Goal: Task Accomplishment & Management: Complete application form

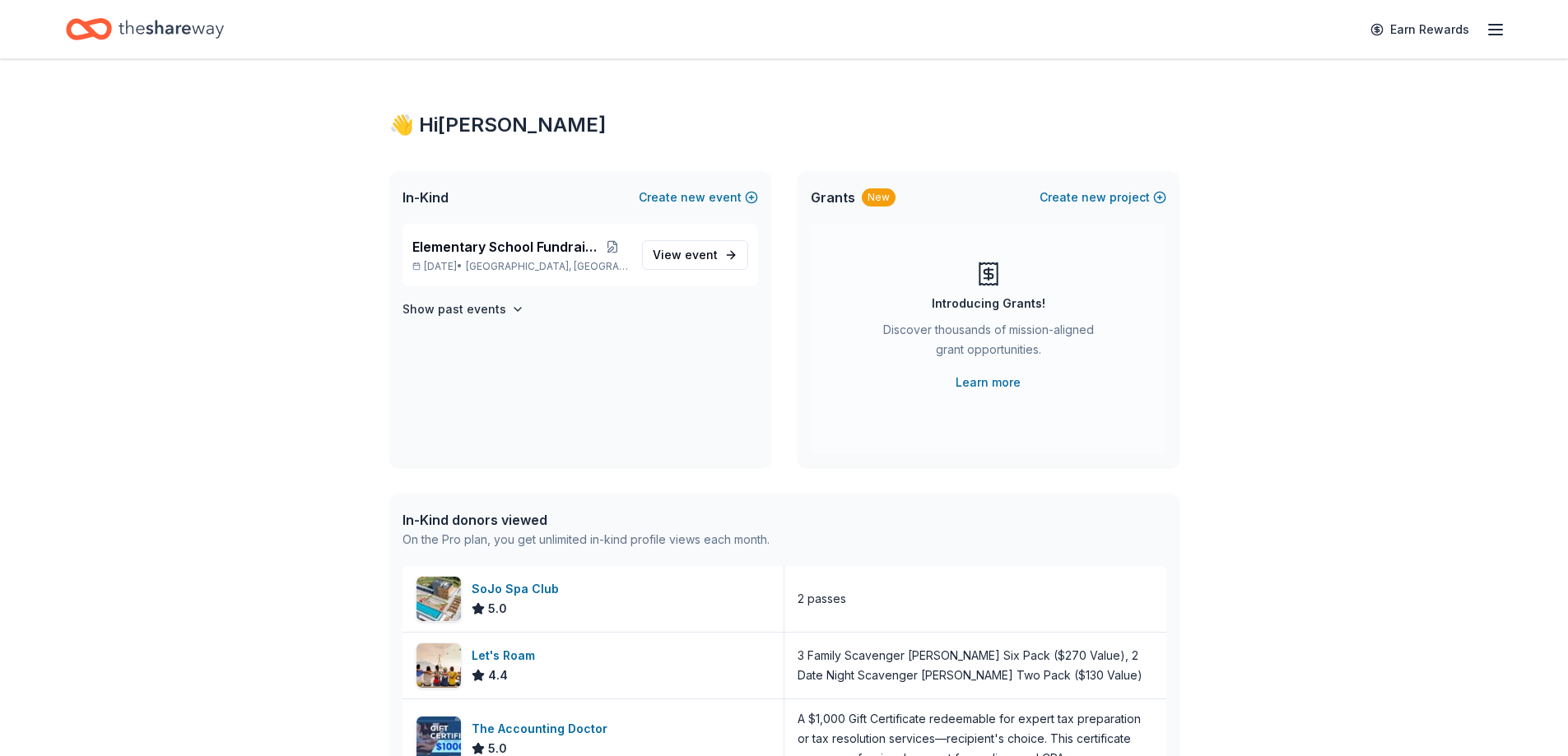
click at [152, 29] on icon "Home" at bounding box center [171, 28] width 105 height 18
click at [516, 666] on div "4.4" at bounding box center [506, 675] width 70 height 20
click at [181, 33] on icon "Home" at bounding box center [171, 29] width 105 height 34
click at [460, 258] on div "Elementary School Fundraiser Apr 24, 2026 • Pequannock Township, NJ" at bounding box center [520, 255] width 216 height 37
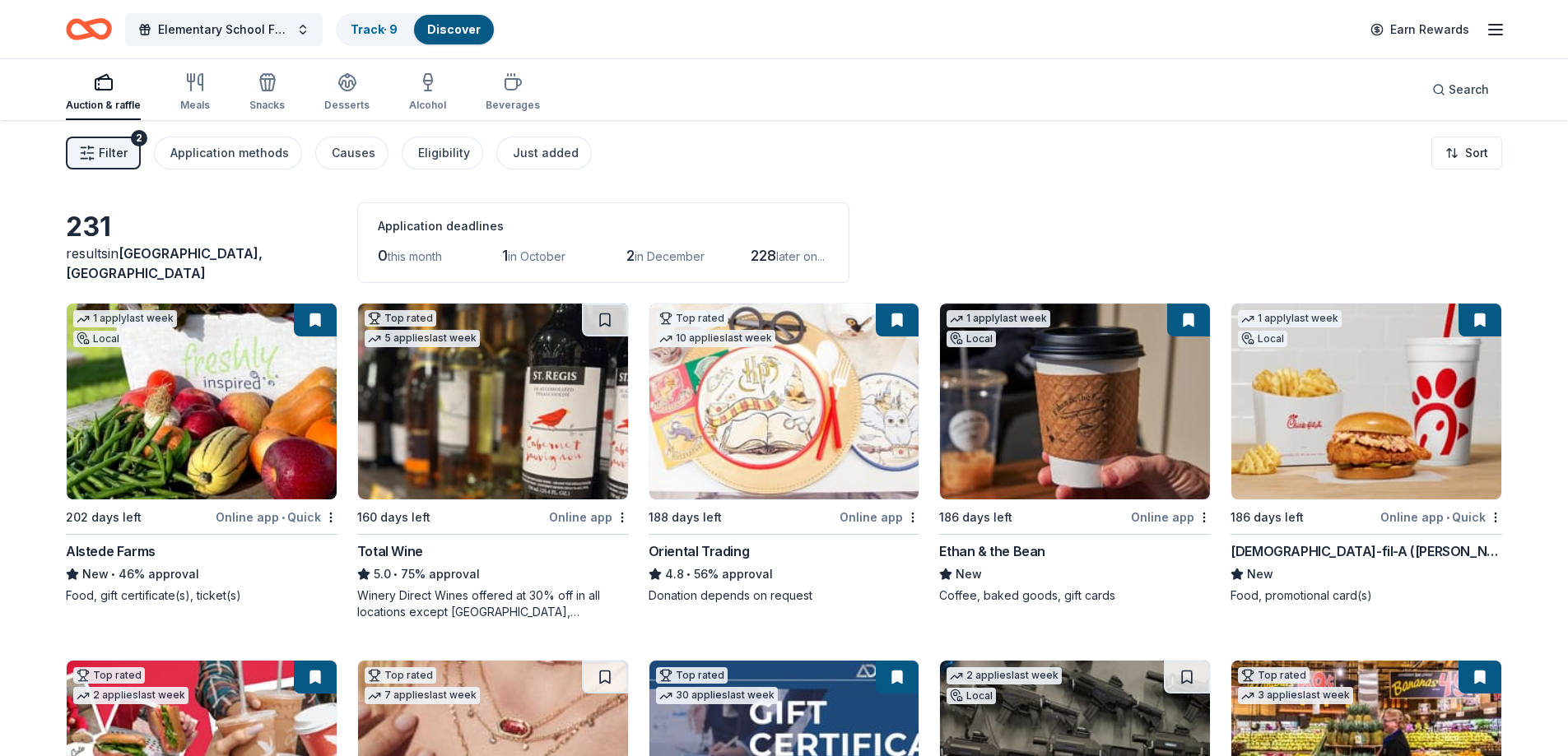
click at [899, 328] on button at bounding box center [897, 320] width 43 height 33
click at [813, 370] on img at bounding box center [784, 402] width 270 height 196
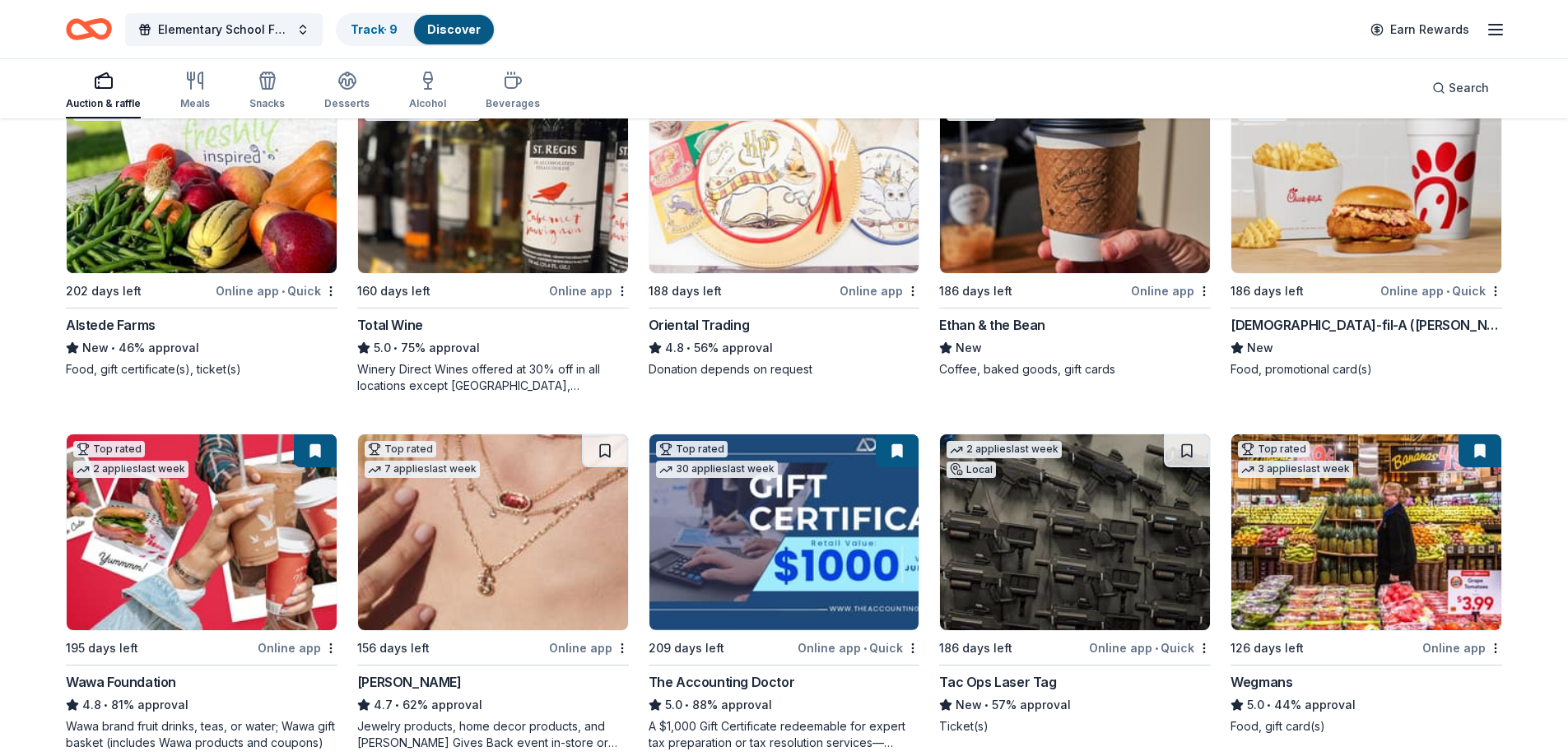
scroll to position [247, 0]
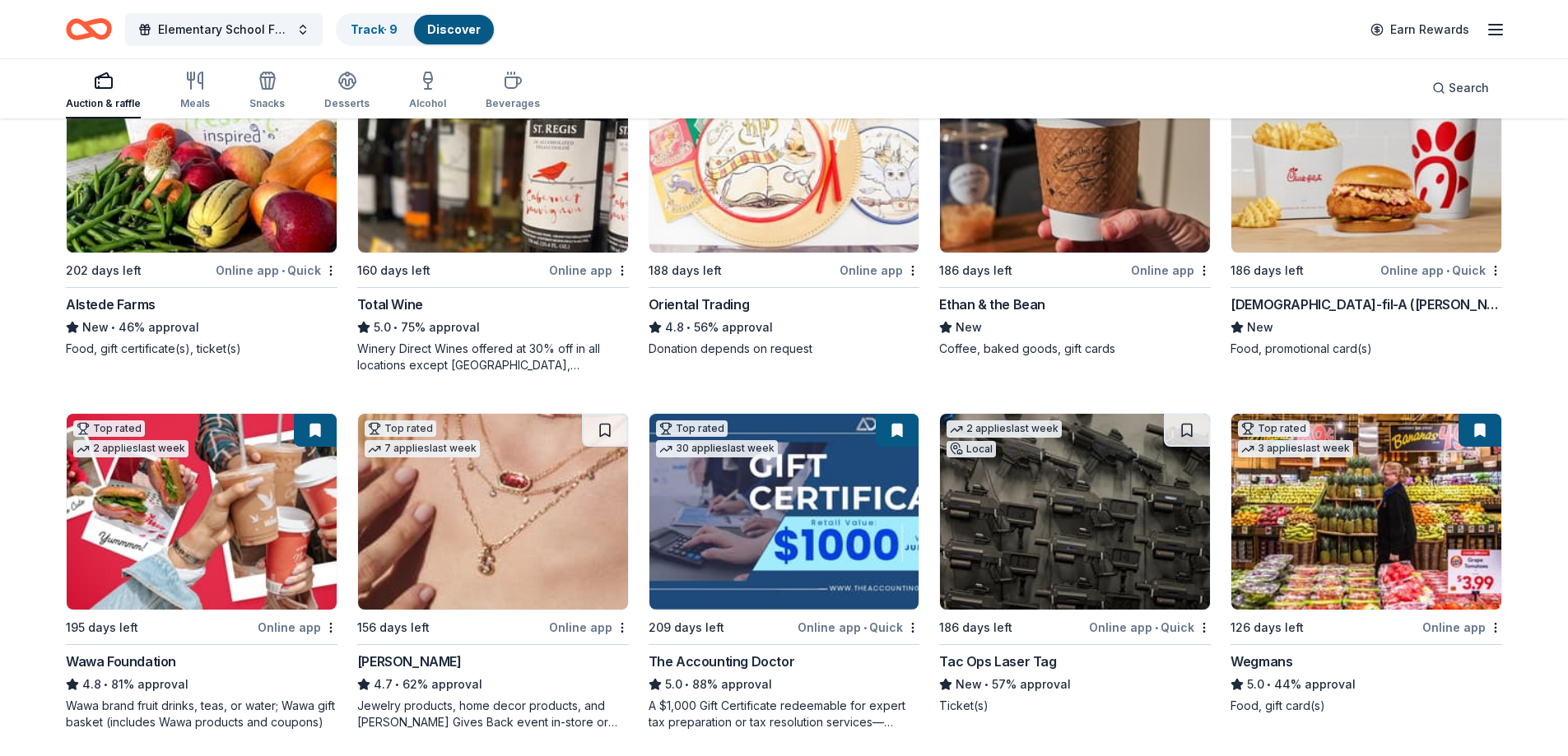
click at [1073, 513] on img at bounding box center [1074, 512] width 270 height 196
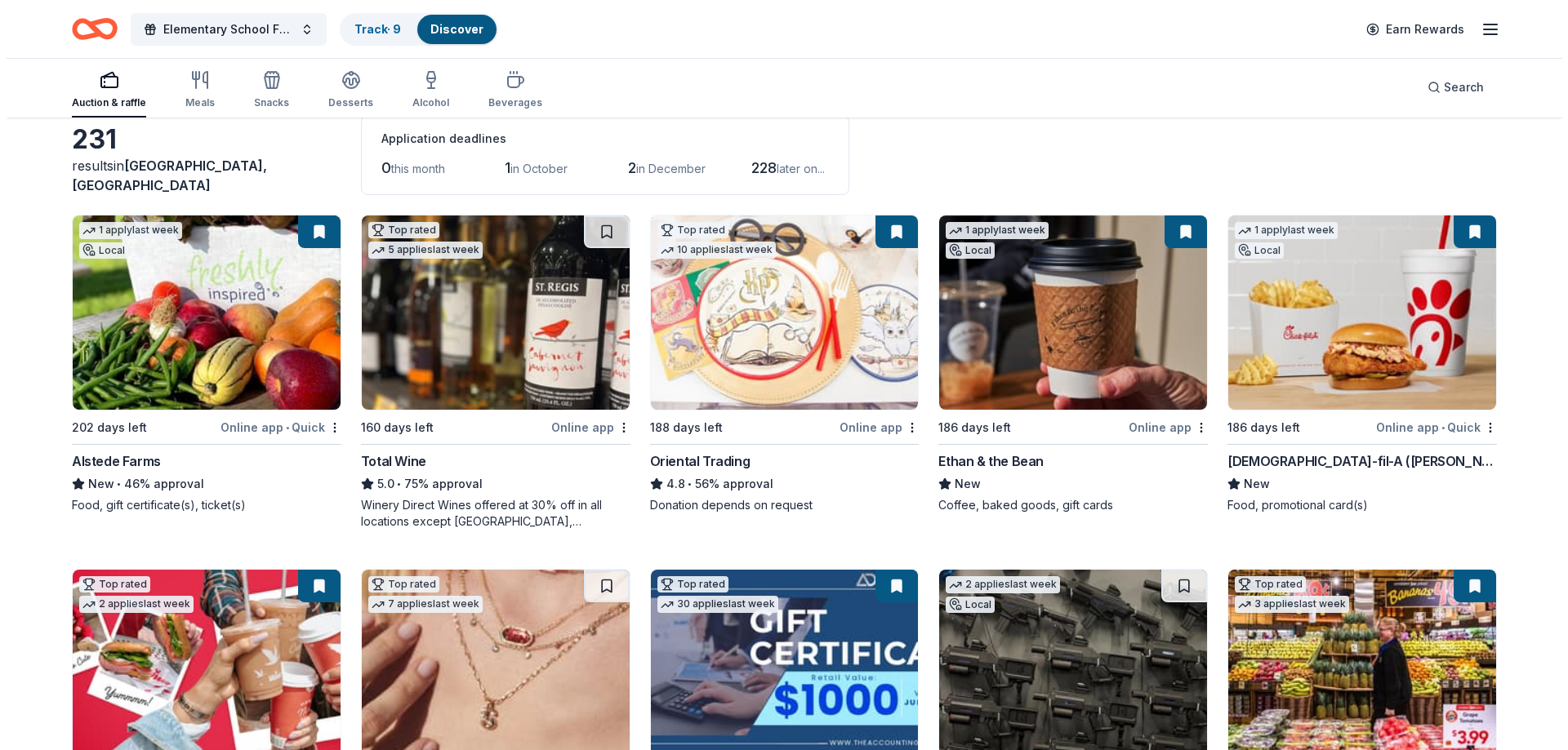
scroll to position [0, 0]
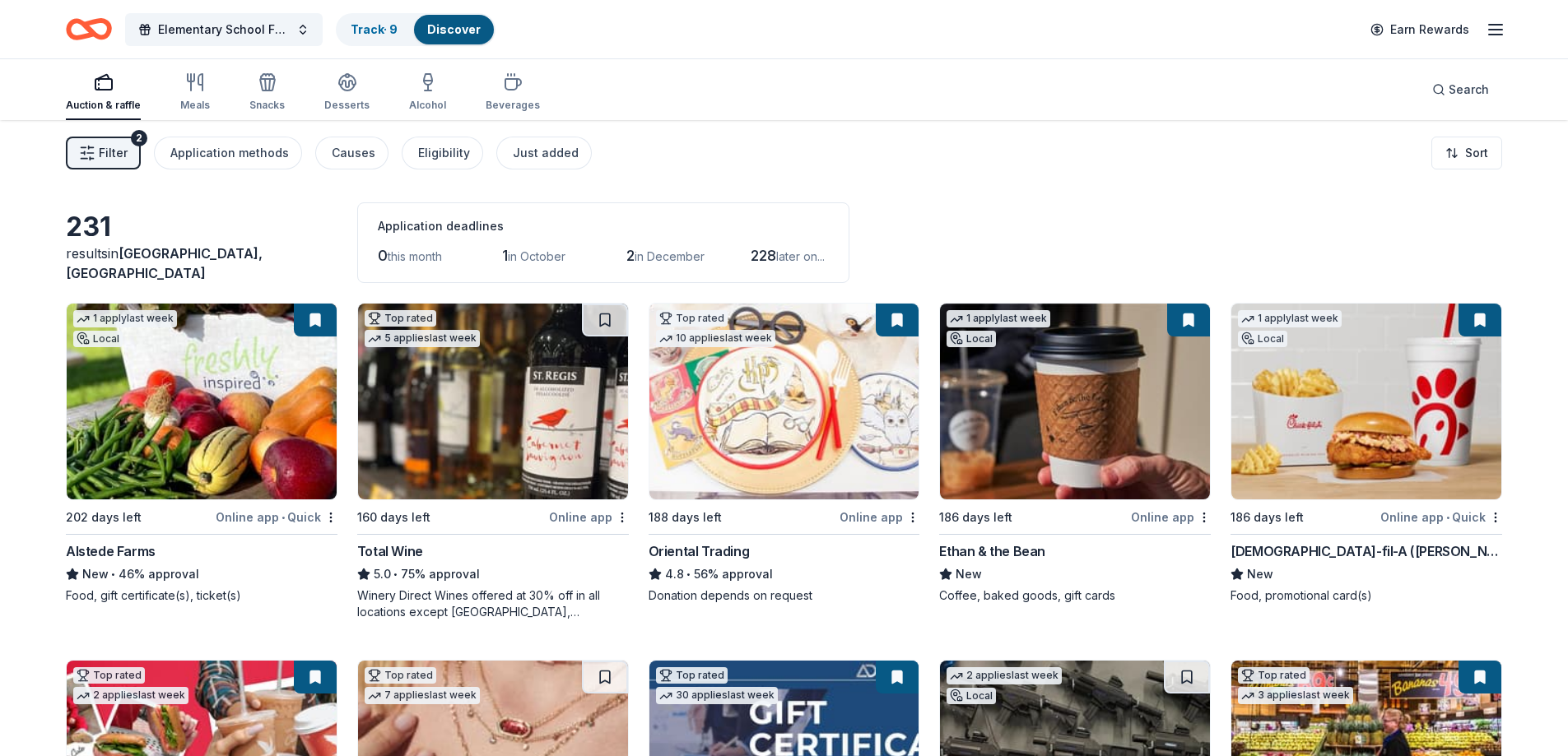
click at [95, 30] on icon "Home" at bounding box center [89, 28] width 46 height 38
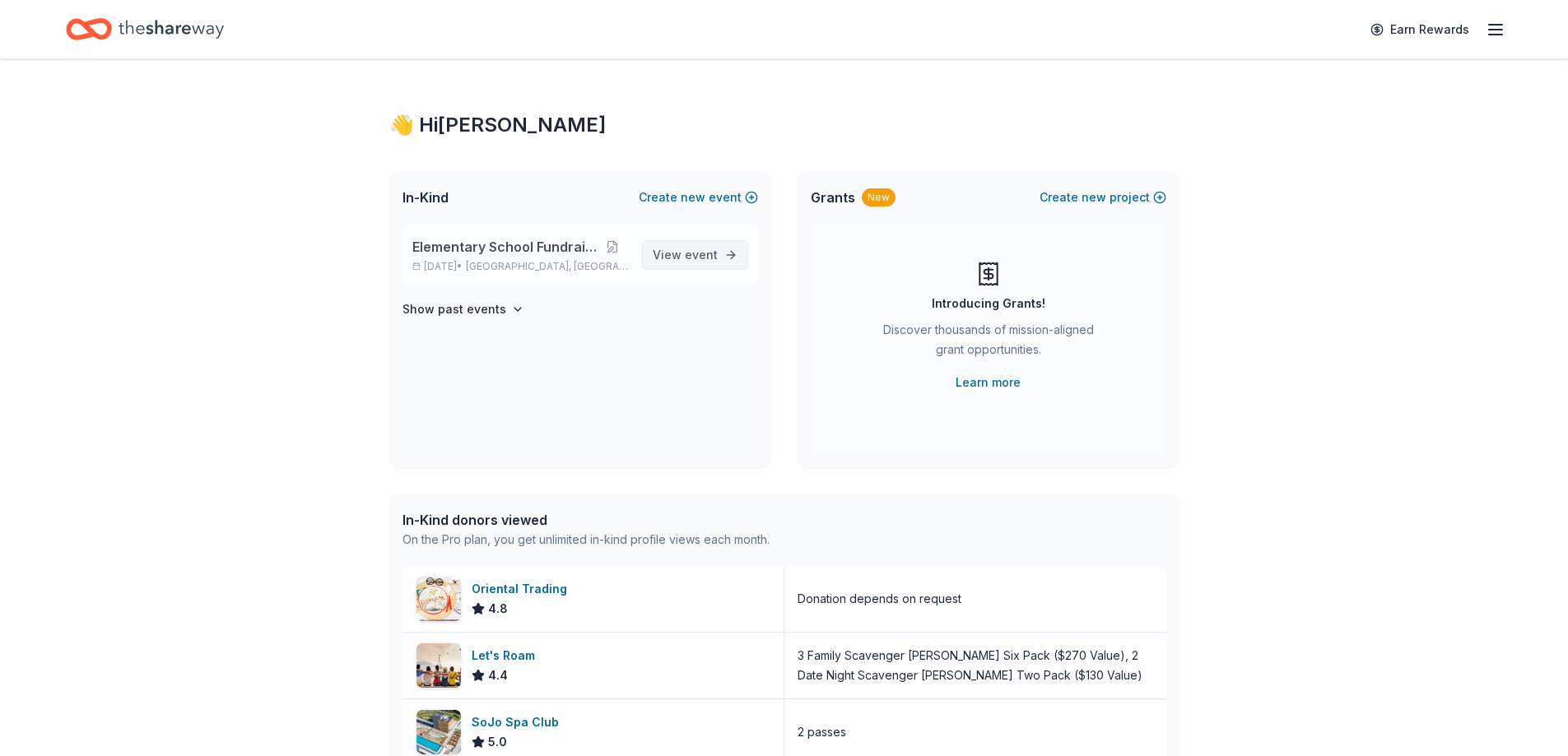
click at [695, 257] on span "event" at bounding box center [701, 255] width 33 height 14
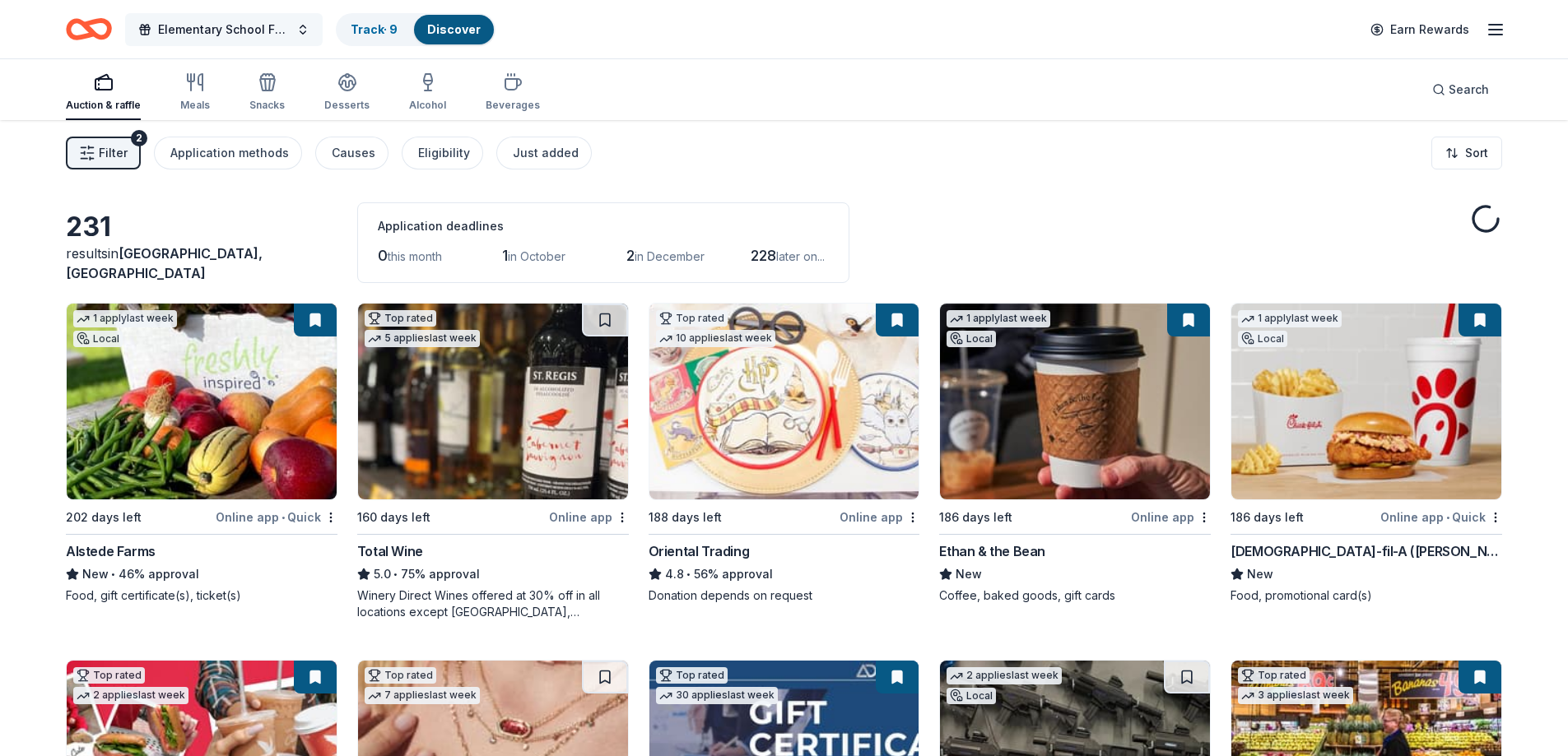
click at [210, 35] on span "Elementary School Fundraiser" at bounding box center [224, 29] width 132 height 20
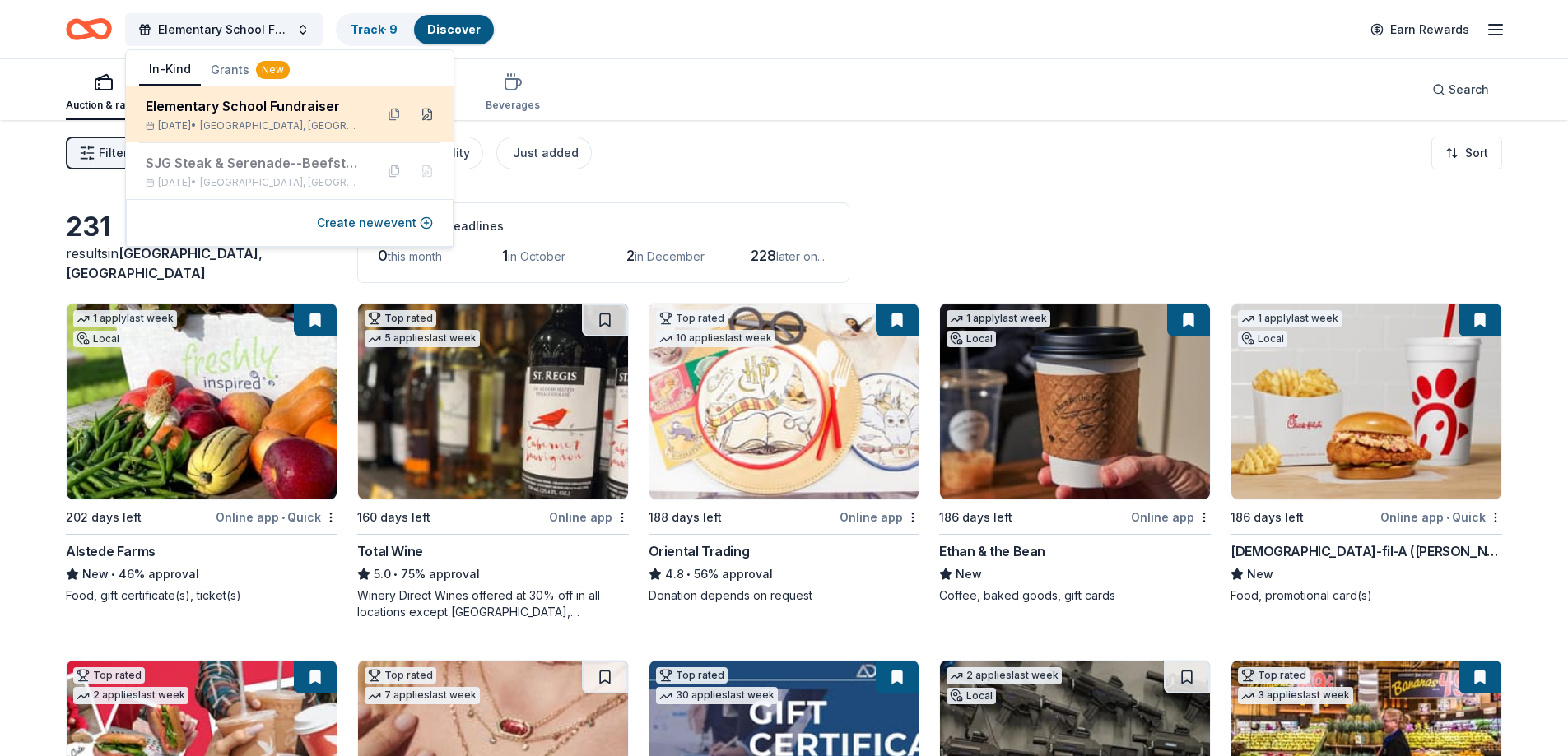
click at [427, 120] on button at bounding box center [428, 115] width 27 height 27
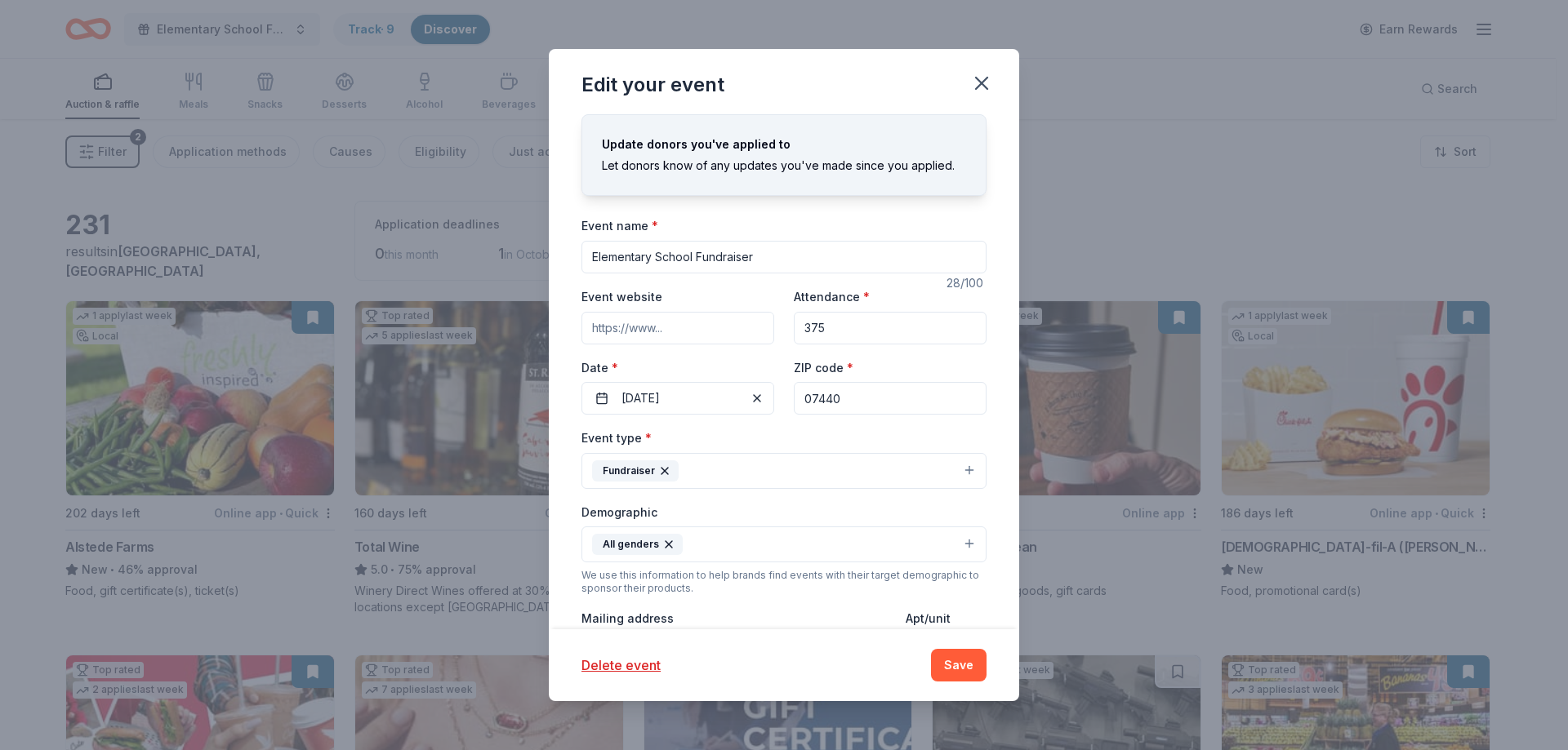
click at [762, 256] on input "Elementary School Fundraiser" at bounding box center [784, 257] width 405 height 33
drag, startPoint x: 836, startPoint y: 262, endPoint x: 592, endPoint y: 260, distance: 244.0
click at [592, 260] on input "Elementary School Fundraiser/ Tricky Tray" at bounding box center [784, 257] width 405 height 33
type input "Elementary School Fundraiser/ Tricky Tray"
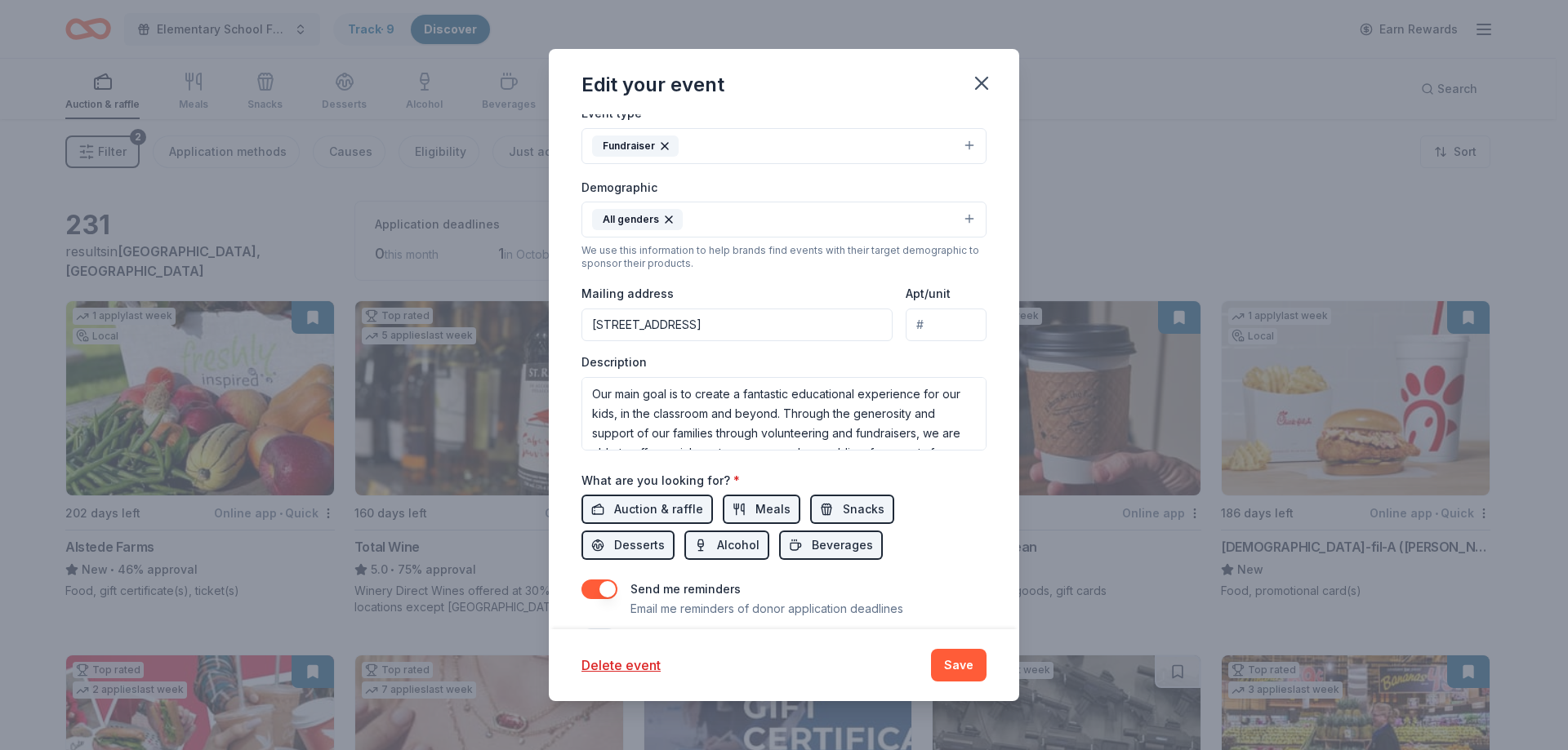
scroll to position [327, 0]
click at [962, 519] on div "Auction & raffle Meals Snacks Desserts Alcohol Beverages" at bounding box center [784, 526] width 405 height 65
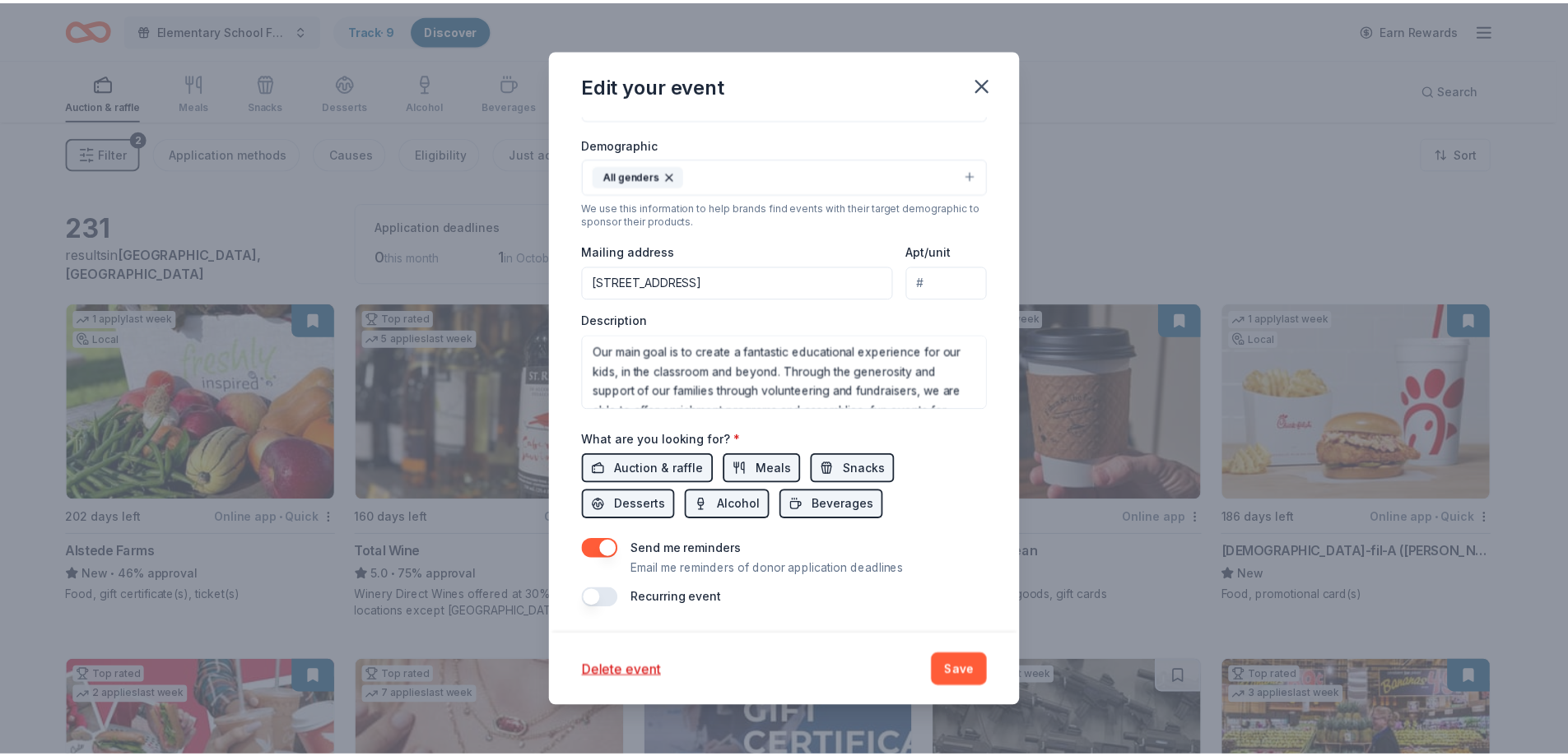
scroll to position [0, 0]
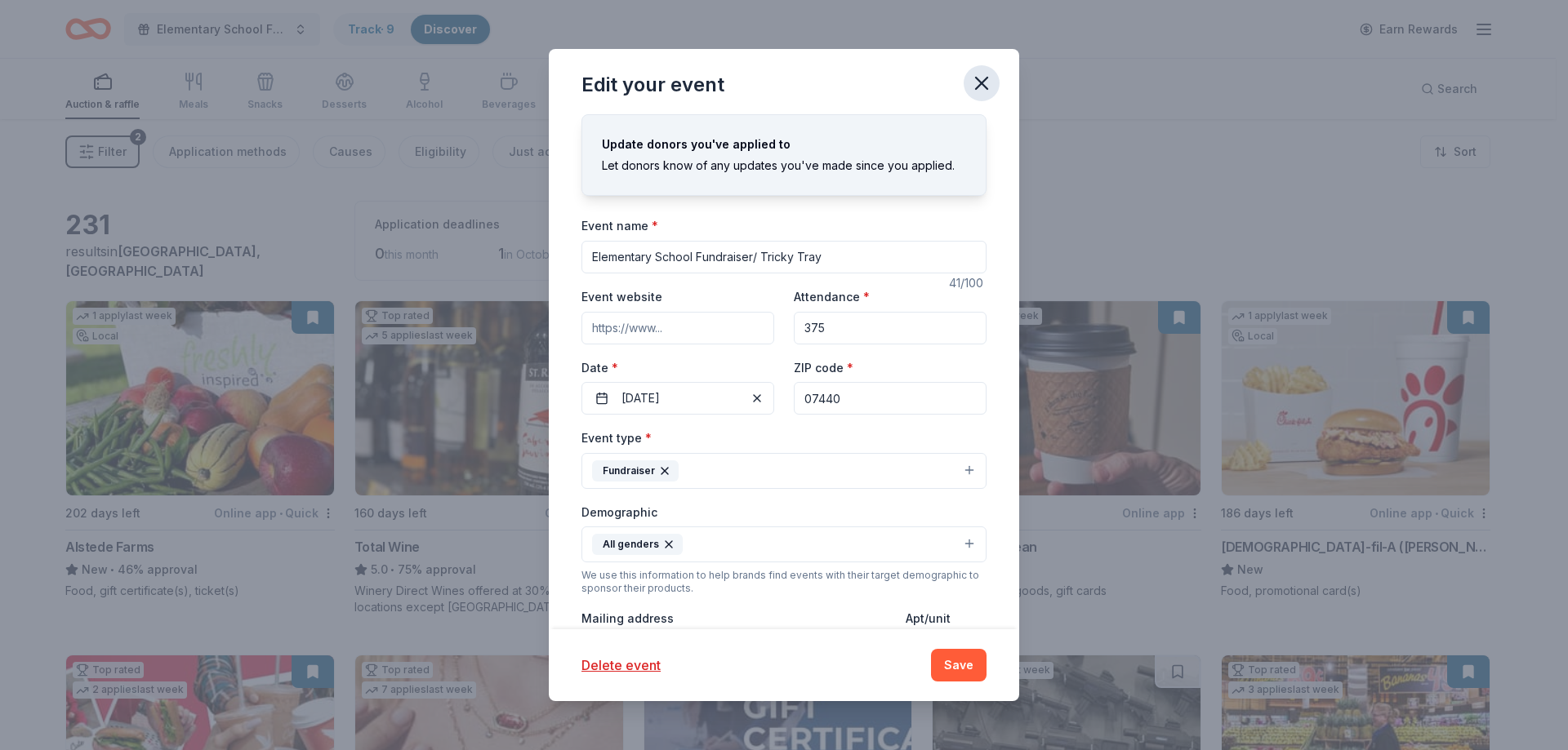
click at [990, 80] on icon "button" at bounding box center [981, 83] width 23 height 23
click at [959, 667] on button "Save" at bounding box center [958, 664] width 56 height 33
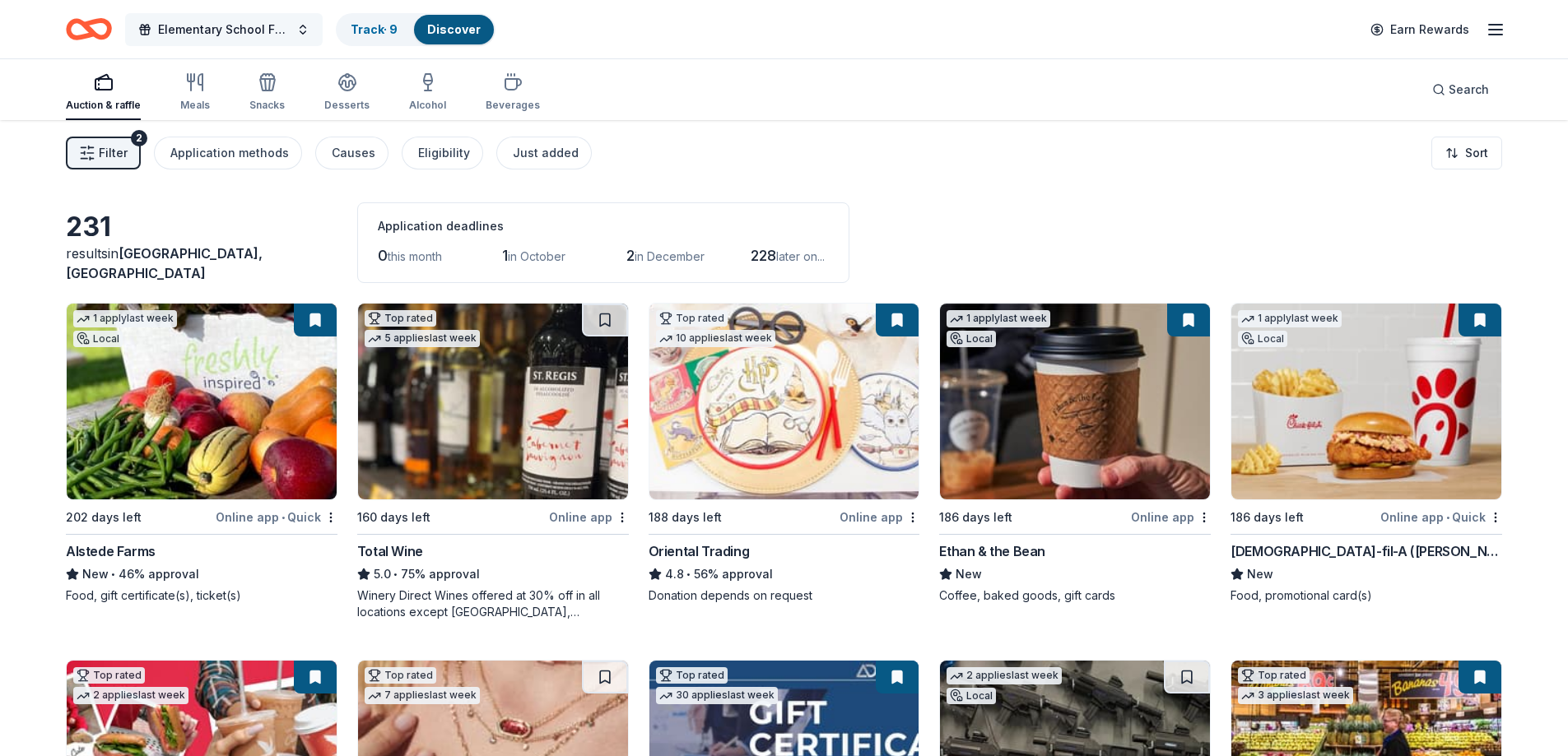
click at [216, 39] on button "Elementary School Fundraiser/ Tricky Tray" at bounding box center [224, 29] width 198 height 33
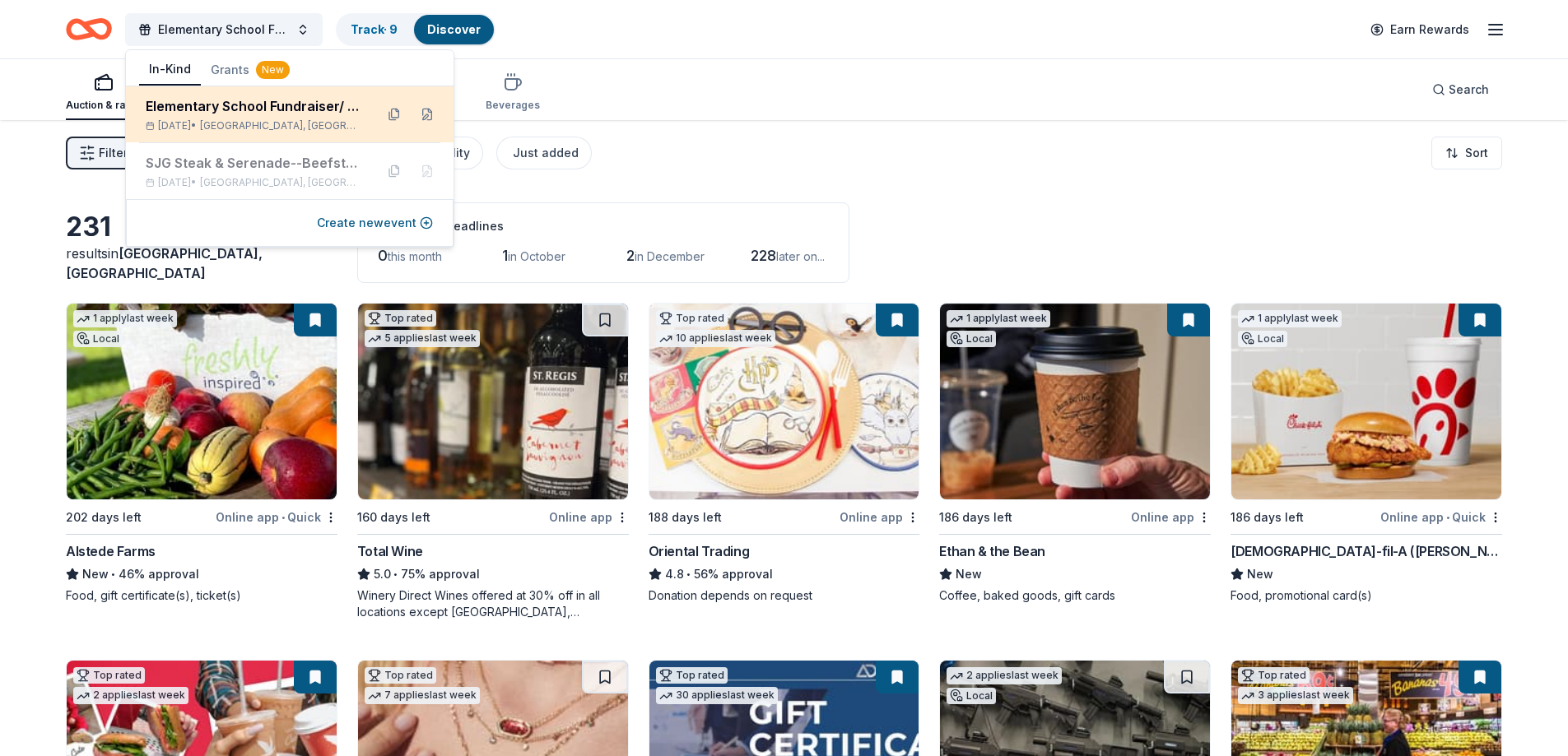
click at [299, 116] on div "Elementary School Fundraiser/ Tricky Tray Apr 24, 2026 • Pequannock Township, NJ" at bounding box center [254, 114] width 216 height 37
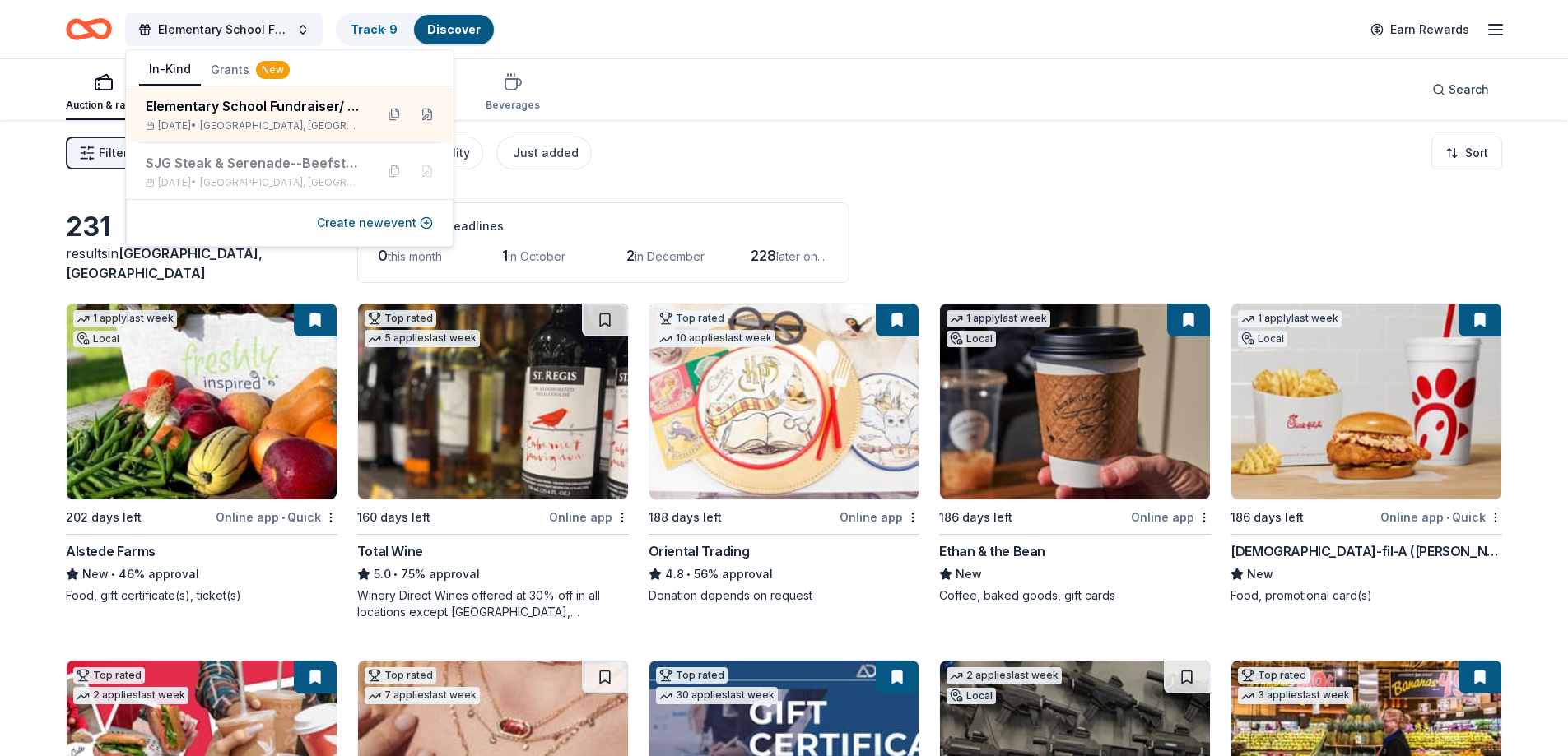
click at [81, 20] on icon "Home" at bounding box center [81, 28] width 26 height 16
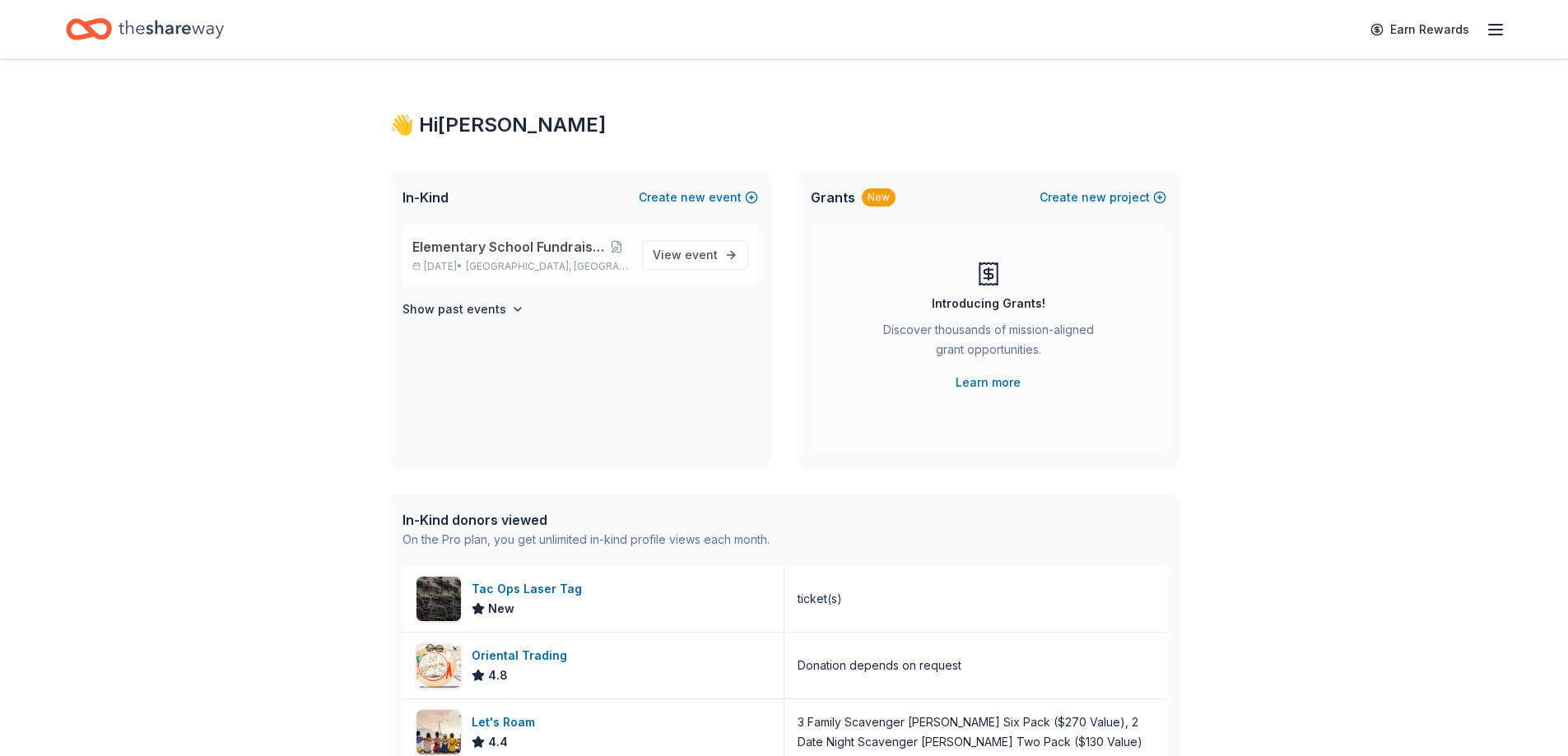
click at [480, 264] on p "Apr 24, 2026 • Pequannock Township, NJ" at bounding box center [520, 266] width 216 height 13
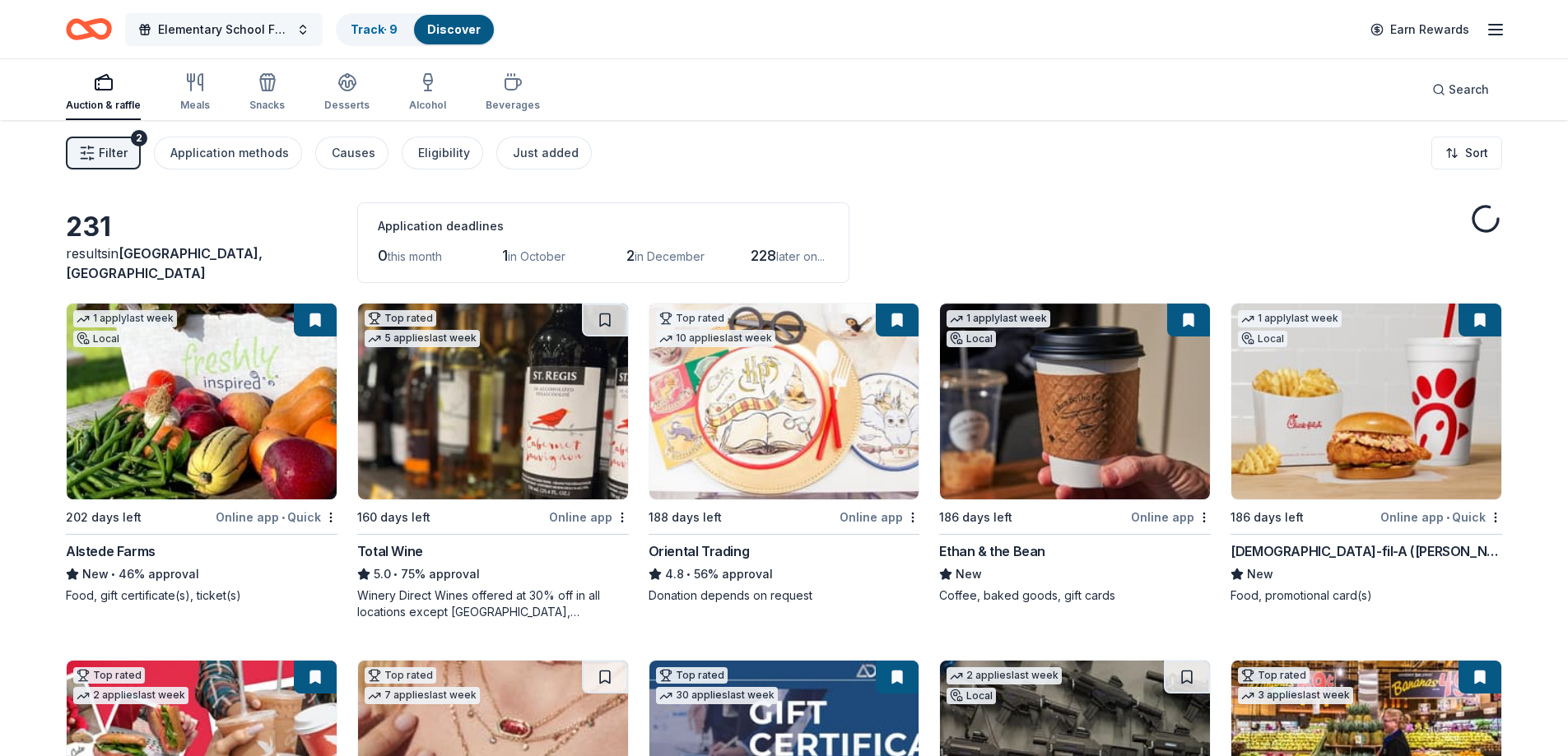
click at [275, 32] on span "Elementary School Fundraiser/ Tricky Tray" at bounding box center [224, 29] width 132 height 20
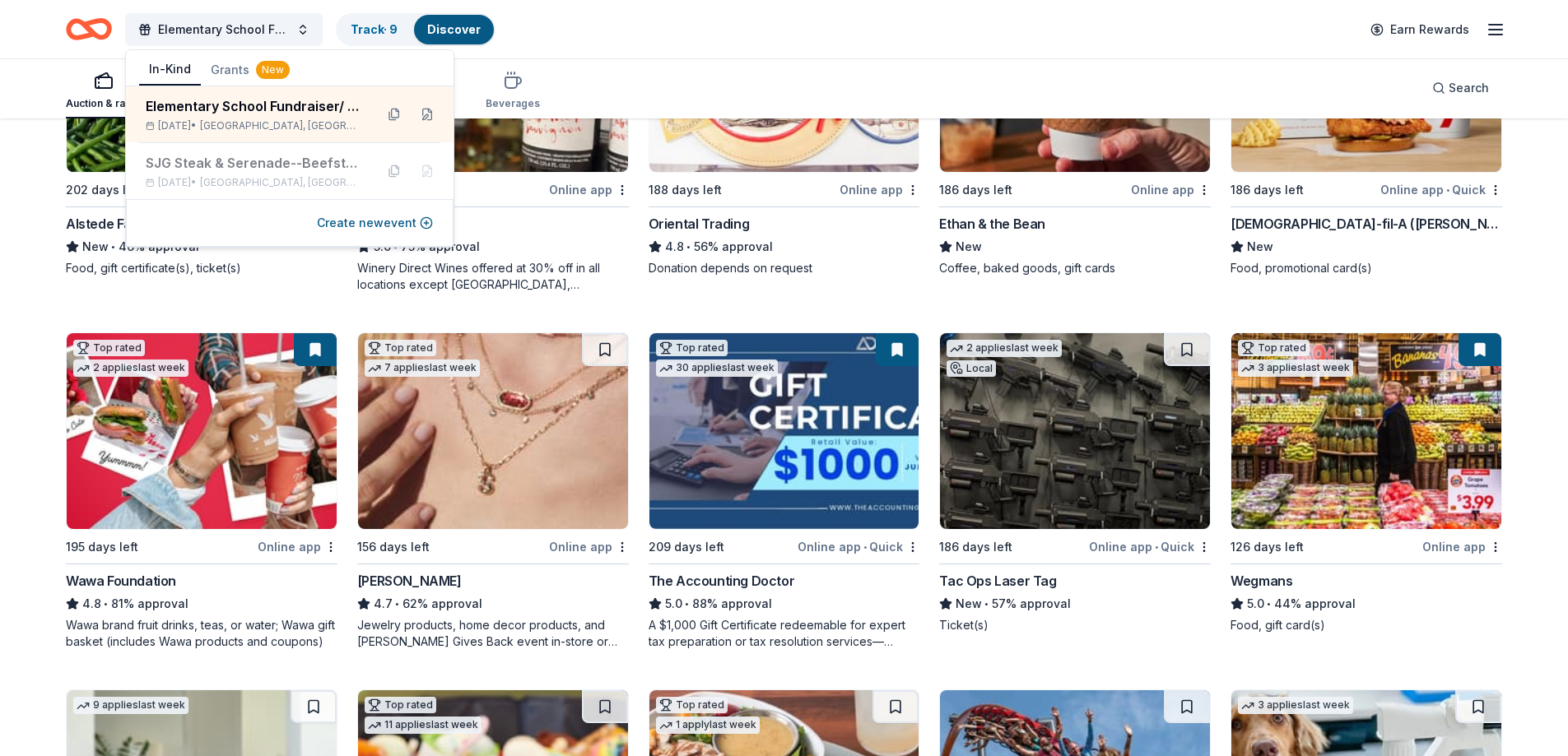
scroll to position [329, 0]
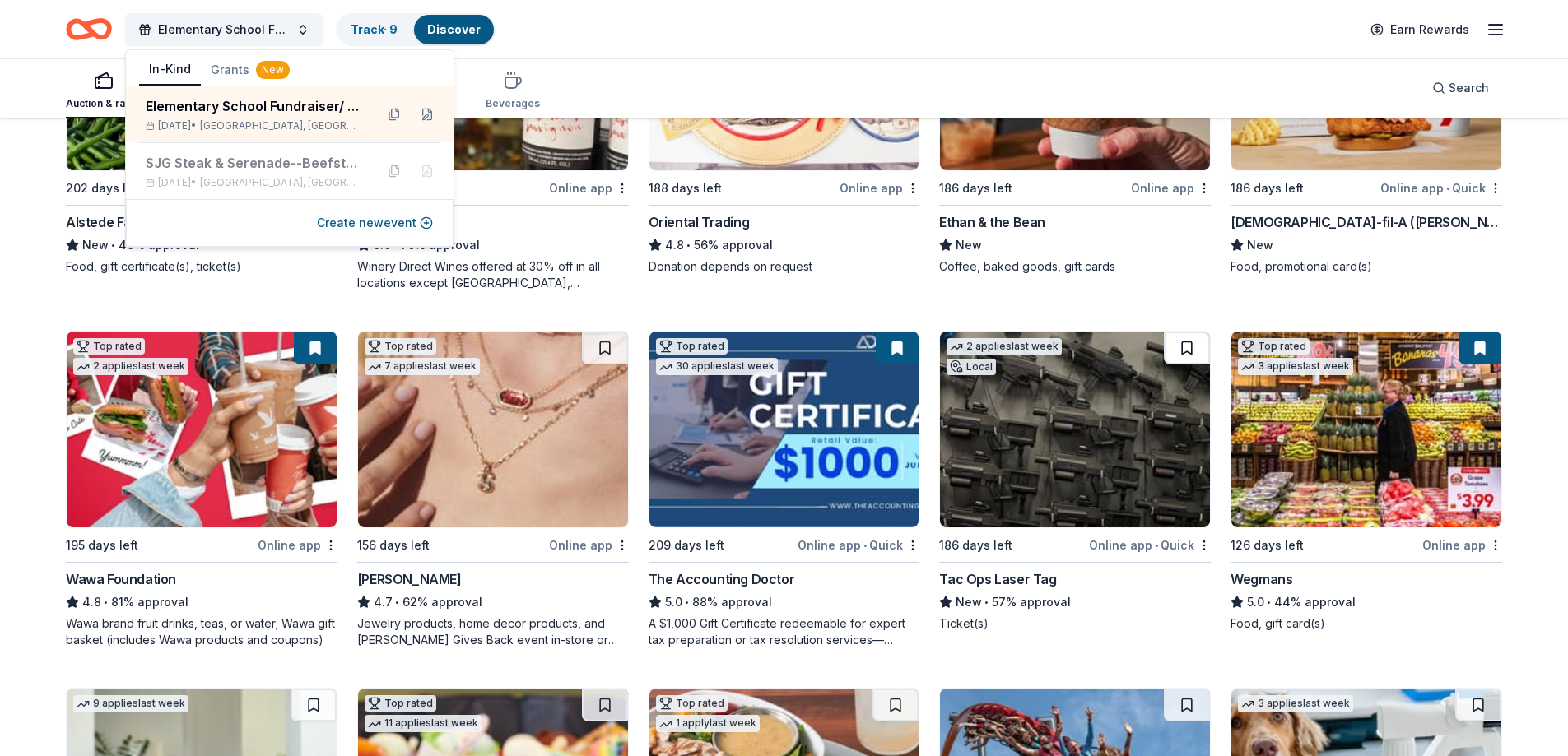
click at [1189, 349] on button at bounding box center [1187, 347] width 46 height 33
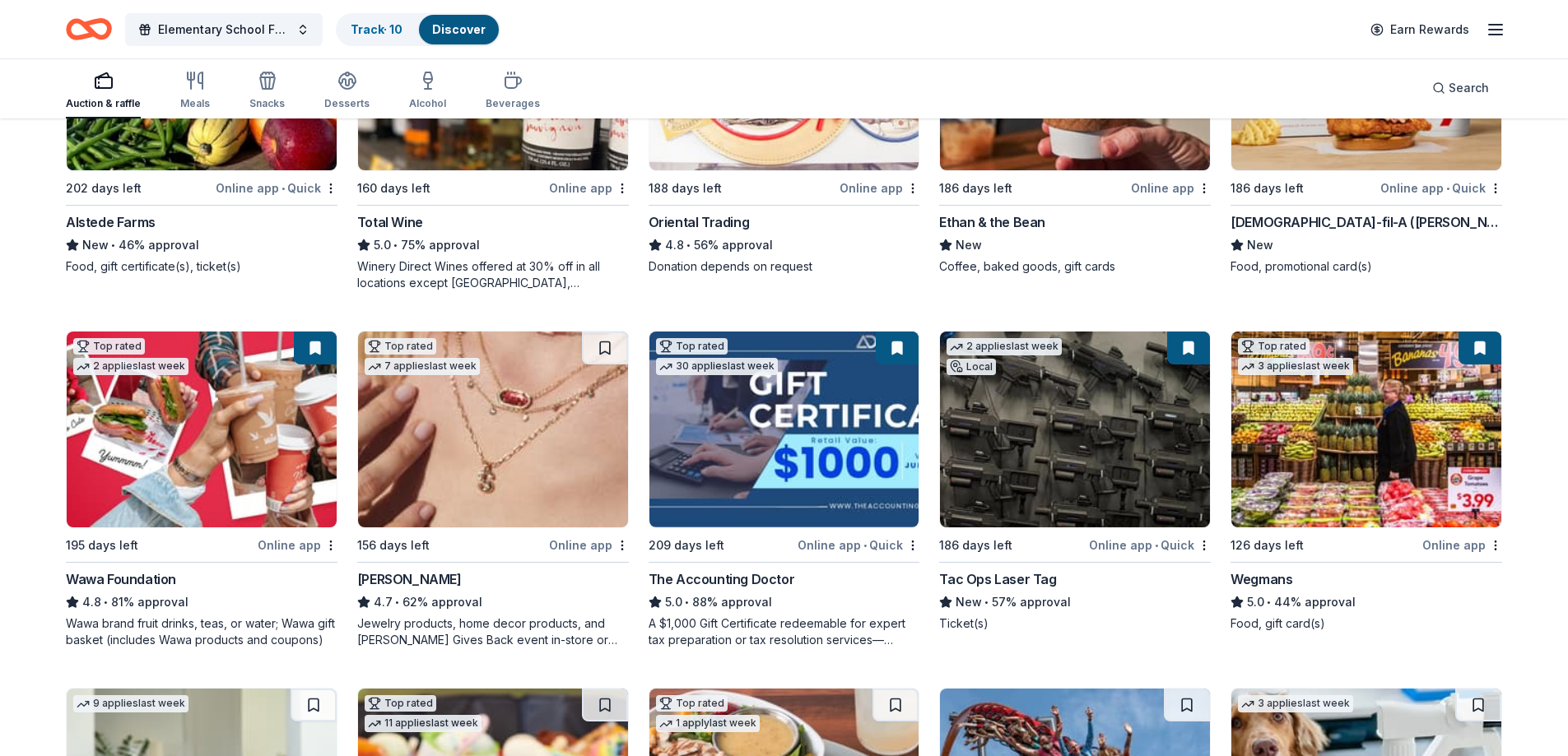
click at [1097, 427] on img at bounding box center [1074, 429] width 270 height 196
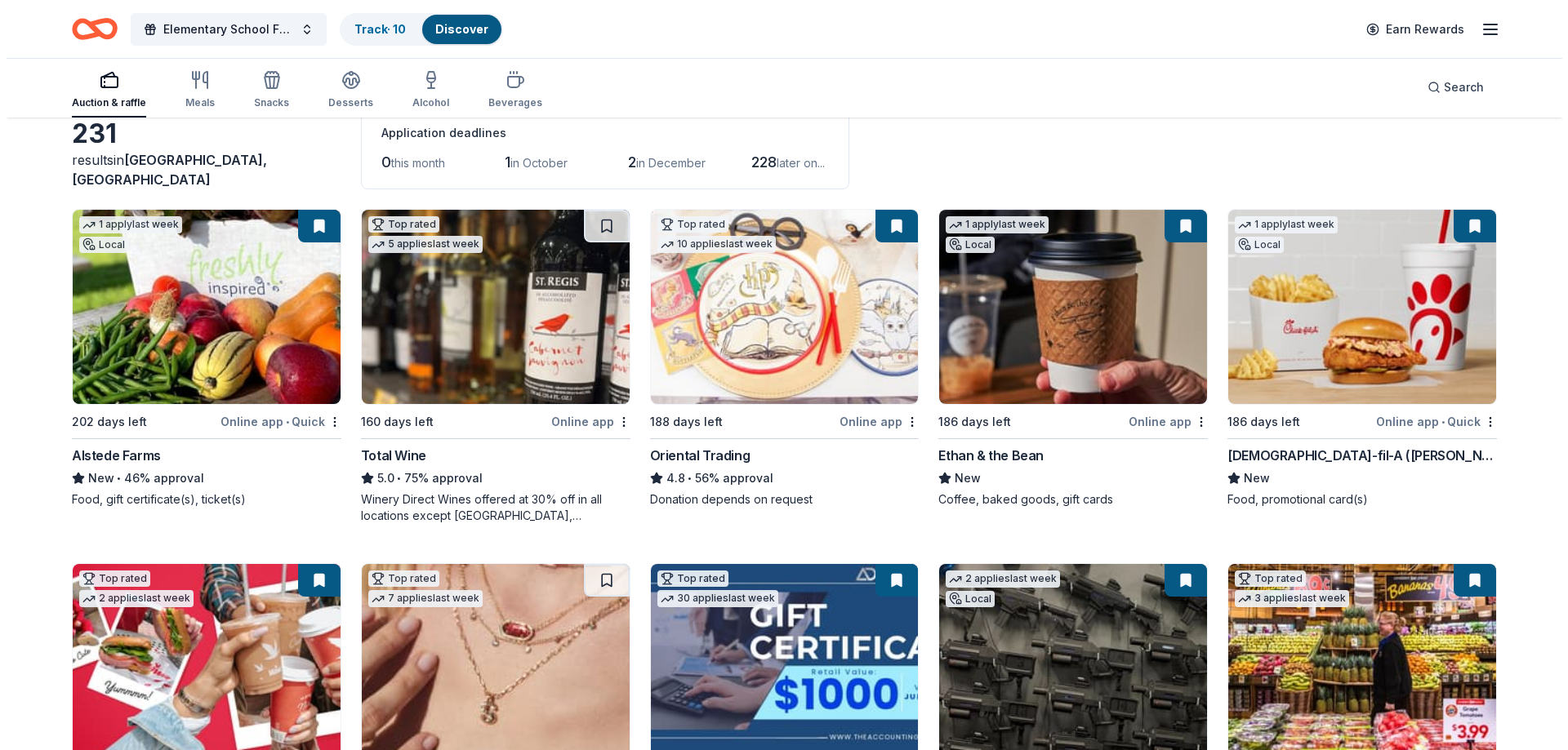
scroll to position [0, 0]
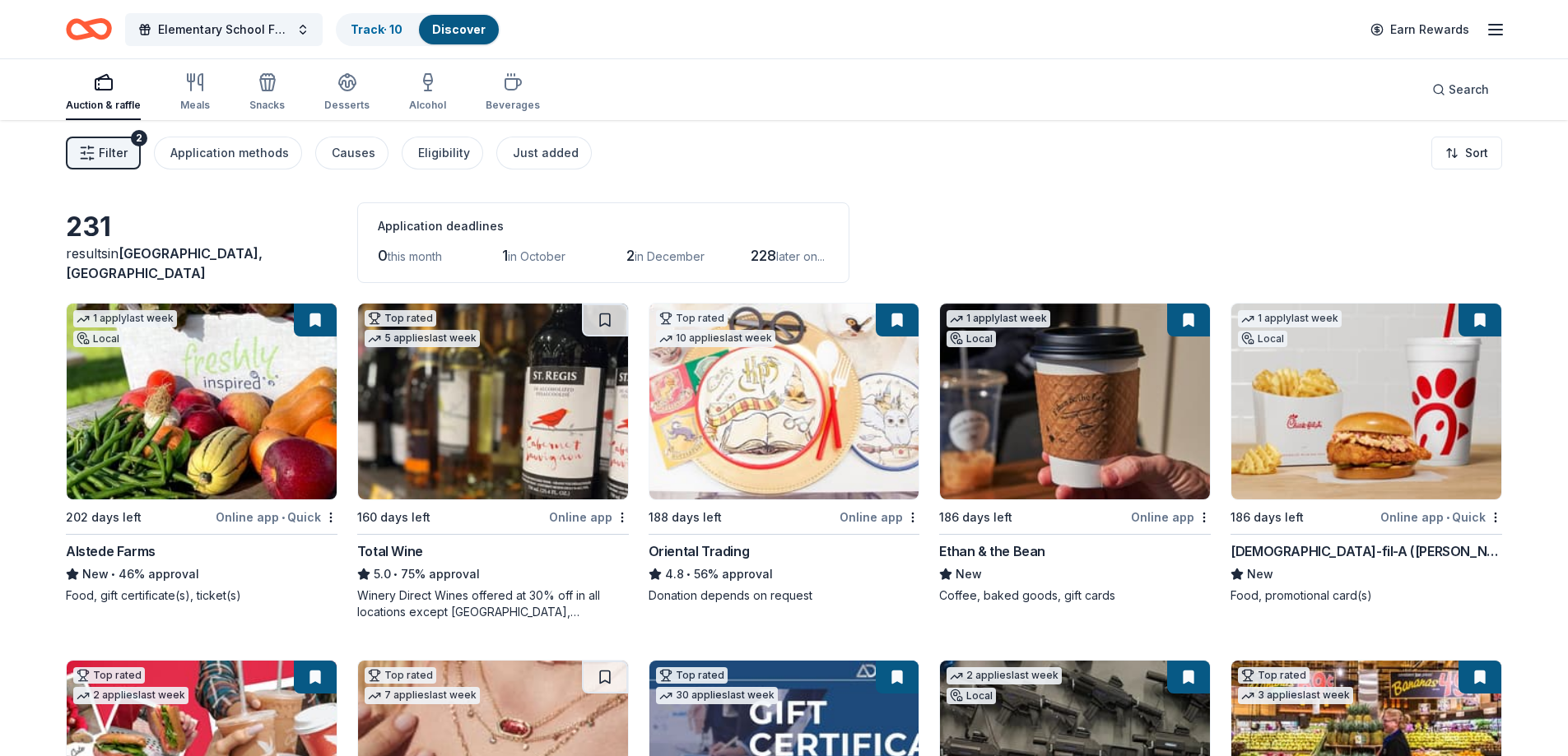
click at [109, 156] on span "Filter" at bounding box center [113, 153] width 29 height 20
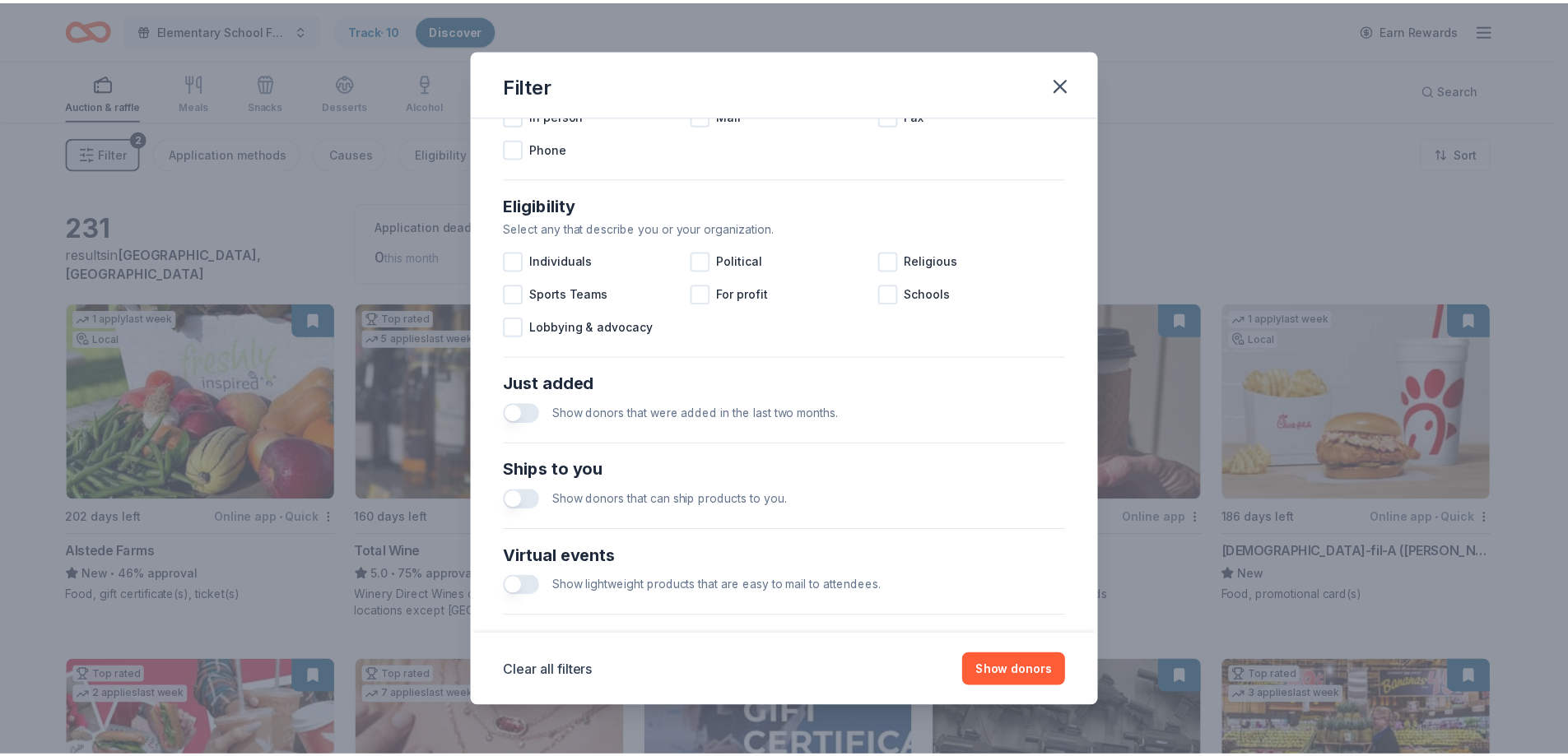
scroll to position [566, 0]
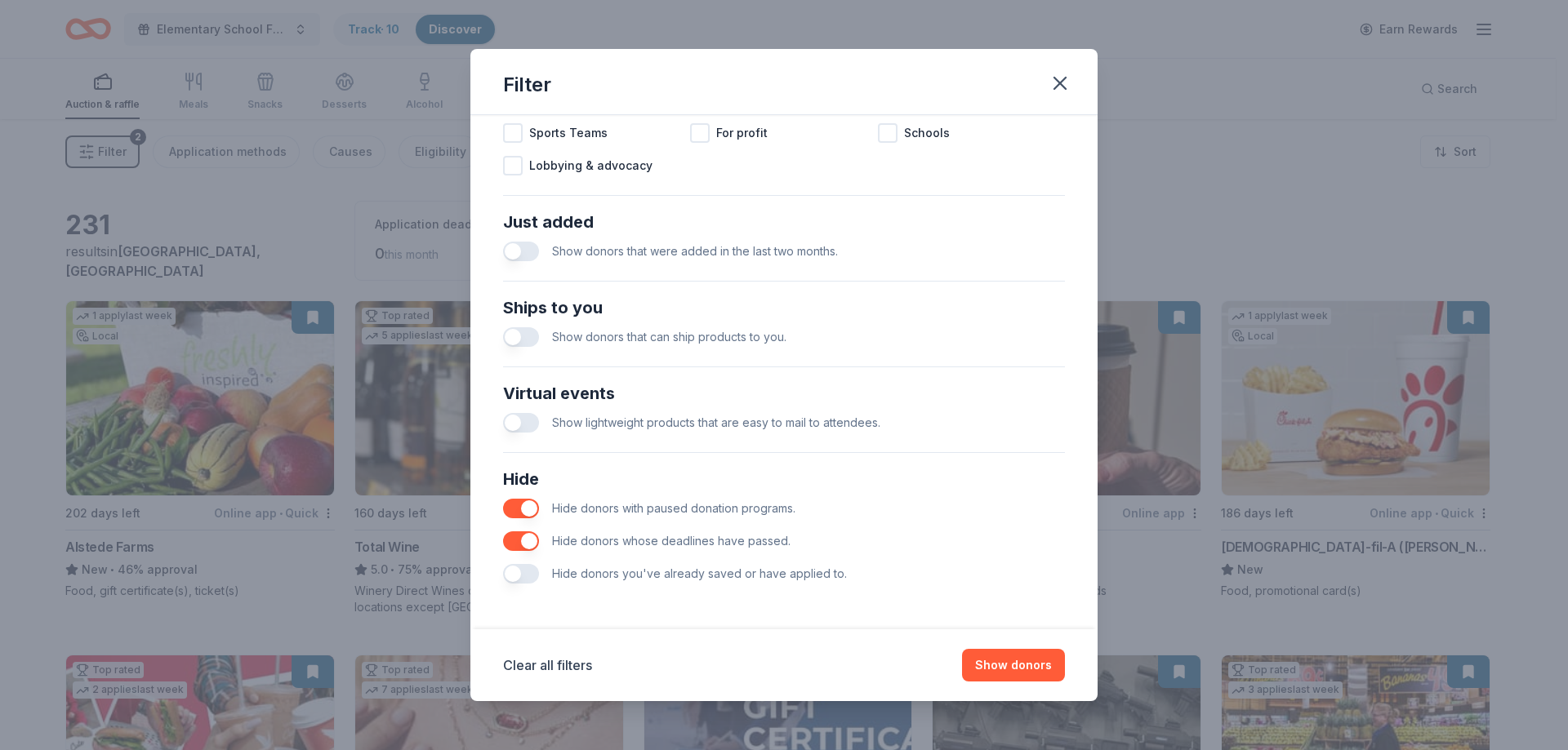
click at [520, 580] on button "button" at bounding box center [521, 573] width 36 height 19
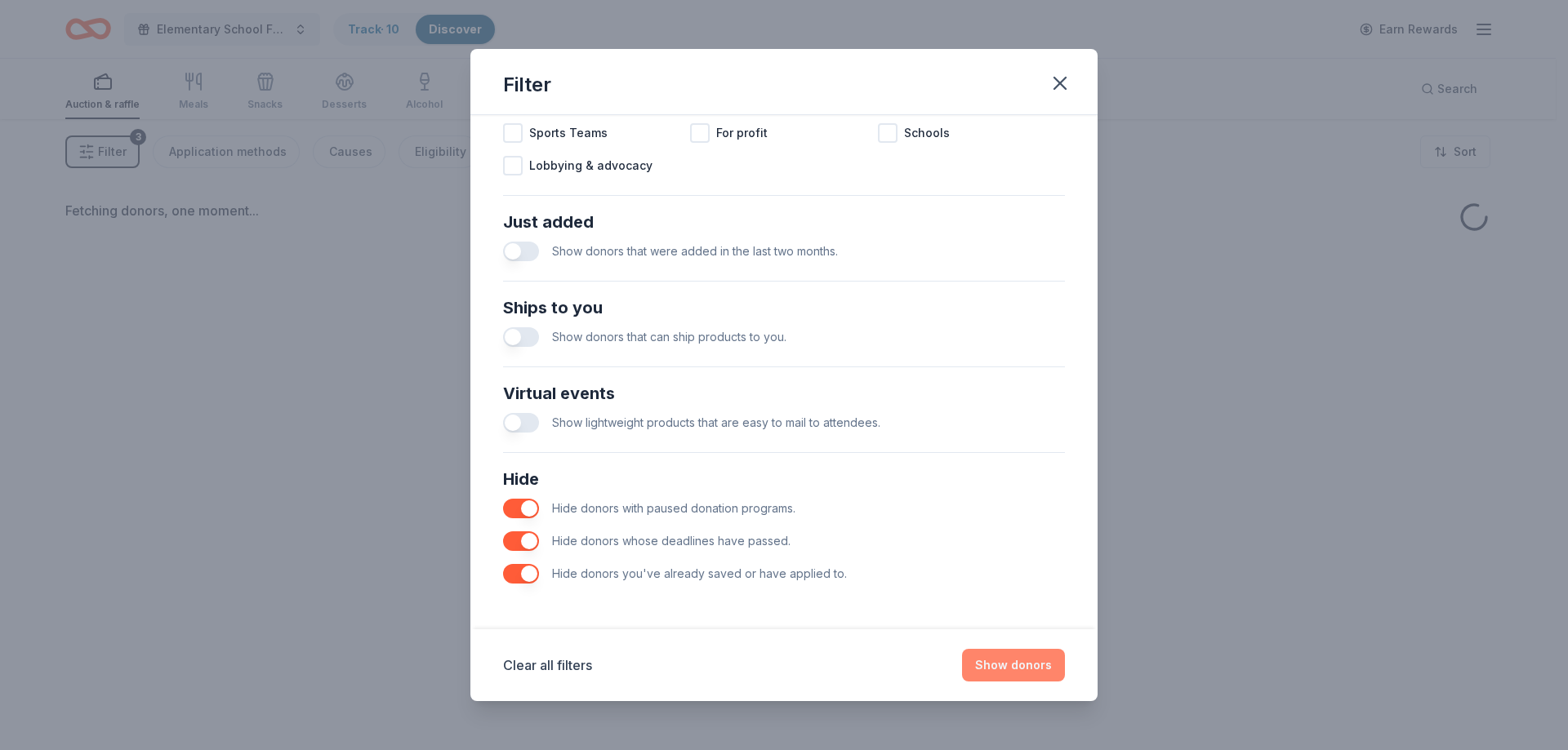
click at [1027, 663] on button "Show donors" at bounding box center [1013, 664] width 103 height 33
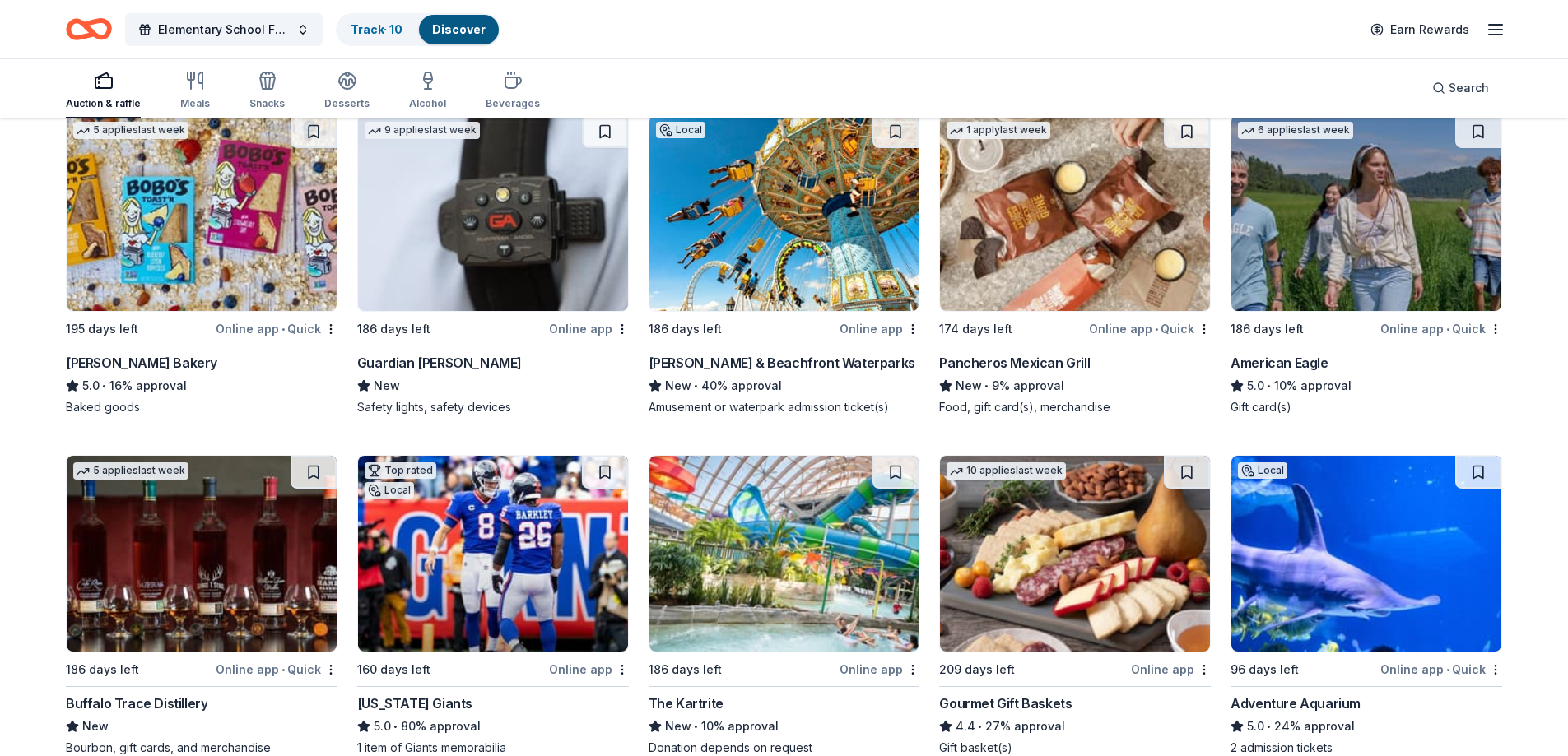
scroll to position [2462, 0]
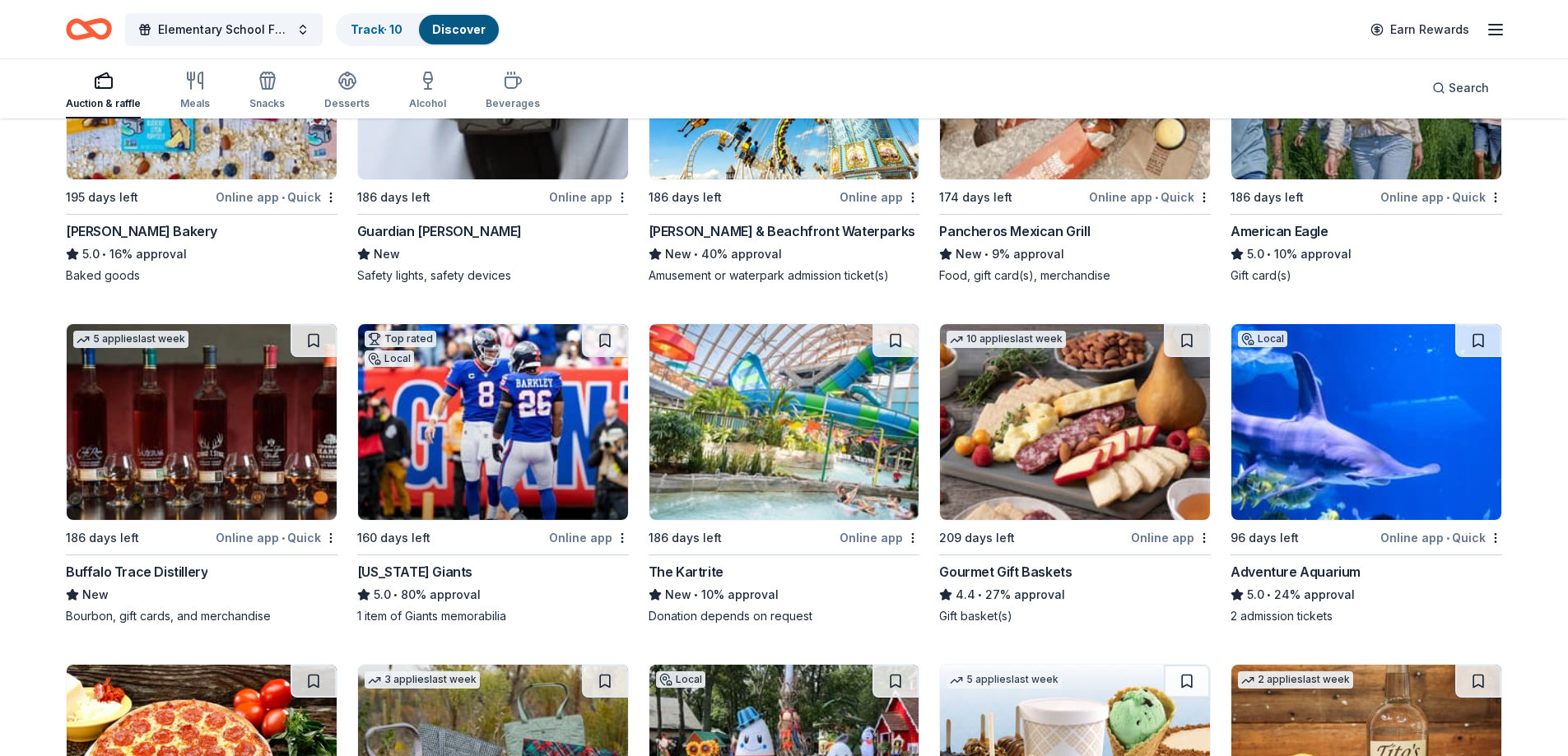
click at [186, 397] on img at bounding box center [201, 422] width 270 height 196
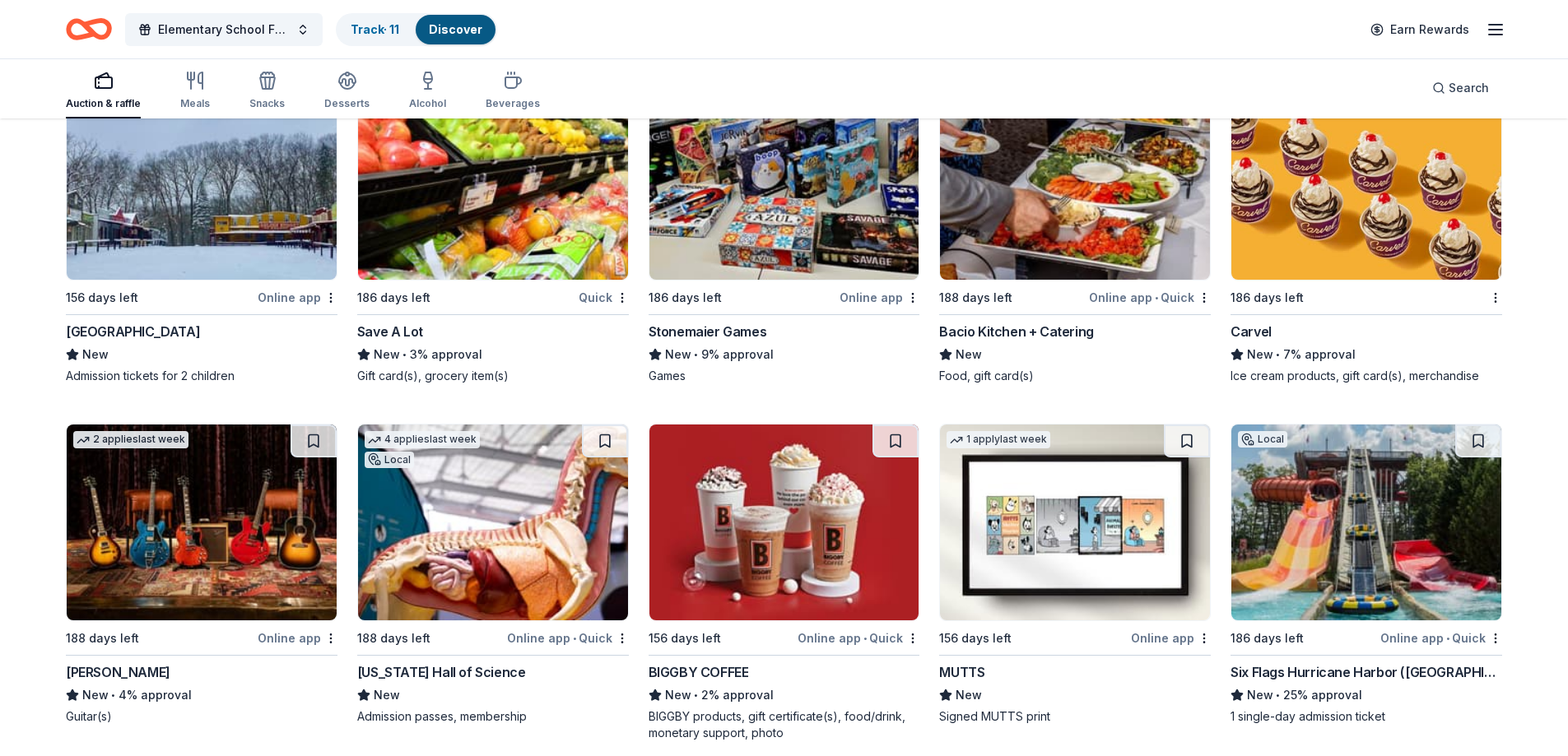
scroll to position [5933, 0]
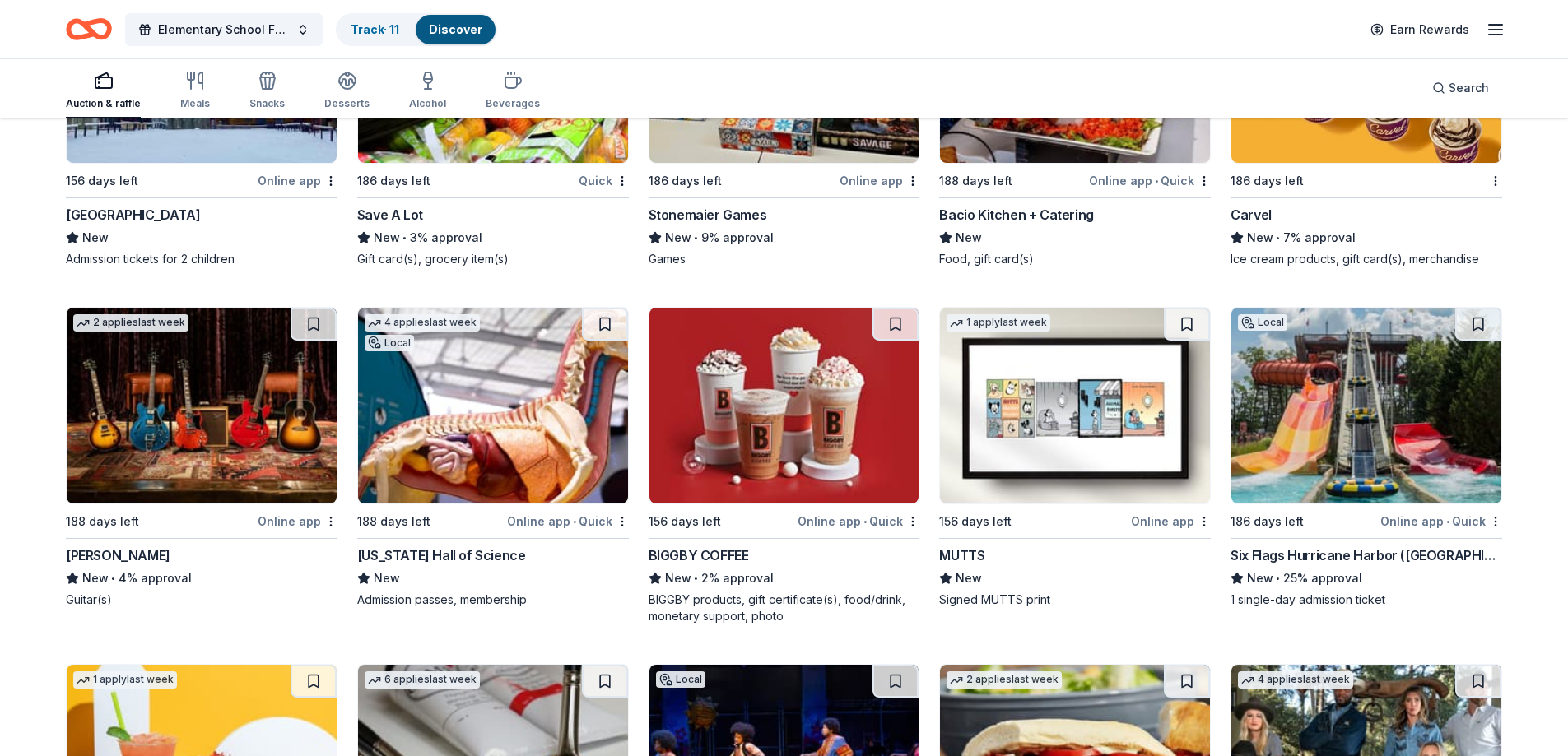
click at [515, 414] on img at bounding box center [493, 406] width 270 height 196
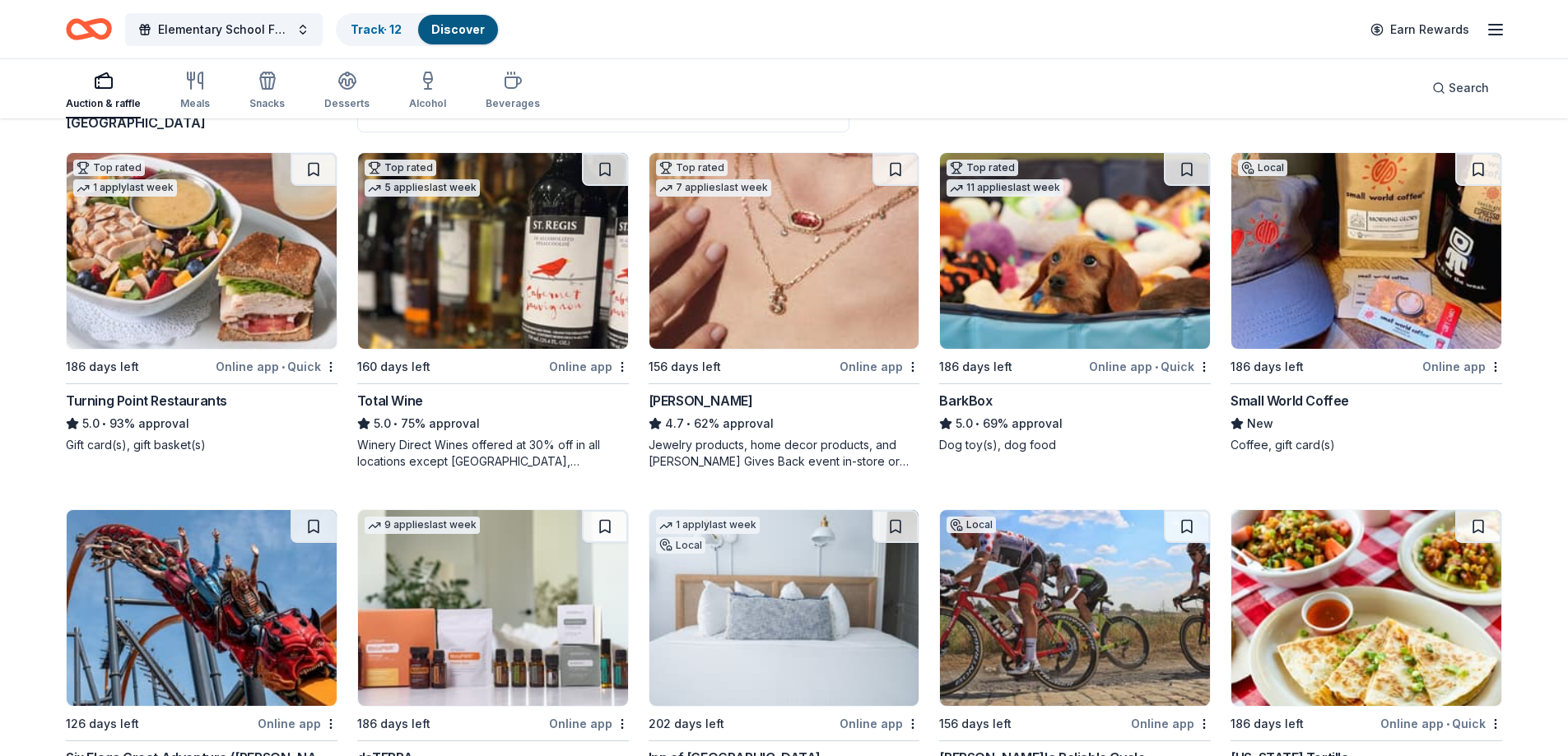
scroll to position [82, 0]
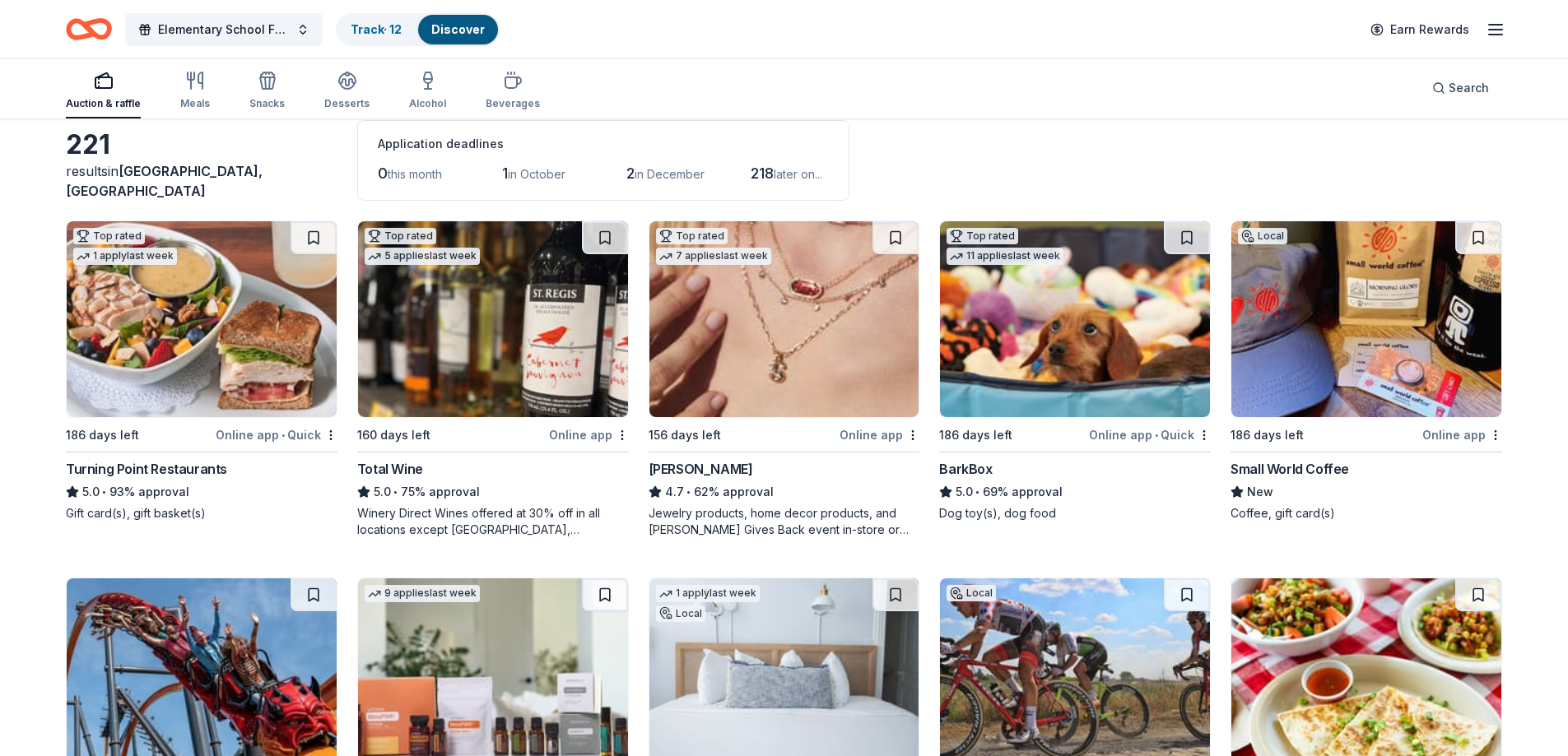
click at [1098, 292] on img at bounding box center [1074, 320] width 270 height 196
click at [1430, 327] on img at bounding box center [1366, 320] width 270 height 196
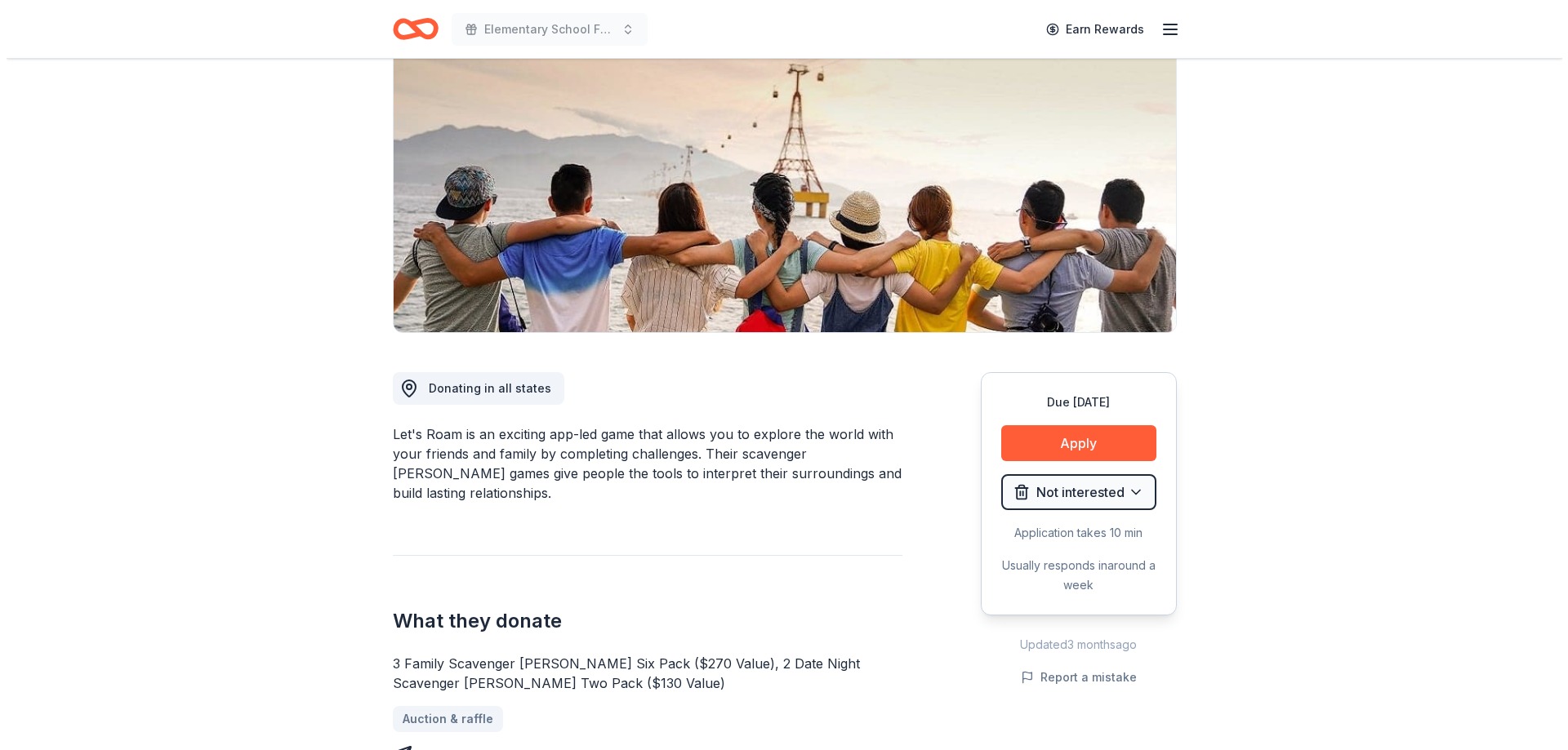
scroll to position [163, 0]
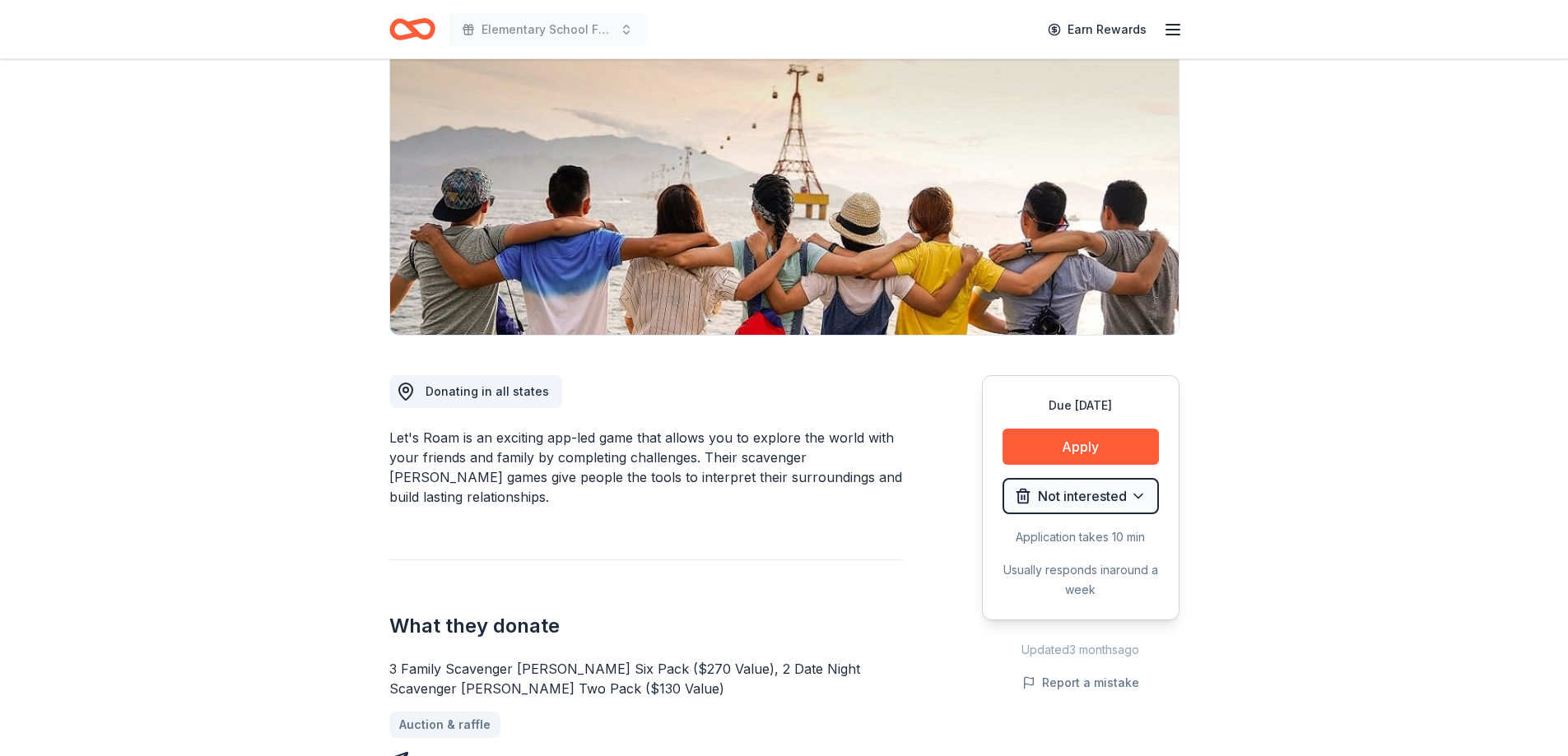
click at [1109, 451] on button "Apply" at bounding box center [1081, 446] width 157 height 37
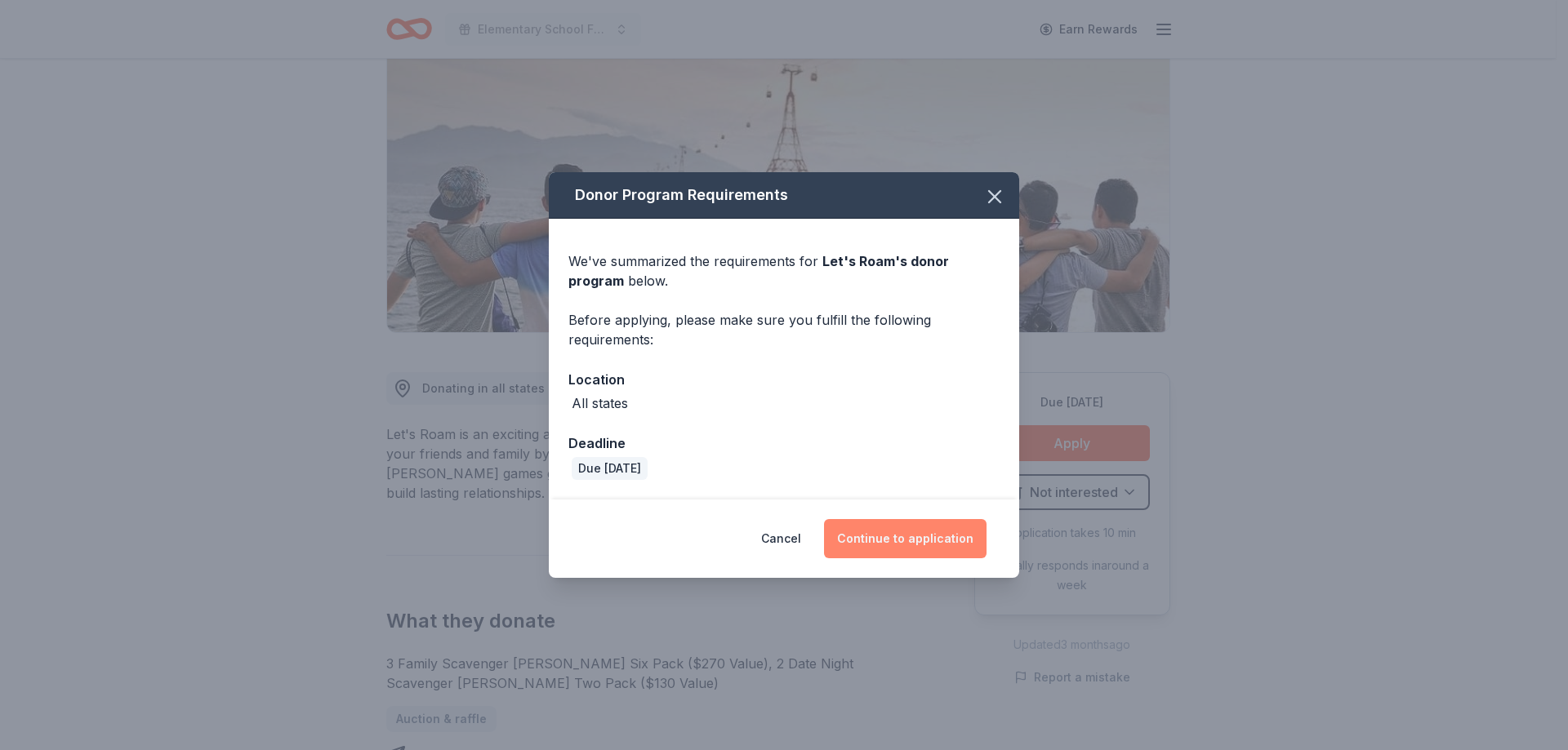
click at [912, 549] on button "Continue to application" at bounding box center [905, 539] width 163 height 39
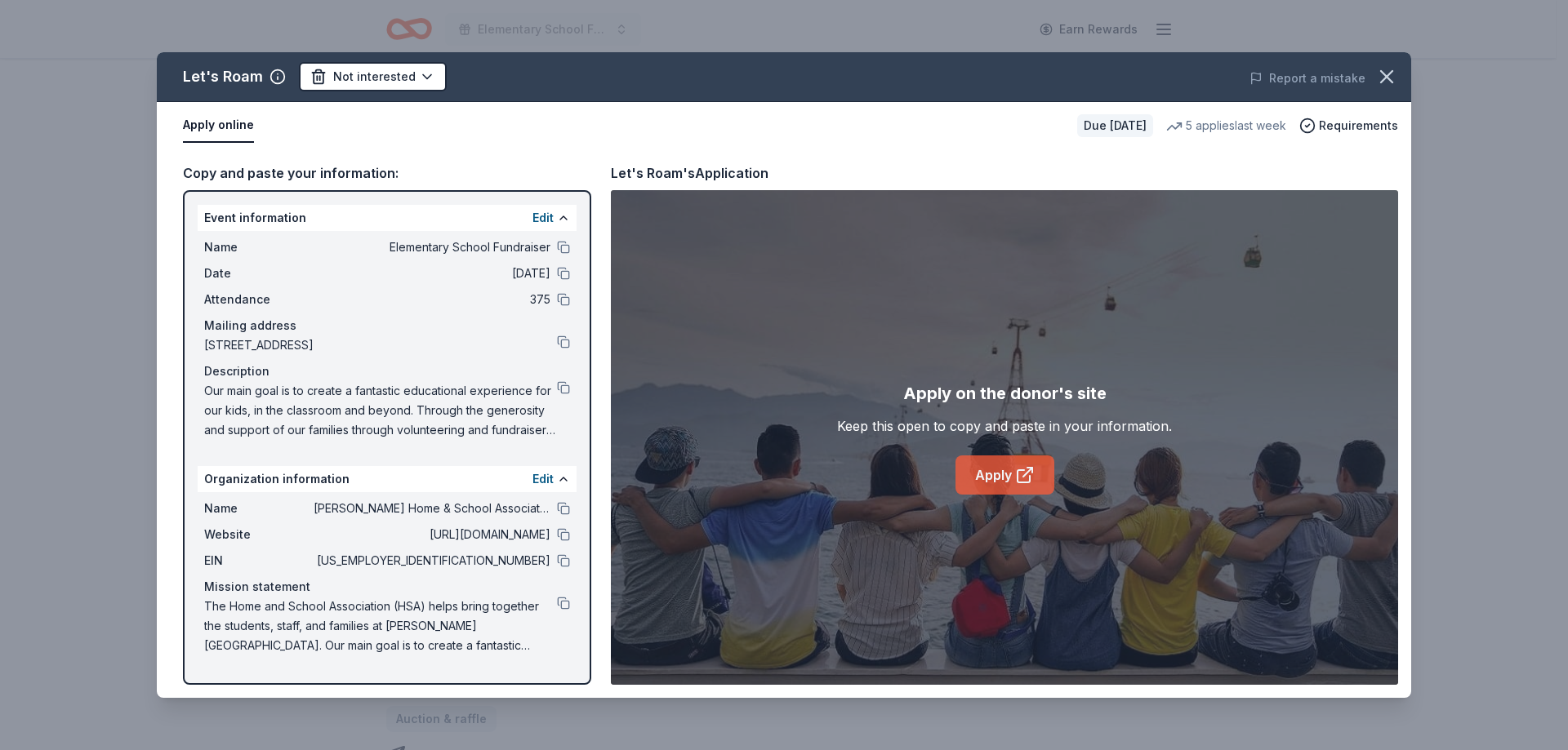
click at [1032, 480] on icon at bounding box center [1024, 475] width 19 height 19
drag, startPoint x: 1391, startPoint y: 75, endPoint x: 444, endPoint y: 35, distance: 947.8
click at [444, 35] on div "Let's Roam Not interested Report a mistake Apply online Due in 186 days 5 appli…" at bounding box center [784, 375] width 1568 height 750
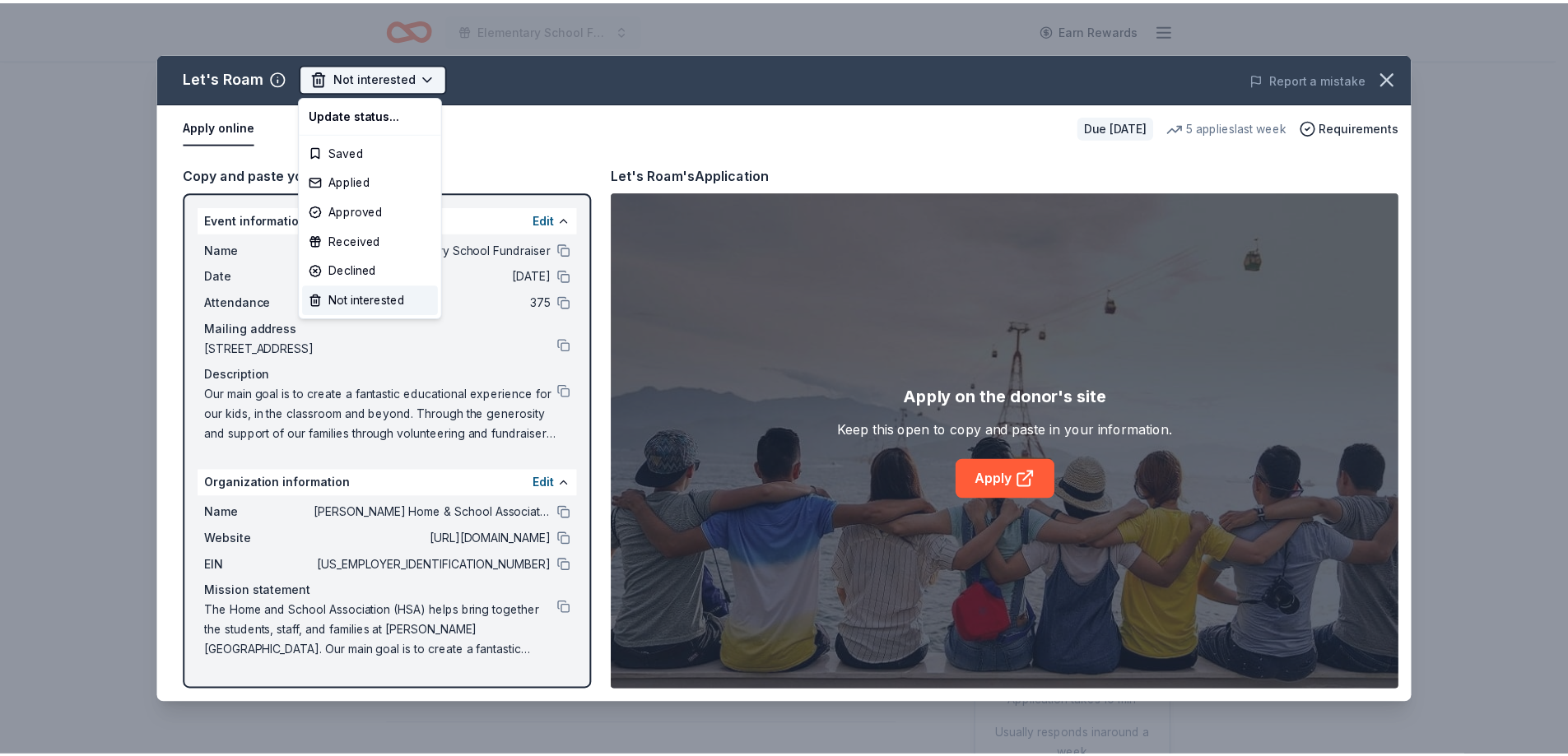
scroll to position [0, 0]
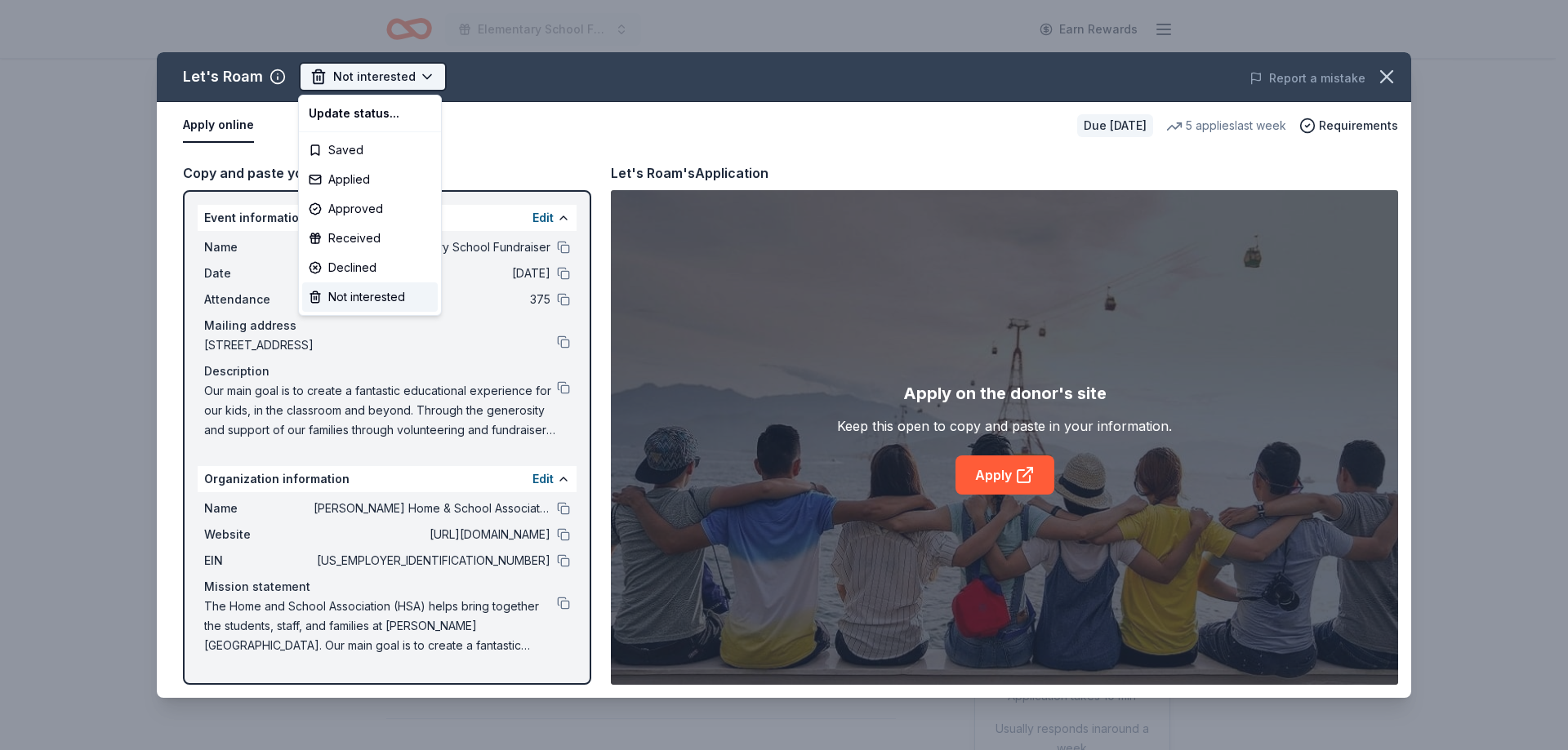
click at [397, 78] on html "Elementary School Fundraiser Earn Rewards Due in 186 days Share Let's Roam 4.4 …" at bounding box center [784, 375] width 1568 height 750
click at [359, 179] on div "Applied" at bounding box center [369, 179] width 135 height 29
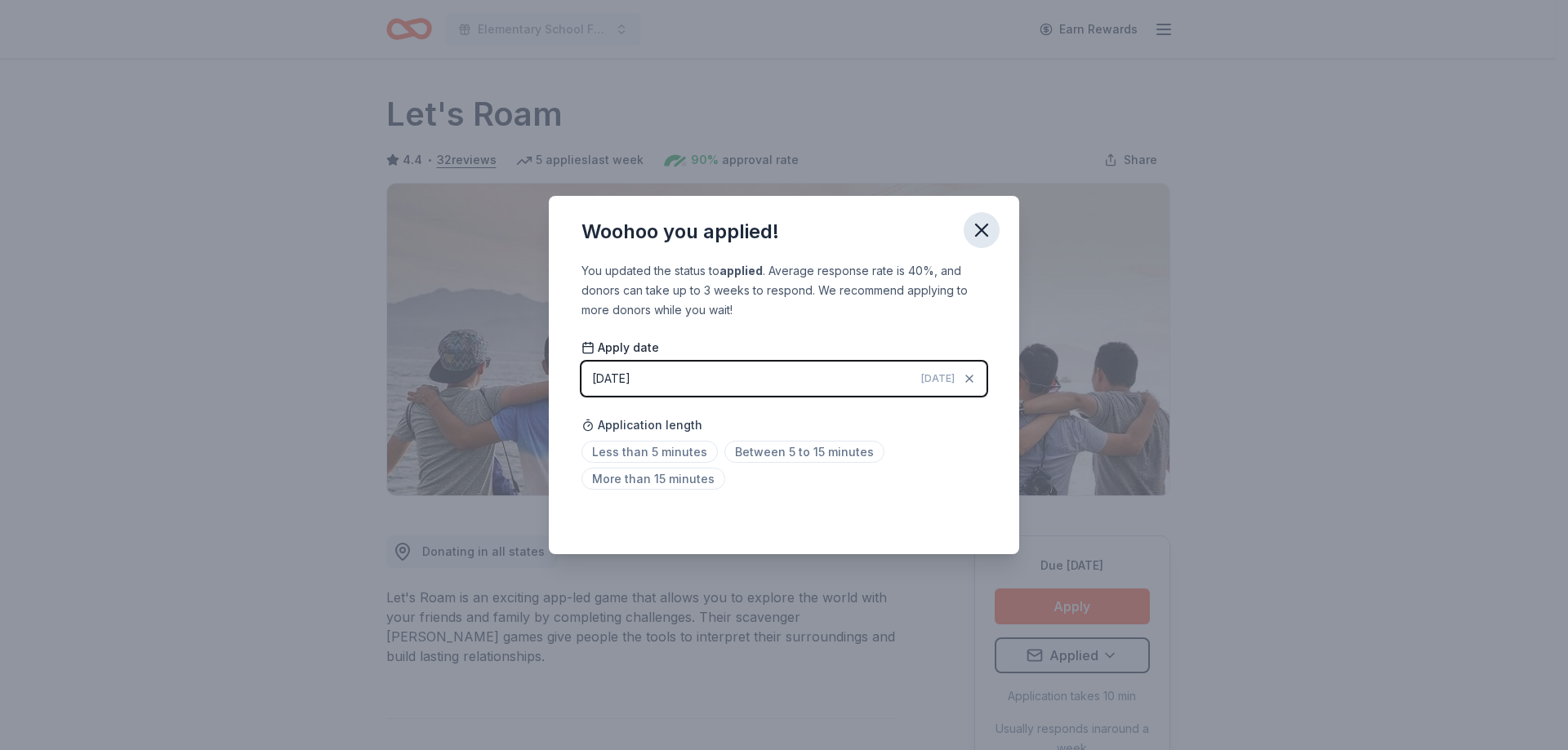
click at [986, 230] on icon "button" at bounding box center [981, 231] width 23 height 23
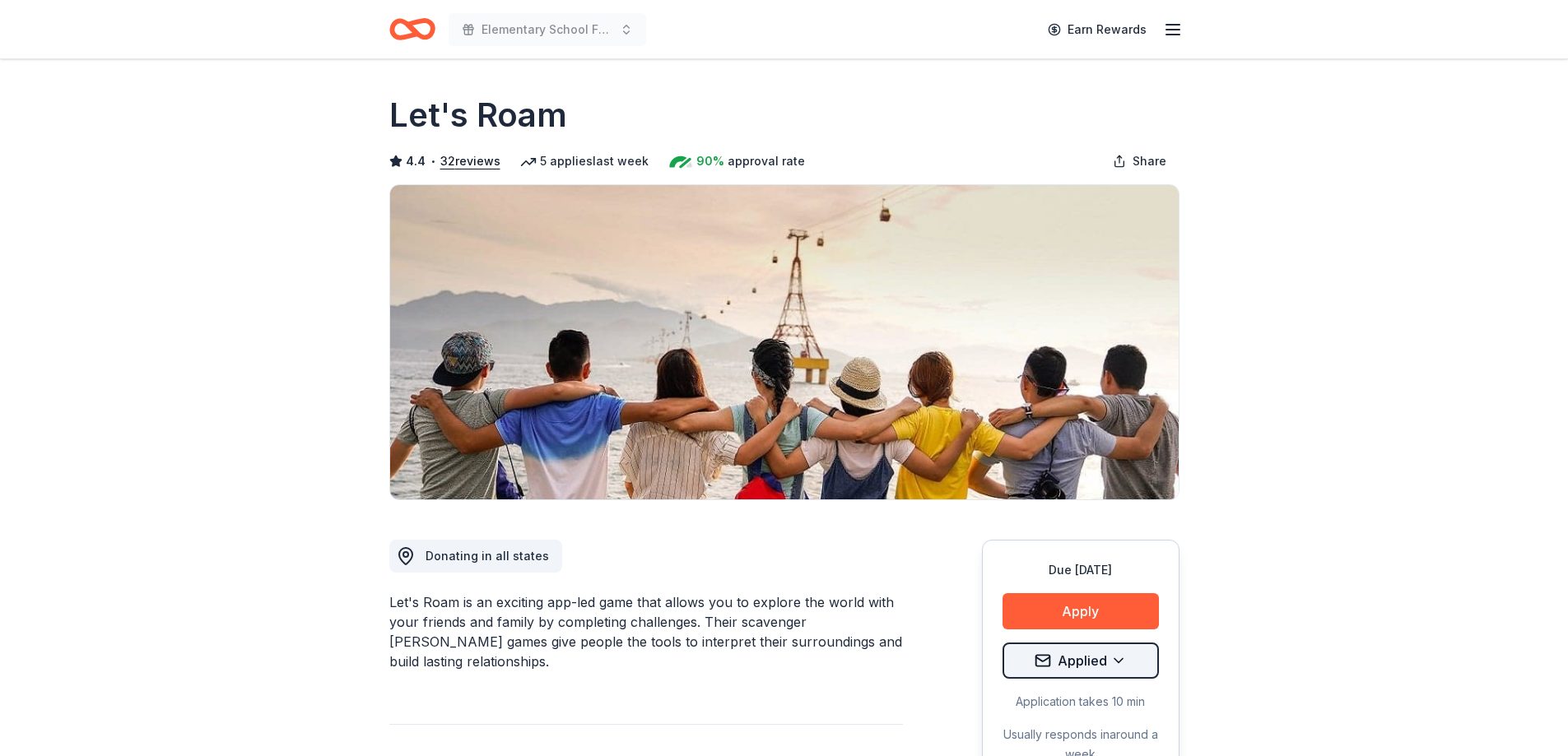
click at [1079, 663] on html "Elementary School Fundraiser Earn Rewards Due in 186 days Share Let's Roam 4.4 …" at bounding box center [784, 378] width 1568 height 756
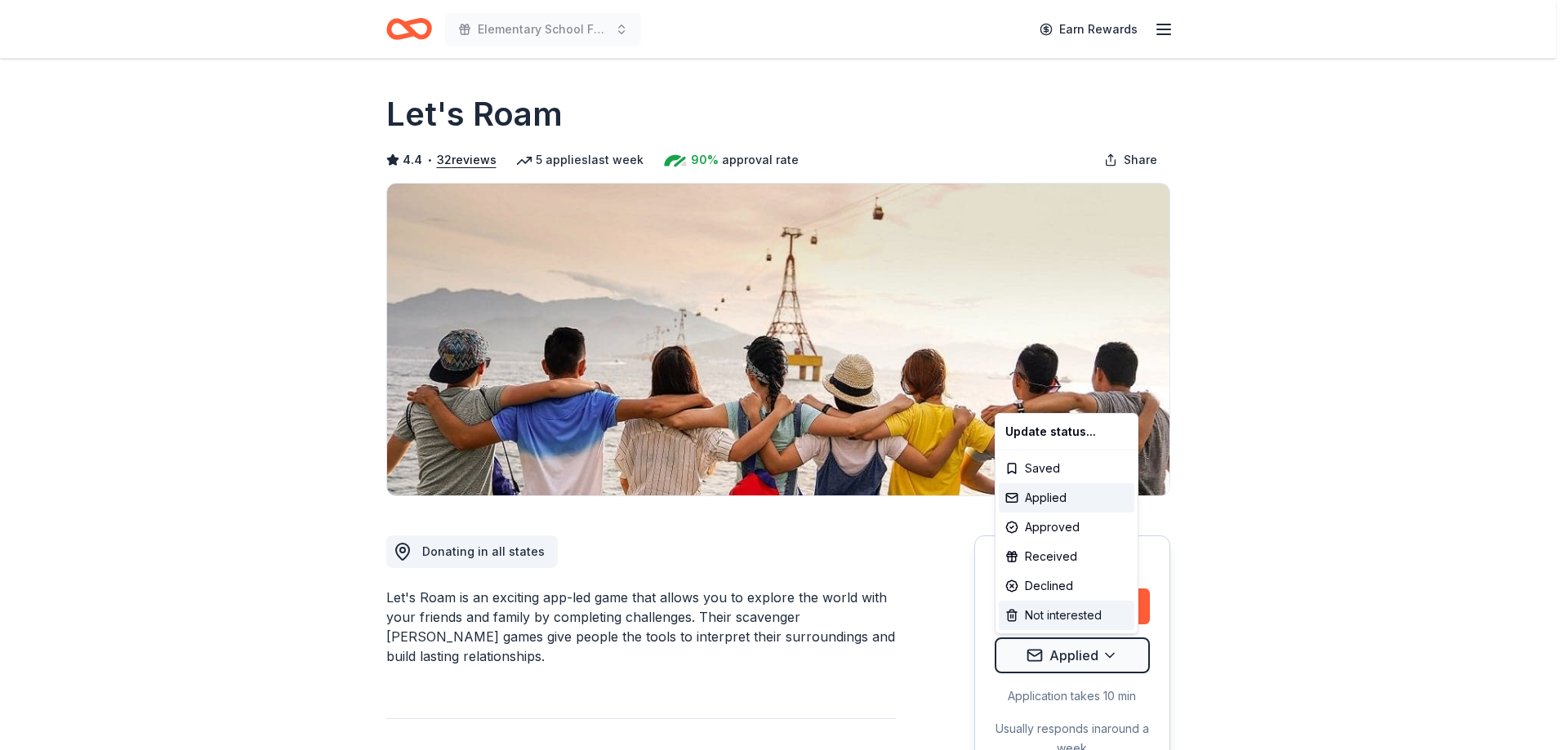
click at [1055, 611] on div "Not interested" at bounding box center [1066, 615] width 135 height 29
click at [1381, 476] on html "Elementary School Fundraiser Earn Rewards Due in 186 days Share Let's Roam 4.4 …" at bounding box center [784, 375] width 1568 height 750
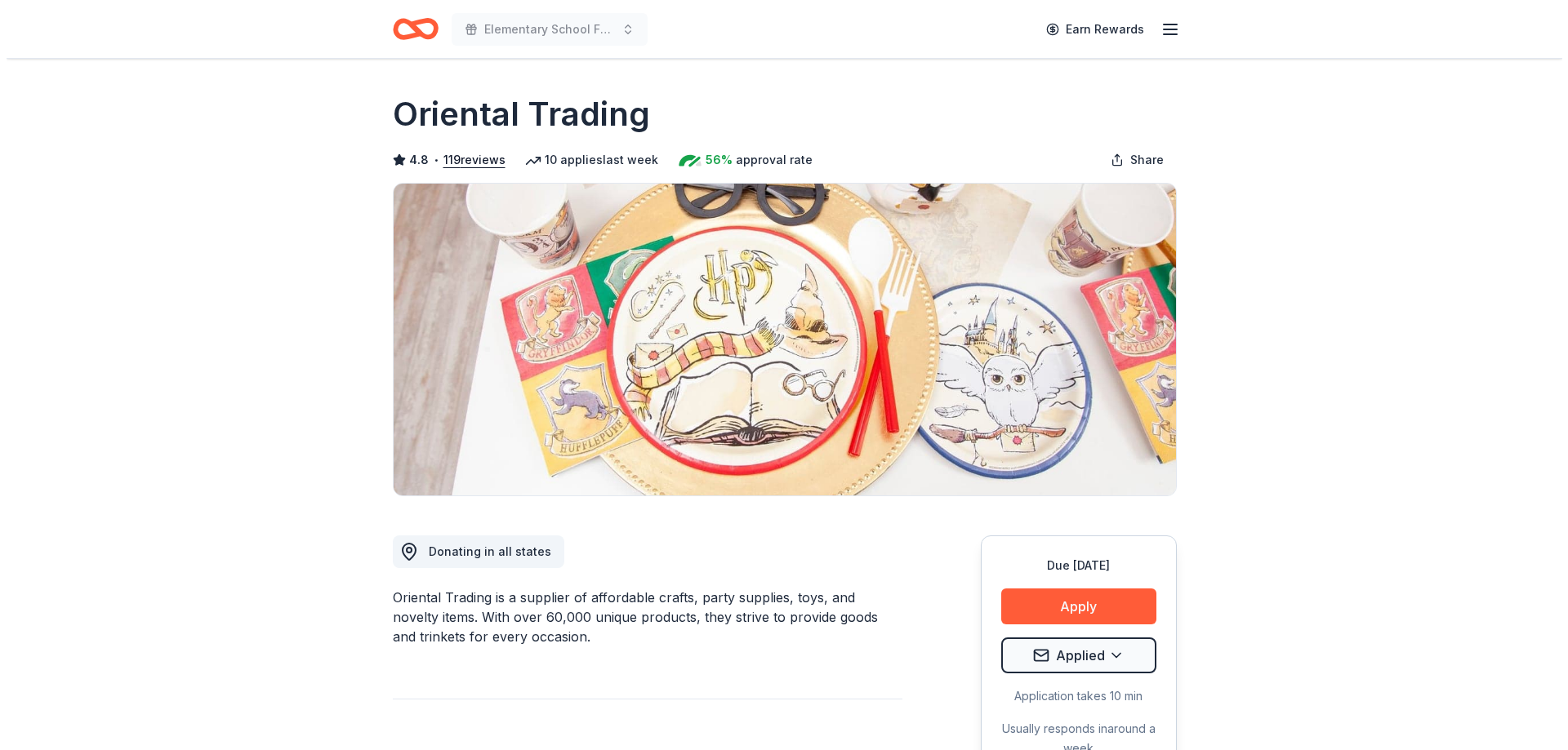
scroll to position [245, 0]
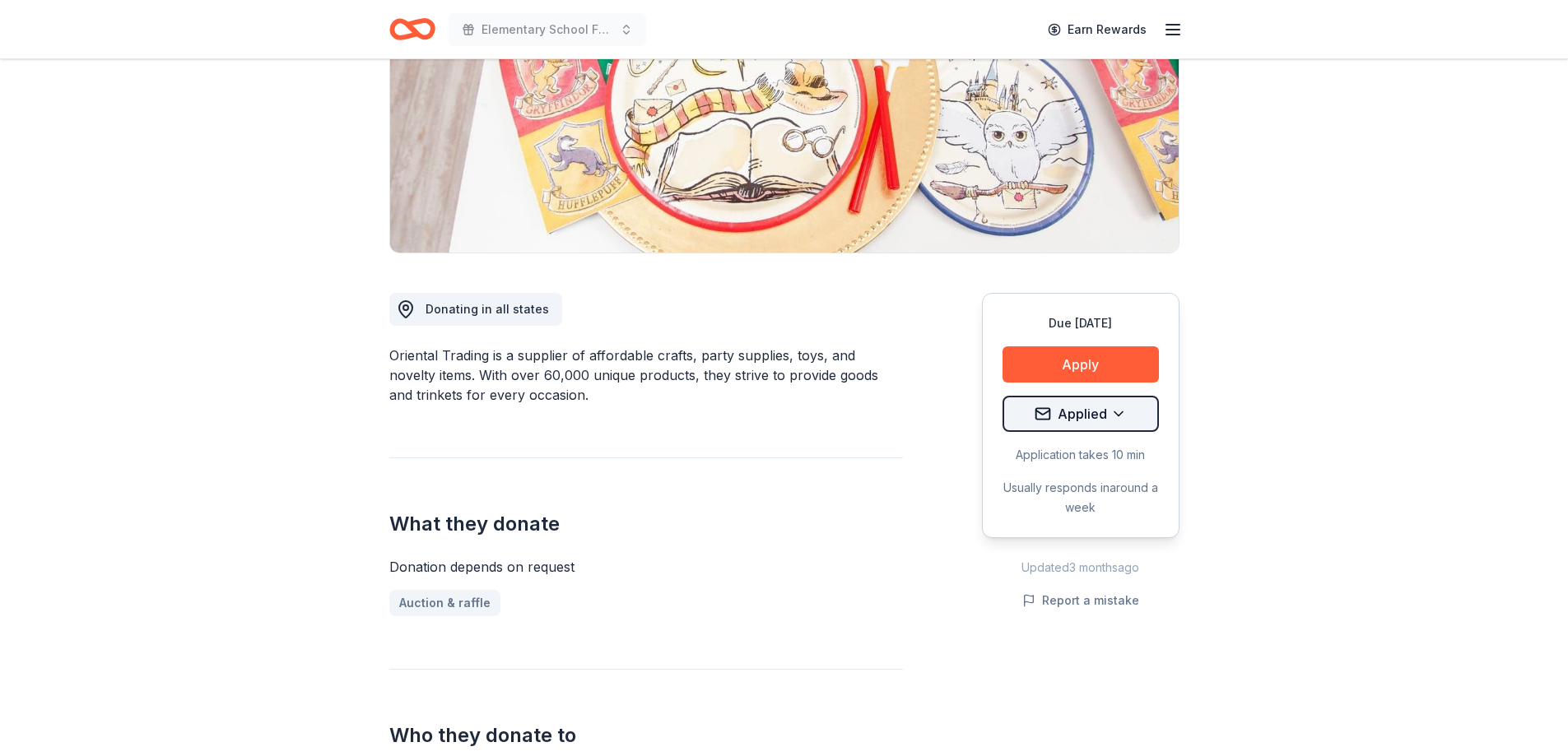
click at [1121, 416] on html "Elementary School Fundraiser Earn Rewards Due in 188 days Share Oriental Tradin…" at bounding box center [784, 131] width 1568 height 756
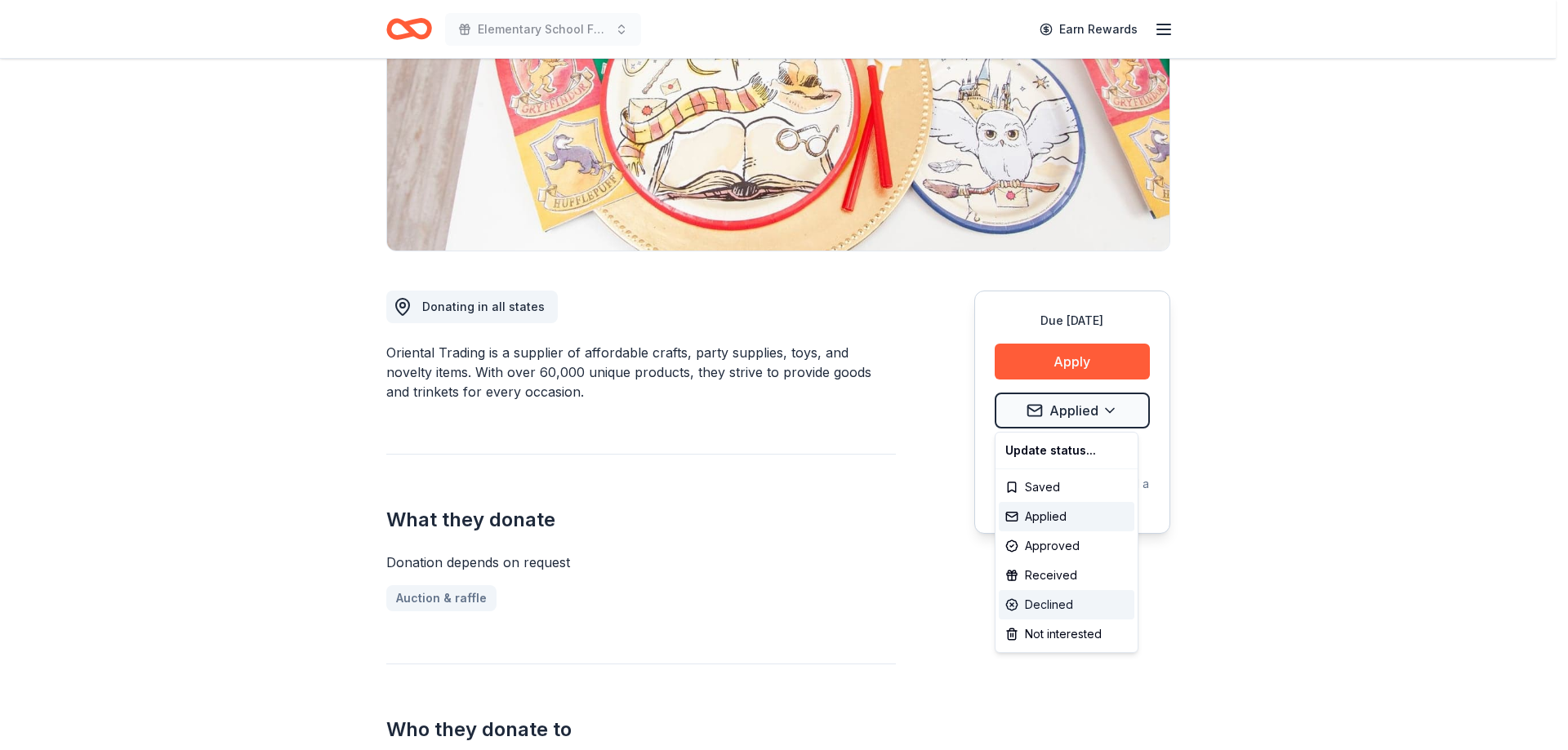
click at [1033, 610] on div "Declined" at bounding box center [1066, 604] width 135 height 29
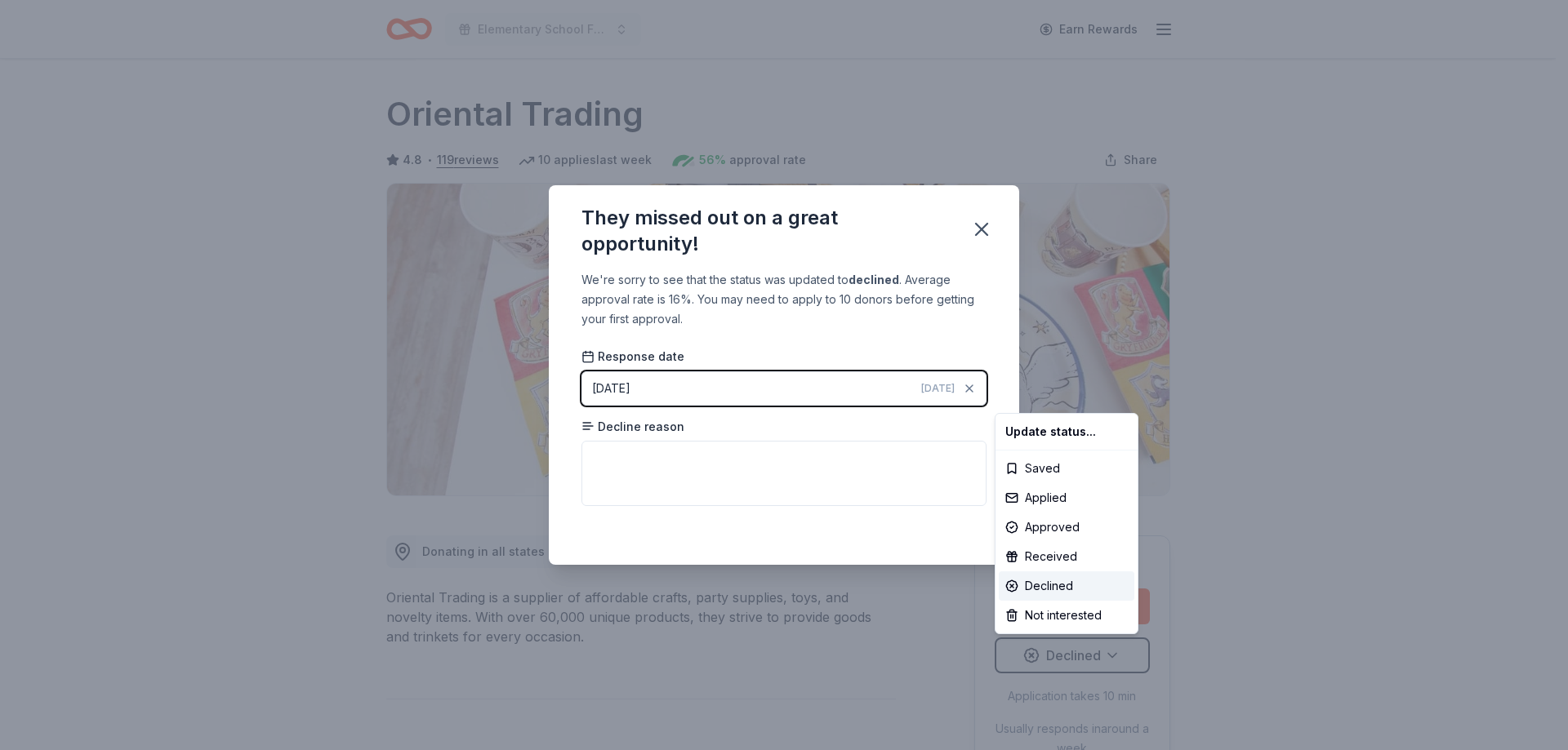
click at [675, 461] on html "Elementary School Fundraiser Earn Rewards Due in 188 days Share Oriental Tradin…" at bounding box center [784, 375] width 1568 height 750
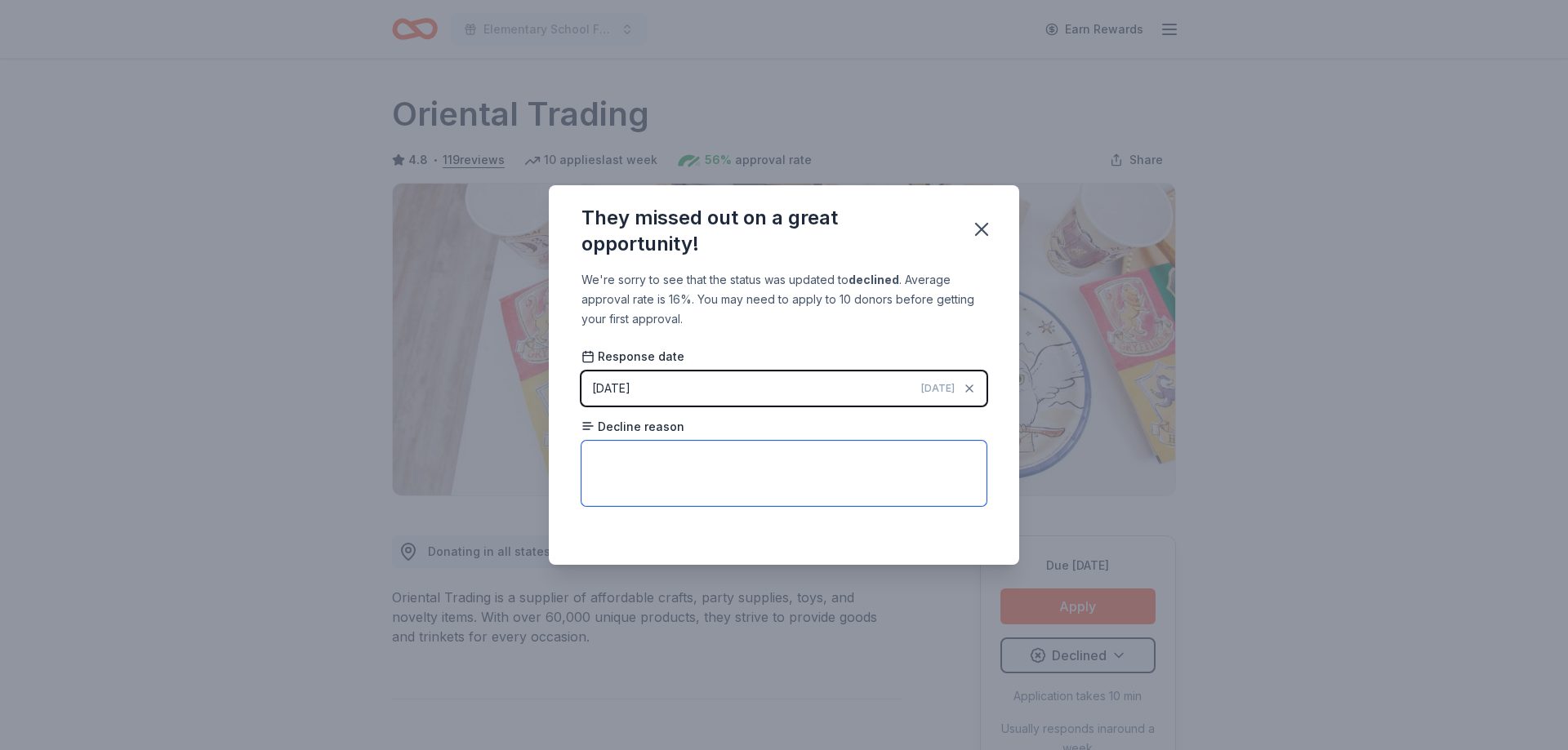
click at [675, 461] on textarea at bounding box center [784, 473] width 405 height 65
type textarea "too many requests"
click at [982, 233] on icon "button" at bounding box center [981, 230] width 23 height 23
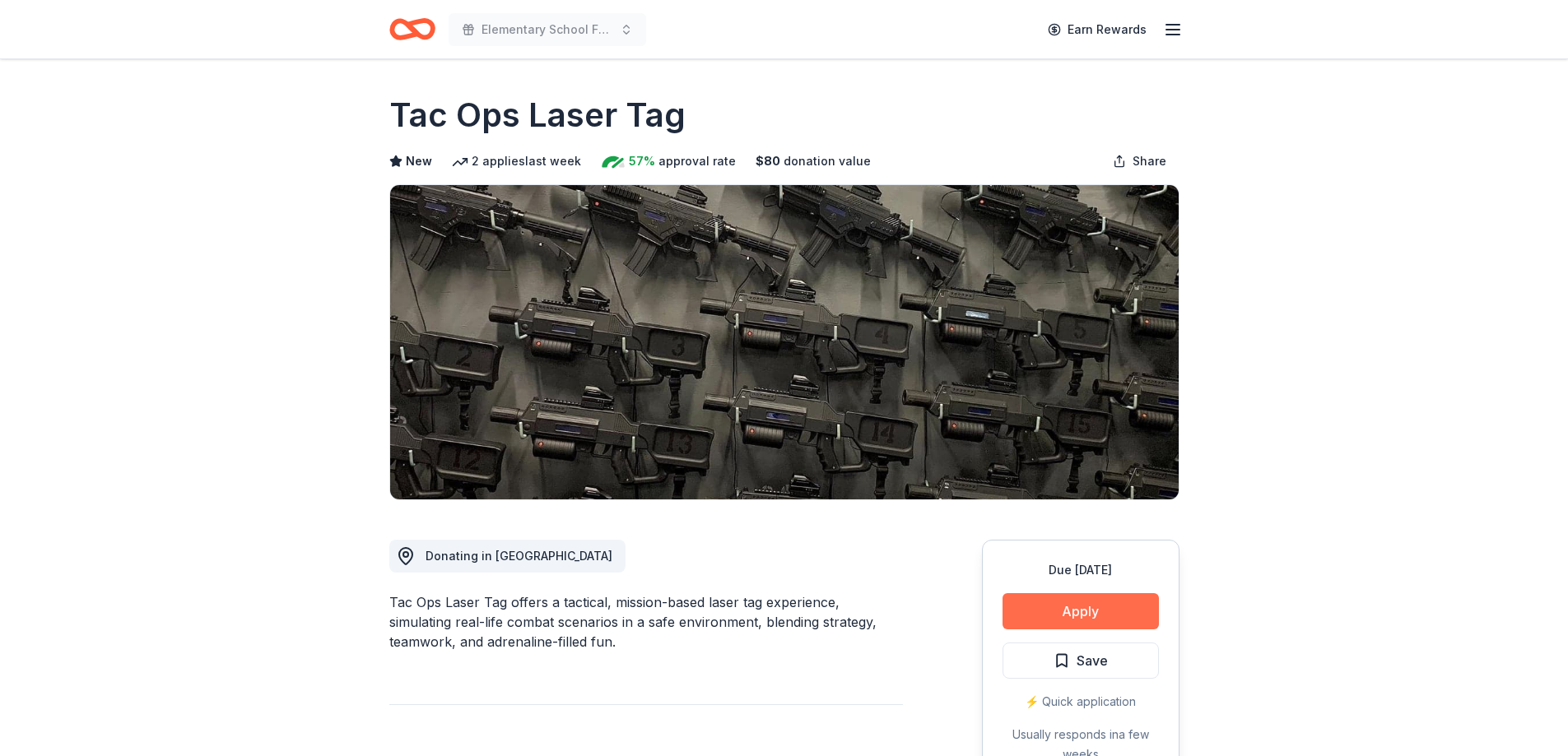
click at [1064, 616] on button "Apply" at bounding box center [1081, 611] width 157 height 37
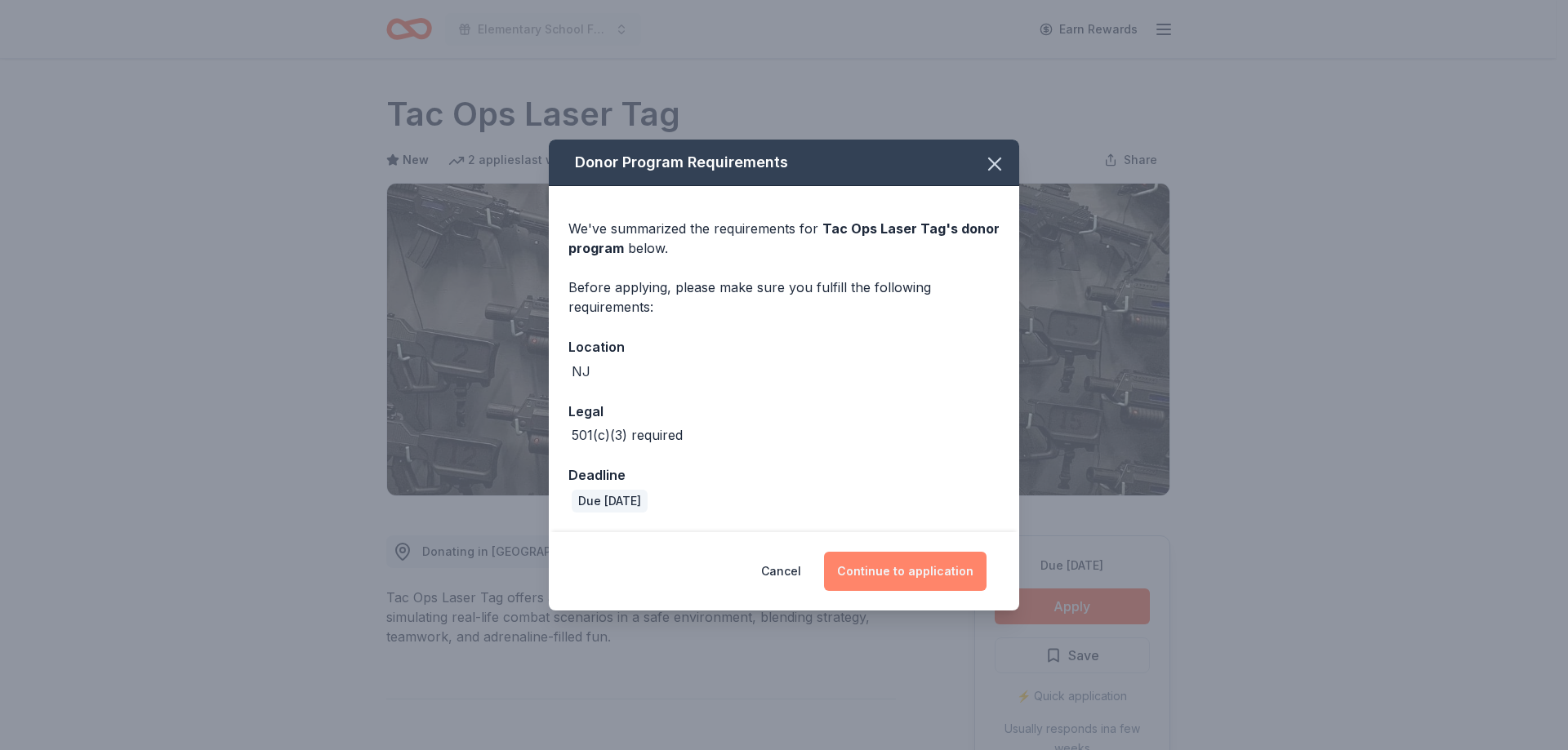
click at [906, 567] on button "Continue to application" at bounding box center [905, 571] width 163 height 39
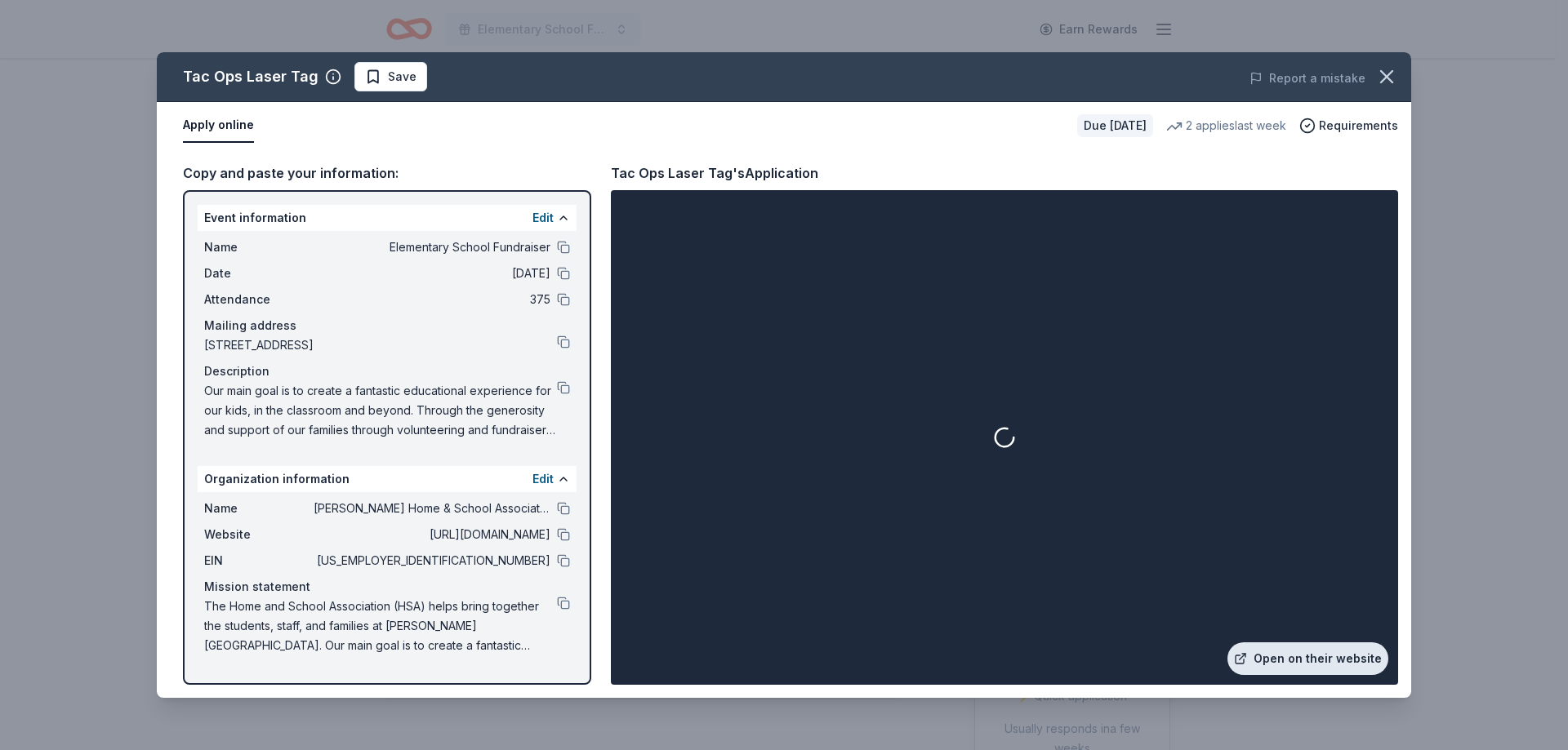
click at [1315, 657] on link "Open on their website" at bounding box center [1307, 658] width 161 height 33
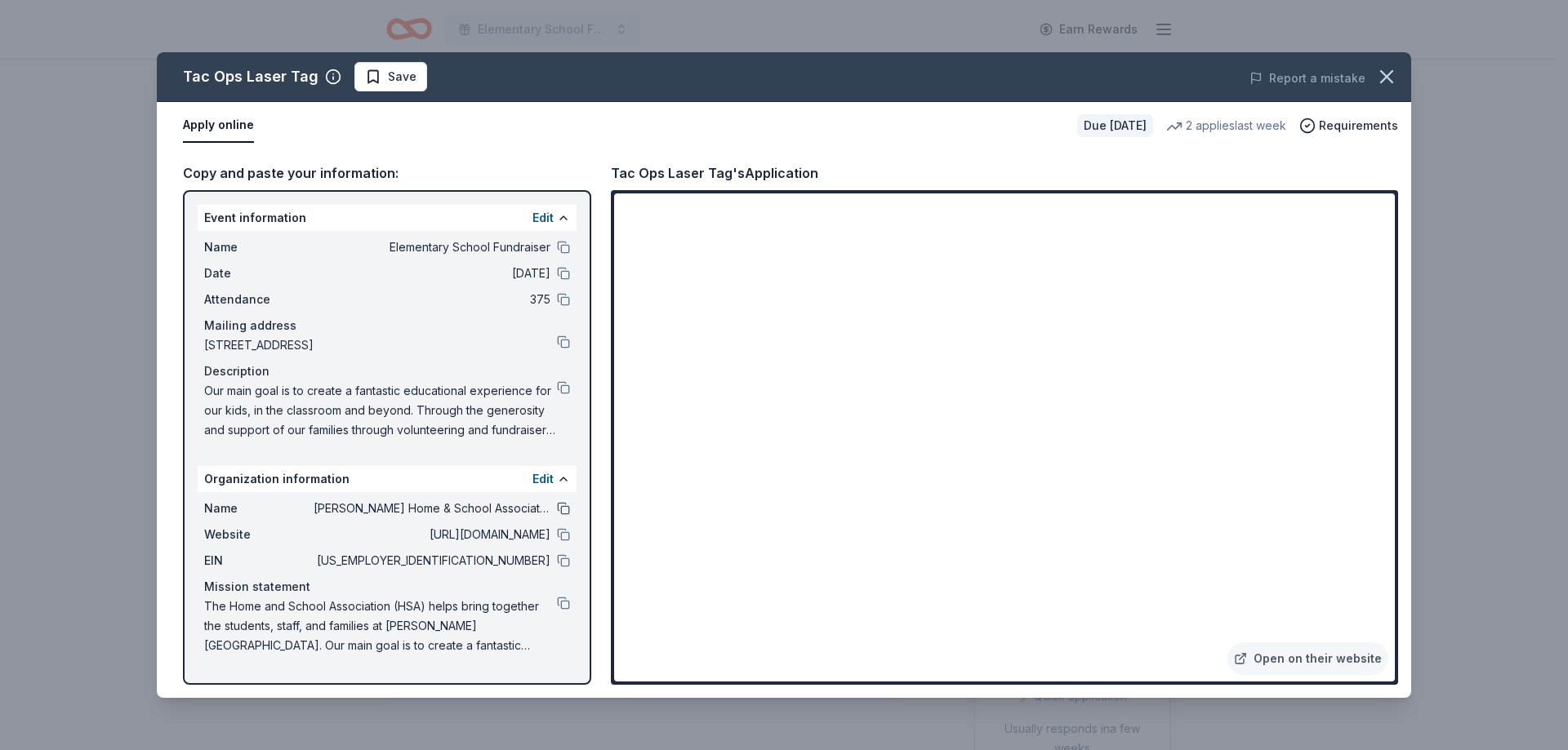
click at [563, 509] on button at bounding box center [563, 508] width 13 height 13
click at [564, 563] on button at bounding box center [563, 560] width 13 height 13
click at [562, 386] on button at bounding box center [563, 387] width 13 height 13
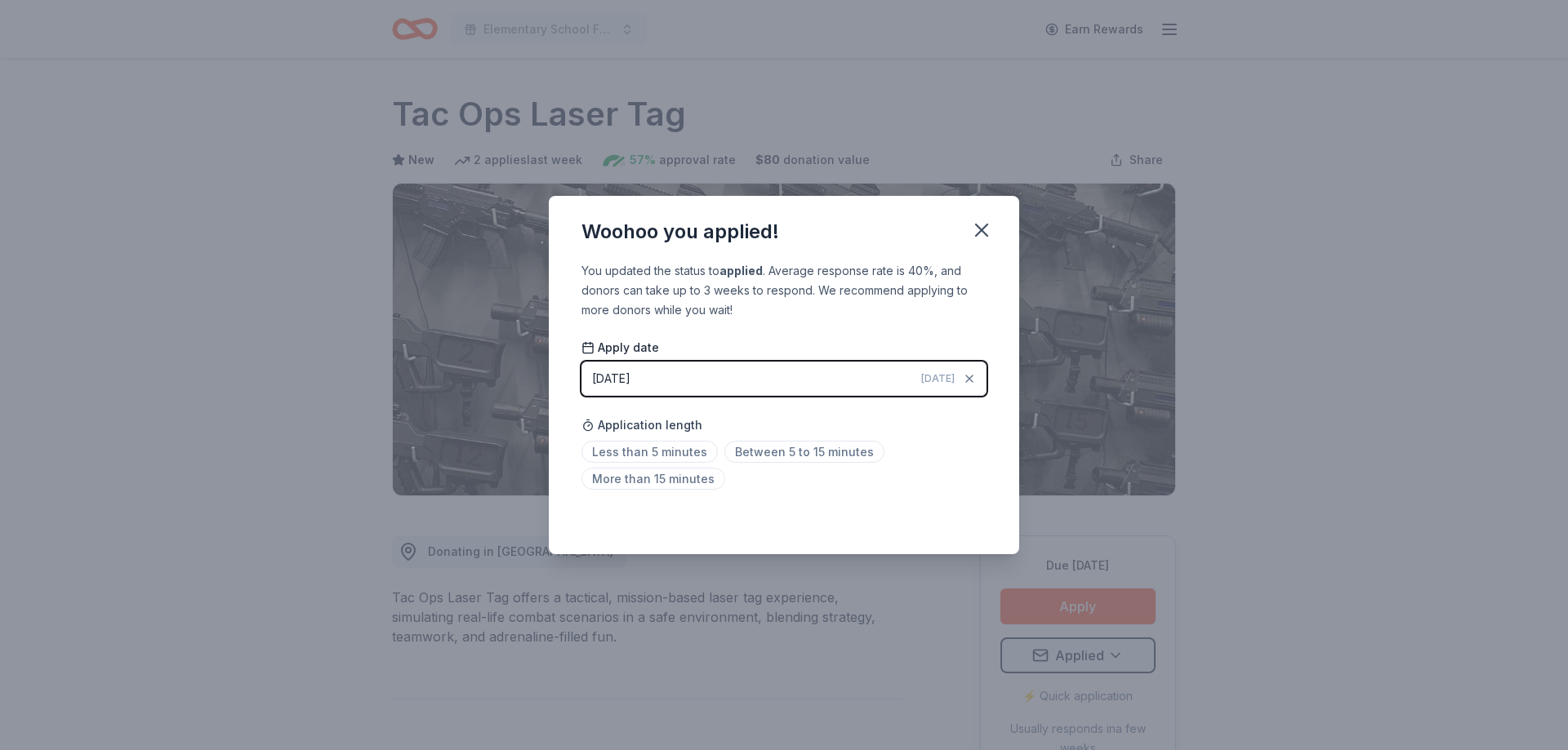
click at [659, 456] on html "Elementary School Fundraiser/ Tricky Tray Earn Rewards Due [DATE] Share Tac Ops…" at bounding box center [784, 375] width 1568 height 750
click at [683, 455] on span "Less than 5 minutes" at bounding box center [650, 451] width 136 height 22
click at [986, 230] on icon "button" at bounding box center [981, 231] width 23 height 23
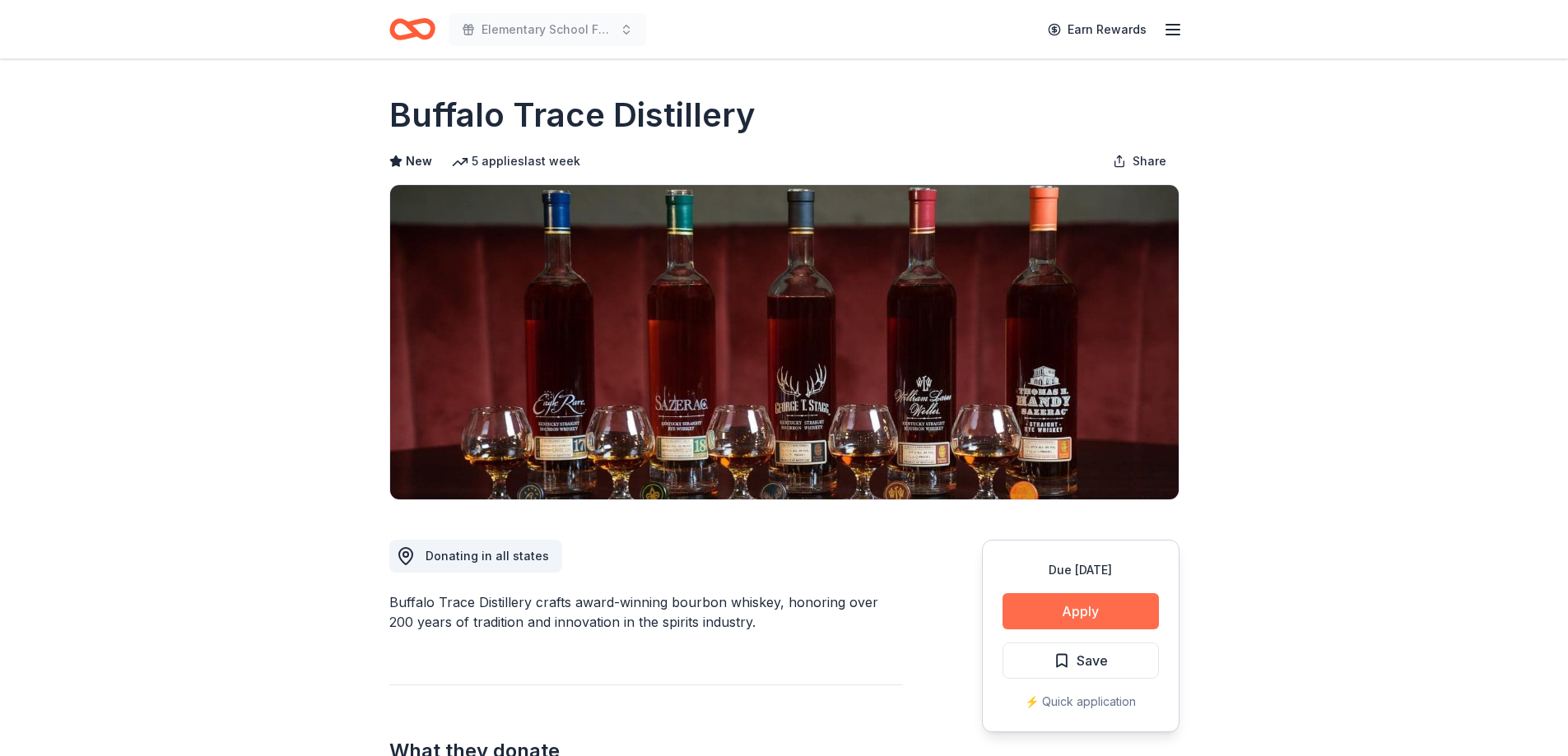
click at [1082, 606] on button "Apply" at bounding box center [1081, 611] width 157 height 37
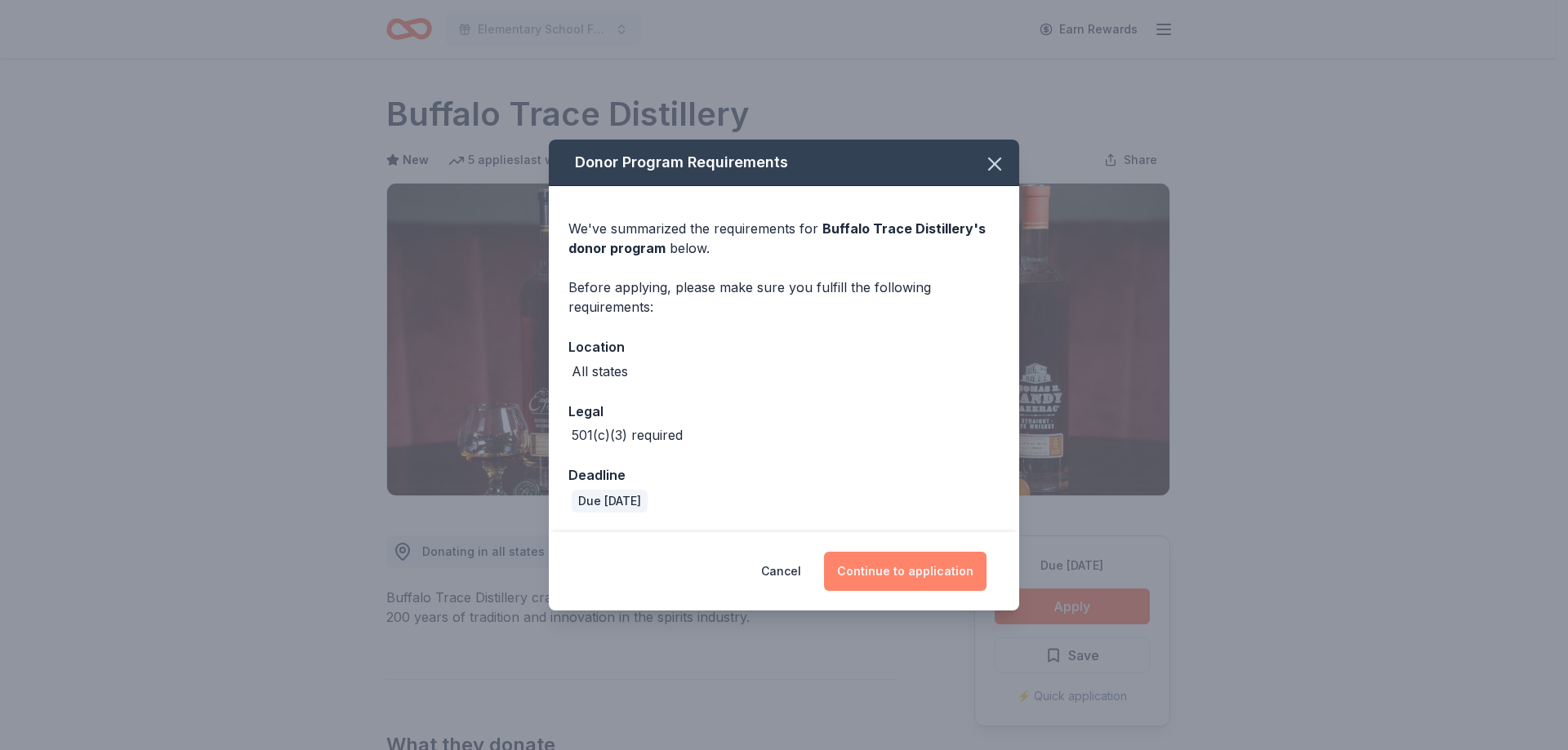
click at [911, 571] on button "Continue to application" at bounding box center [905, 571] width 163 height 39
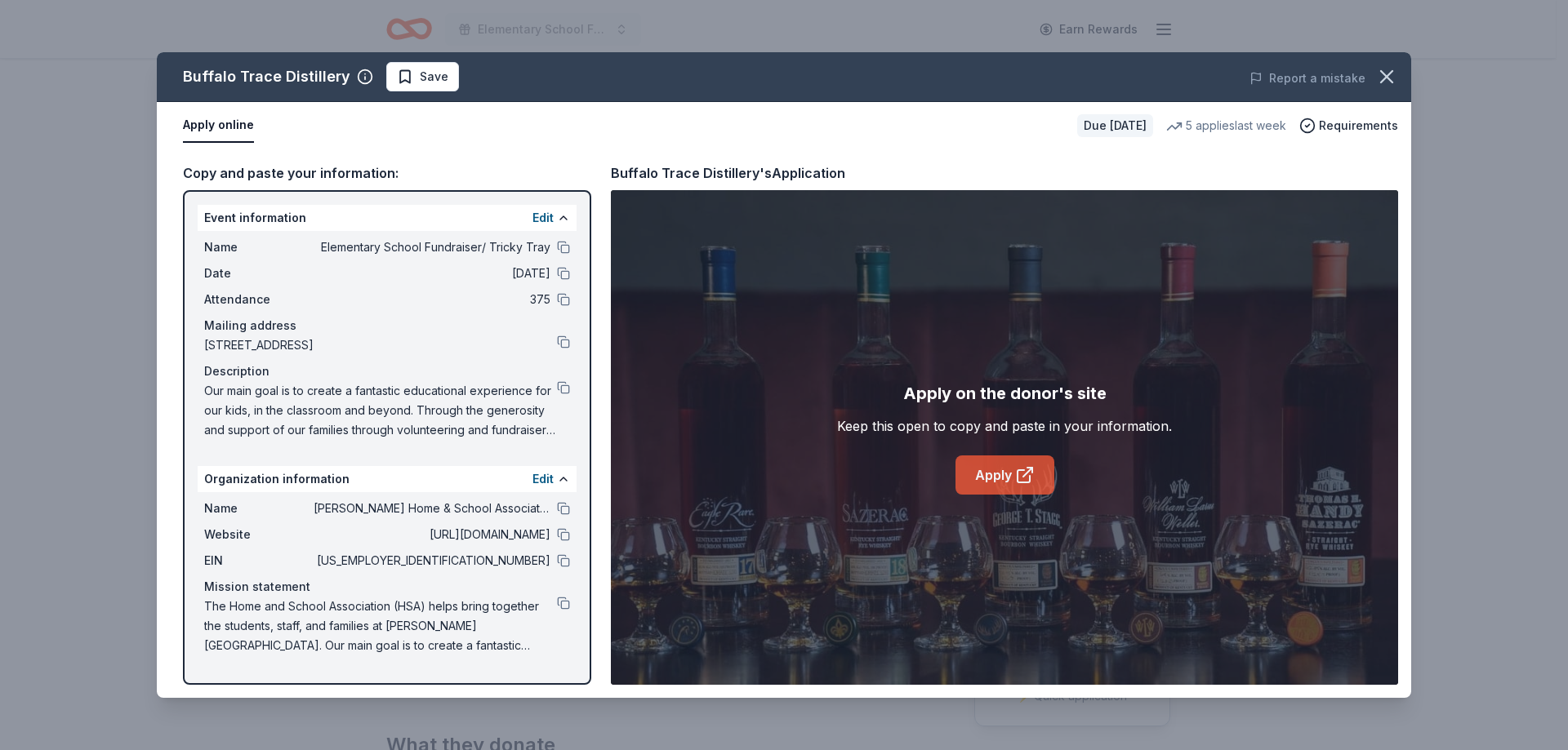
click at [1013, 481] on link "Apply" at bounding box center [1005, 474] width 99 height 39
click at [560, 509] on button at bounding box center [563, 508] width 13 height 13
click at [564, 561] on button at bounding box center [563, 560] width 13 height 13
click at [430, 81] on span "Save" at bounding box center [434, 77] width 28 height 19
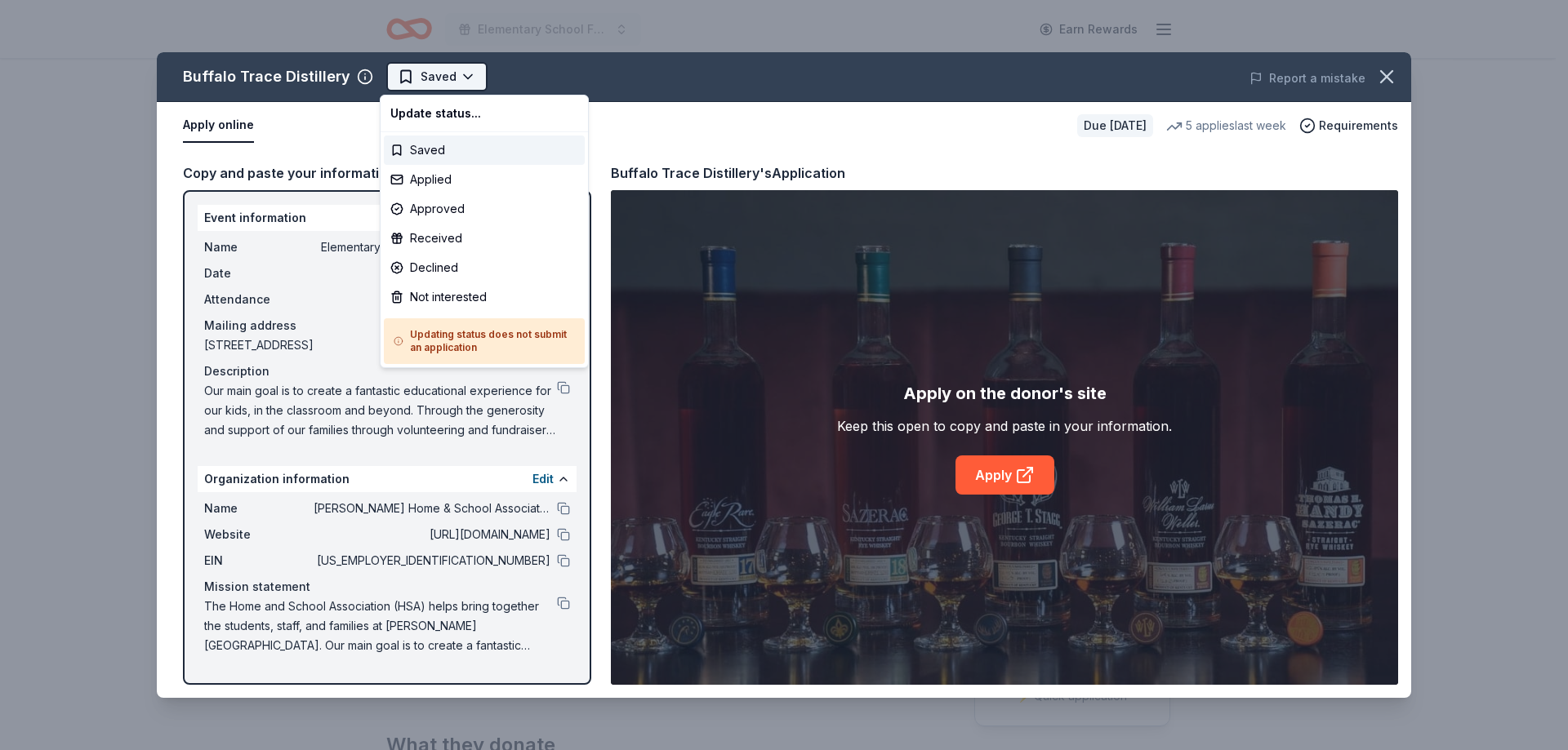
click at [449, 82] on html "Elementary School Fundraiser/ Tricky Tray Earn Rewards Due in 186 days Share Bu…" at bounding box center [784, 375] width 1568 height 750
click at [483, 177] on div "Applied" at bounding box center [483, 179] width 201 height 29
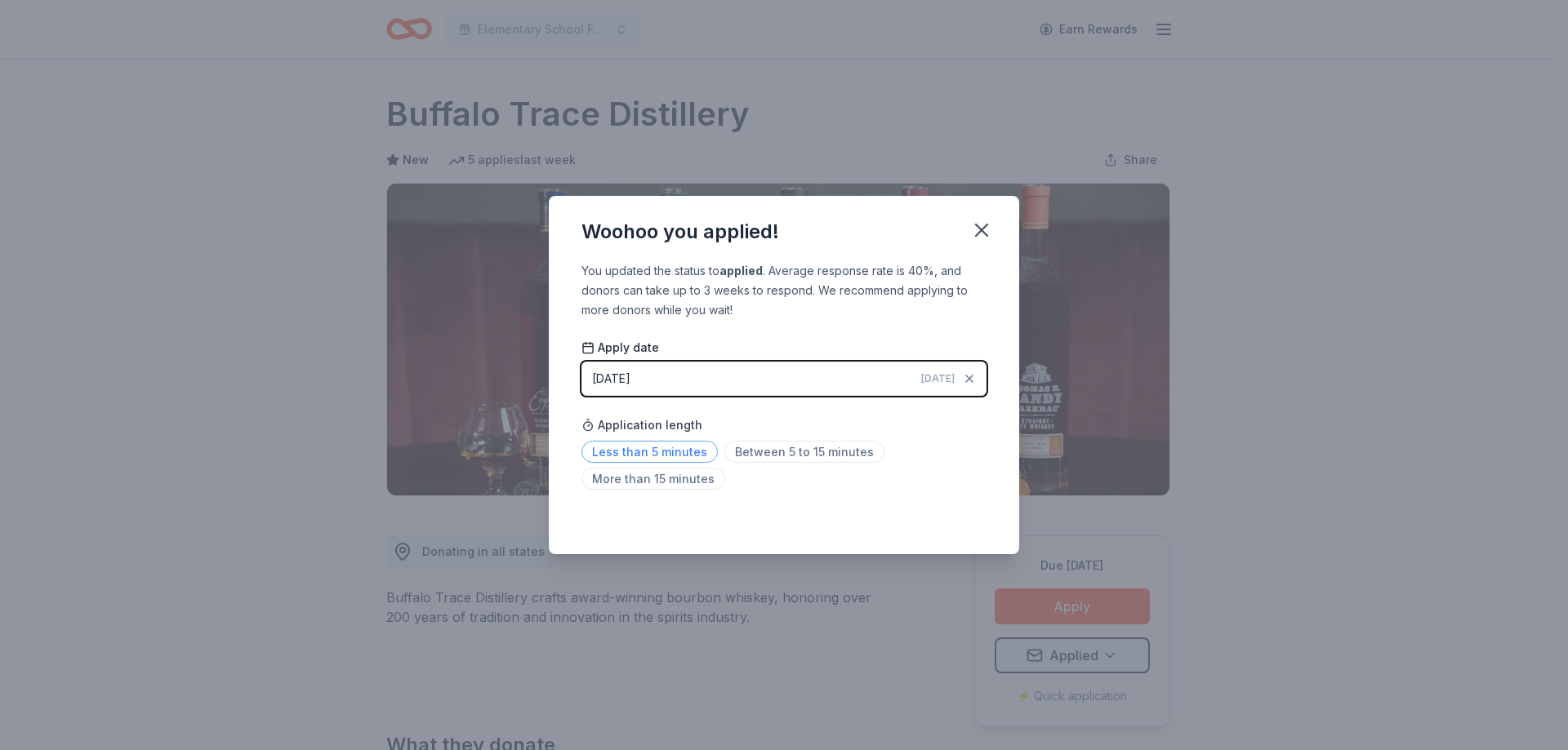
click at [636, 450] on span "Less than 5 minutes" at bounding box center [650, 451] width 136 height 22
click at [980, 227] on icon "button" at bounding box center [981, 230] width 11 height 11
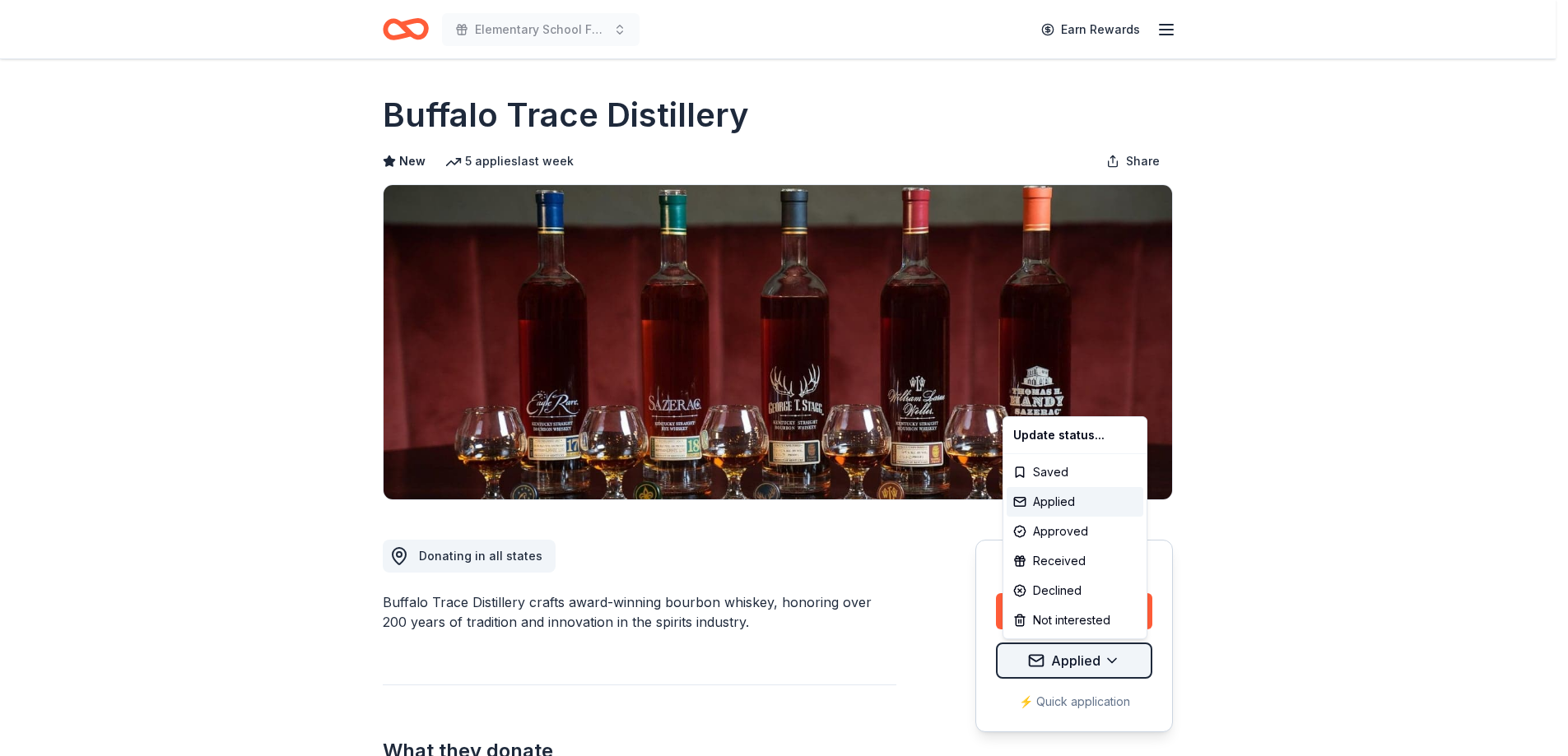
click at [1101, 663] on html "Elementary School Fundraiser/ Tricky Tray Earn Rewards Due in 186 days Share Bu…" at bounding box center [784, 378] width 1568 height 756
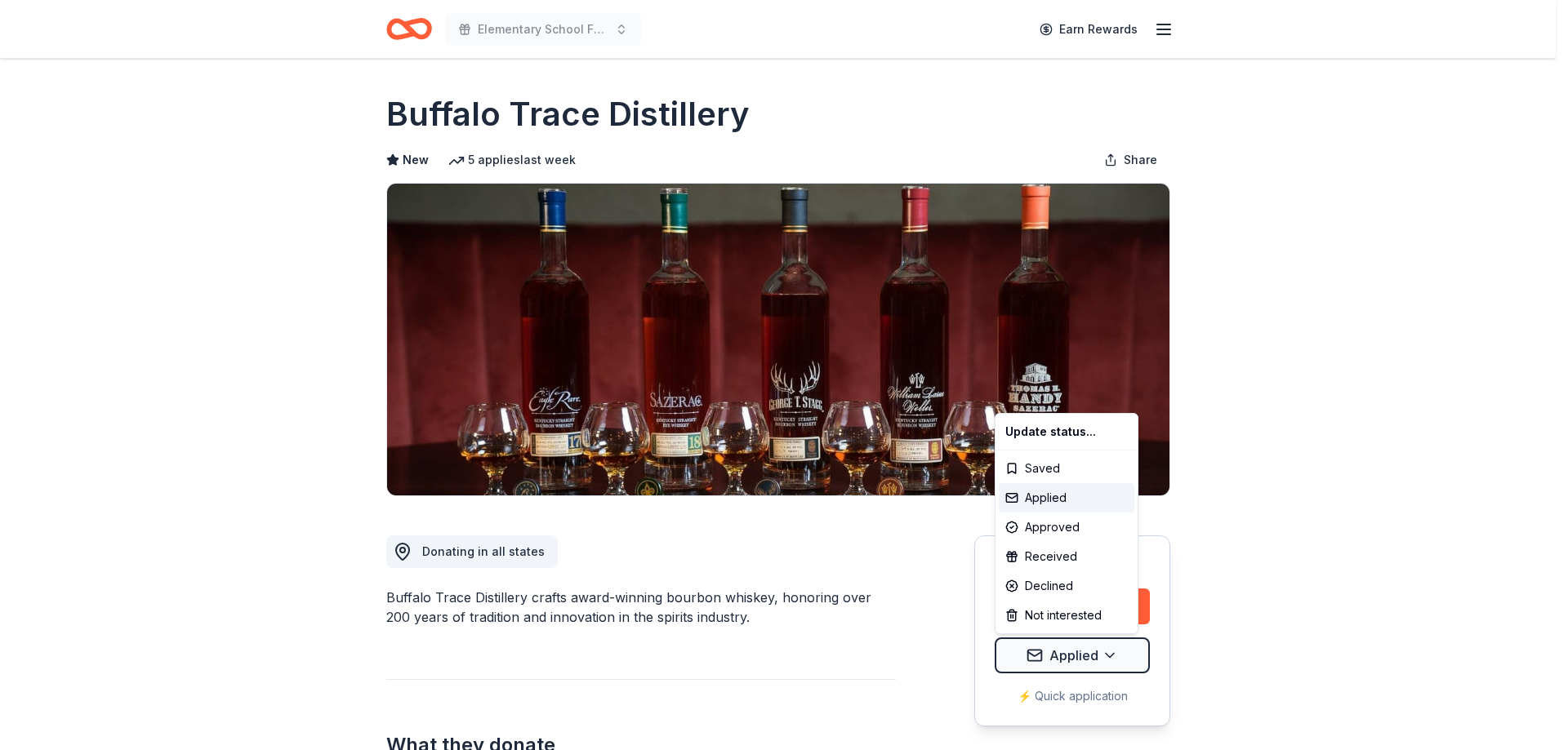
click at [1345, 421] on html "Elementary School Fundraiser/ Tricky Tray Earn Rewards Due in 186 days Share Bu…" at bounding box center [784, 375] width 1568 height 750
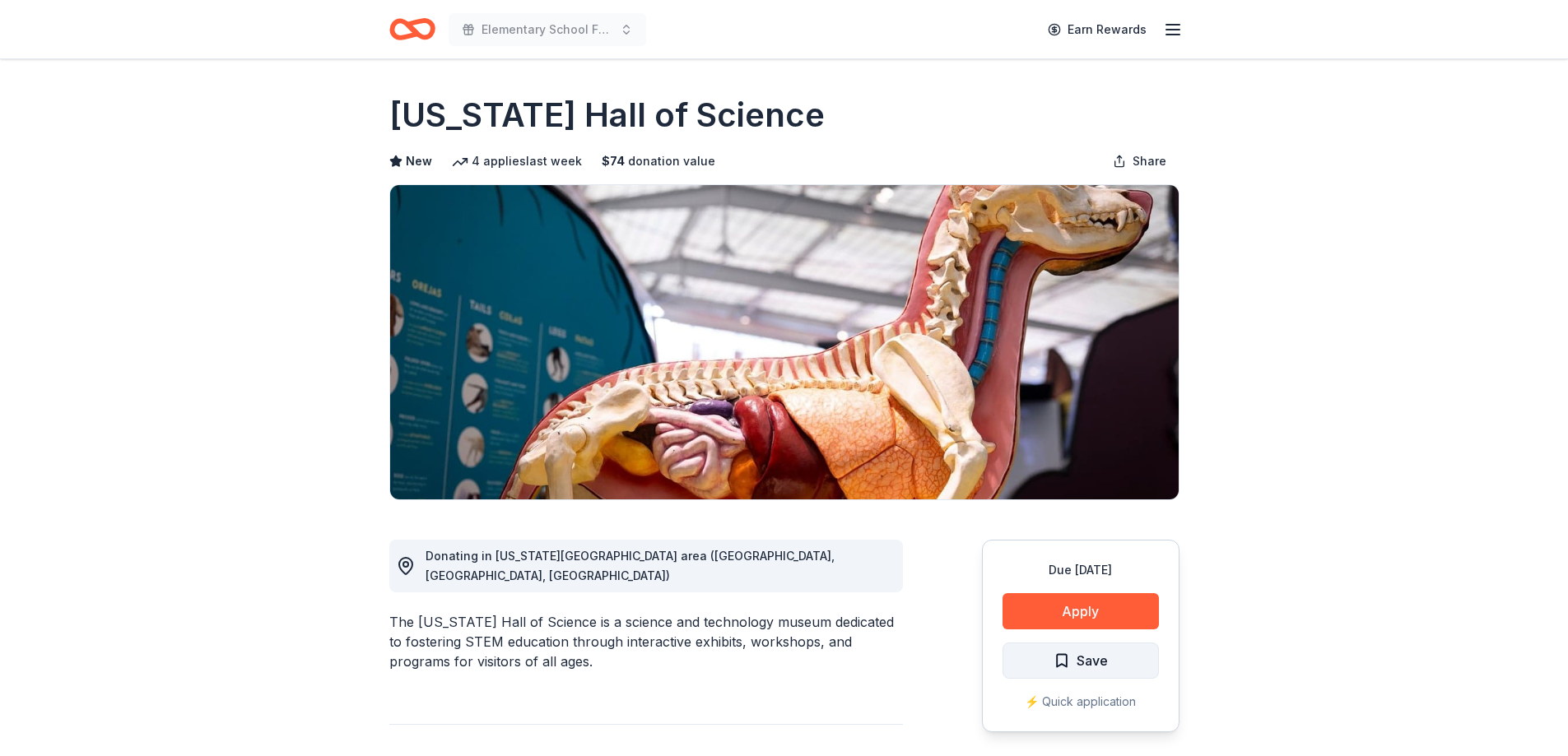
click at [1122, 663] on button "Save" at bounding box center [1081, 660] width 157 height 37
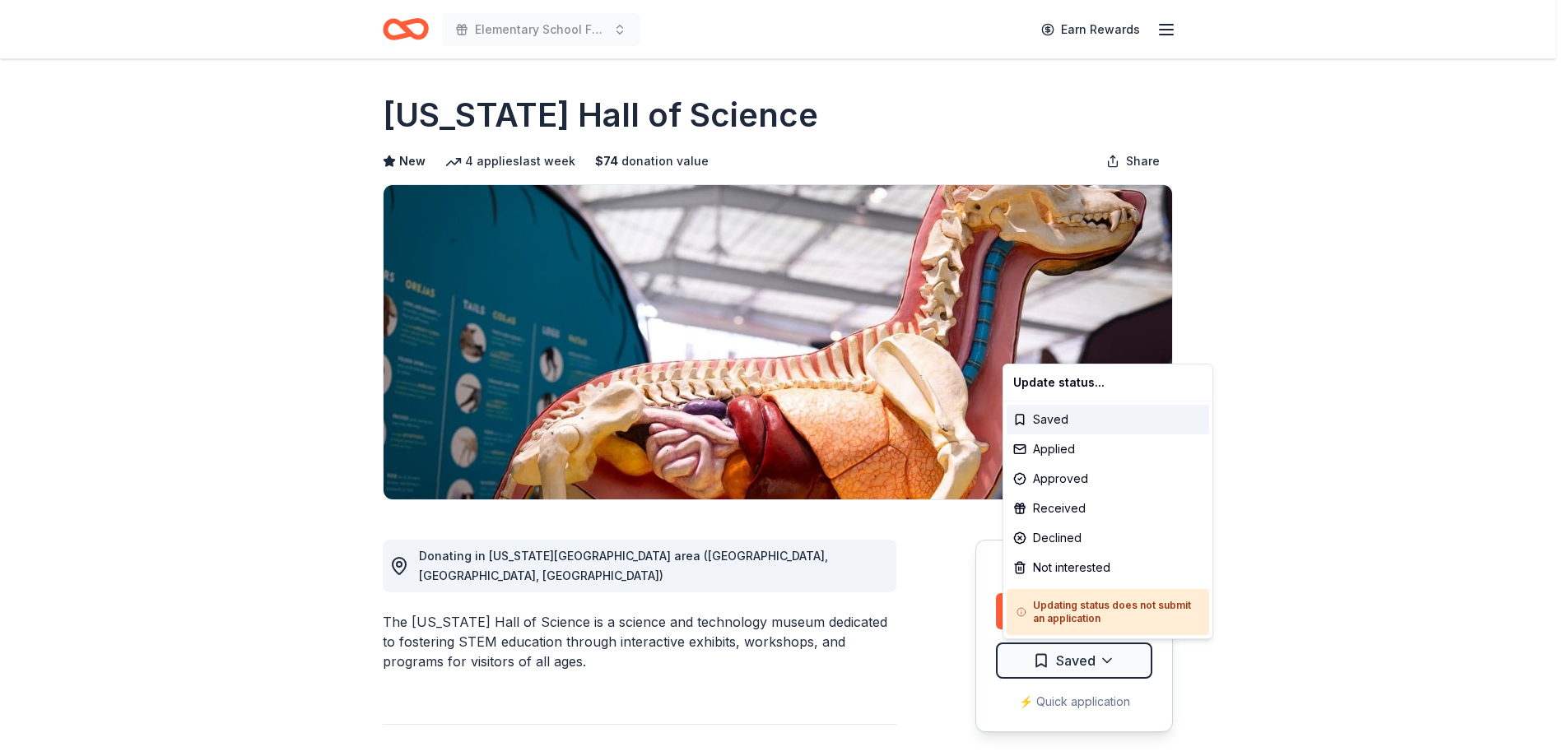
click at [1122, 663] on html "Elementary School Fundraiser/ Tricky Tray Earn Rewards Due [DATE] Share [US_STA…" at bounding box center [784, 378] width 1568 height 756
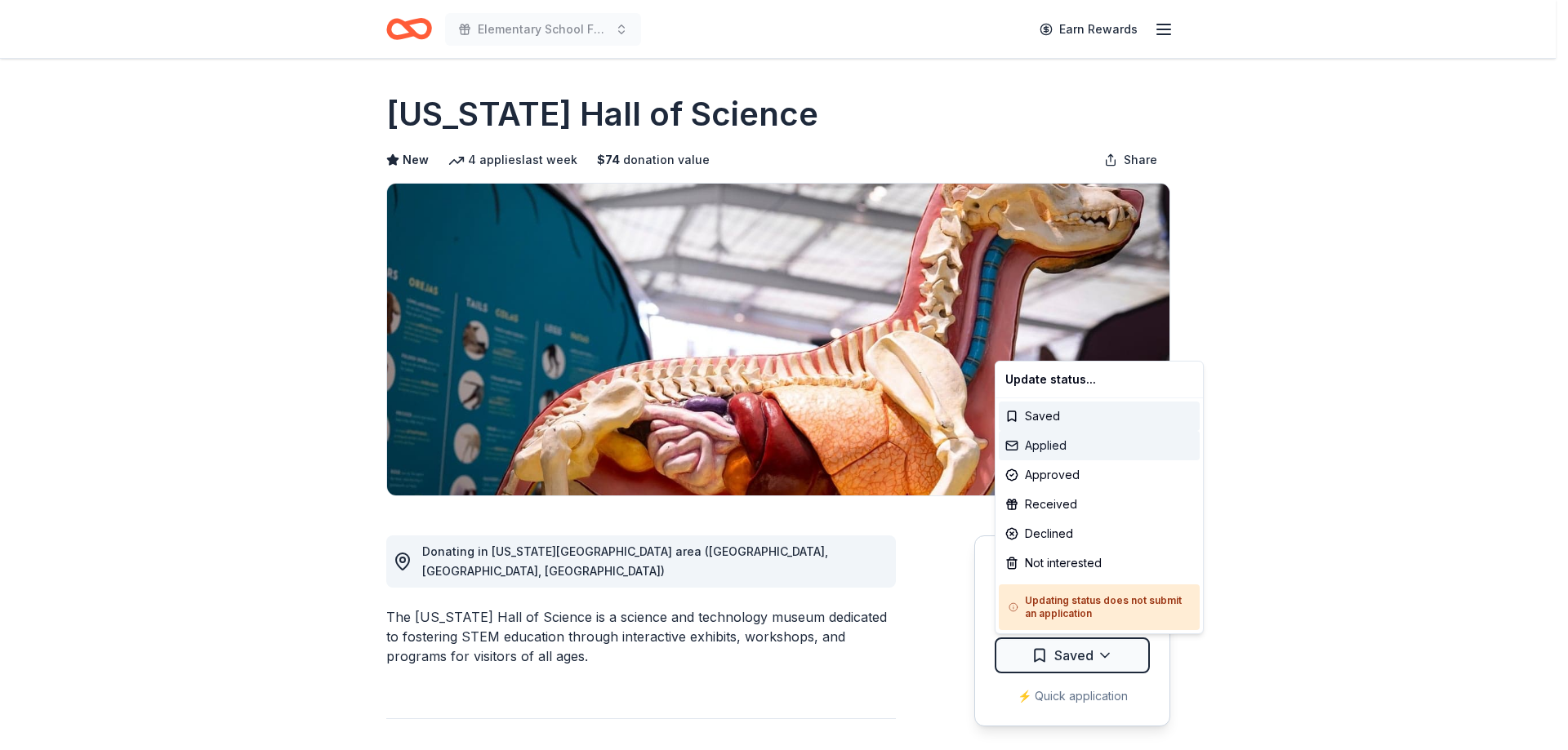
click at [1071, 455] on div "Applied" at bounding box center [1099, 445] width 201 height 29
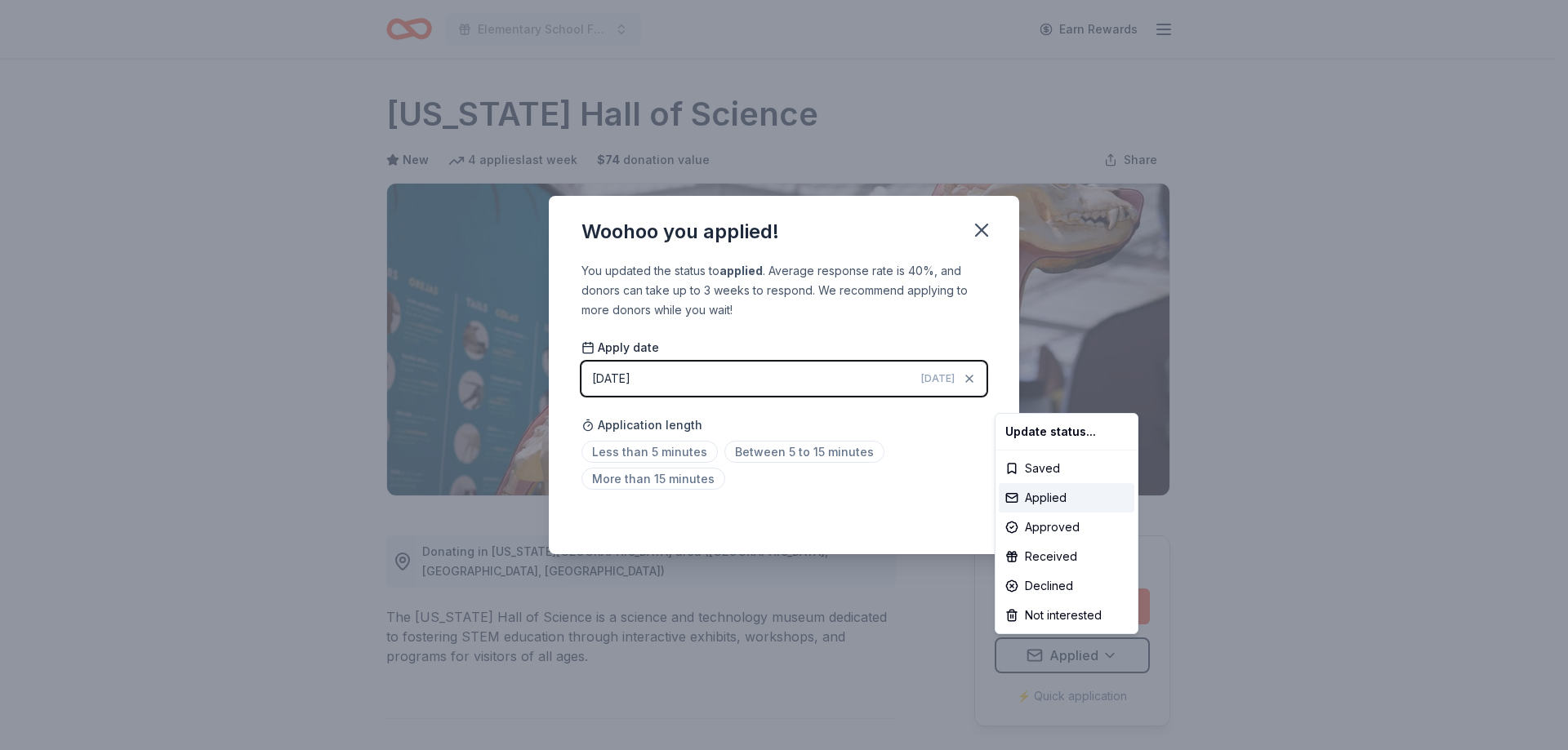
click at [761, 452] on html "Elementary School Fundraiser/ Tricky Tray Earn Rewards Due [DATE] Share [US_STA…" at bounding box center [784, 375] width 1568 height 750
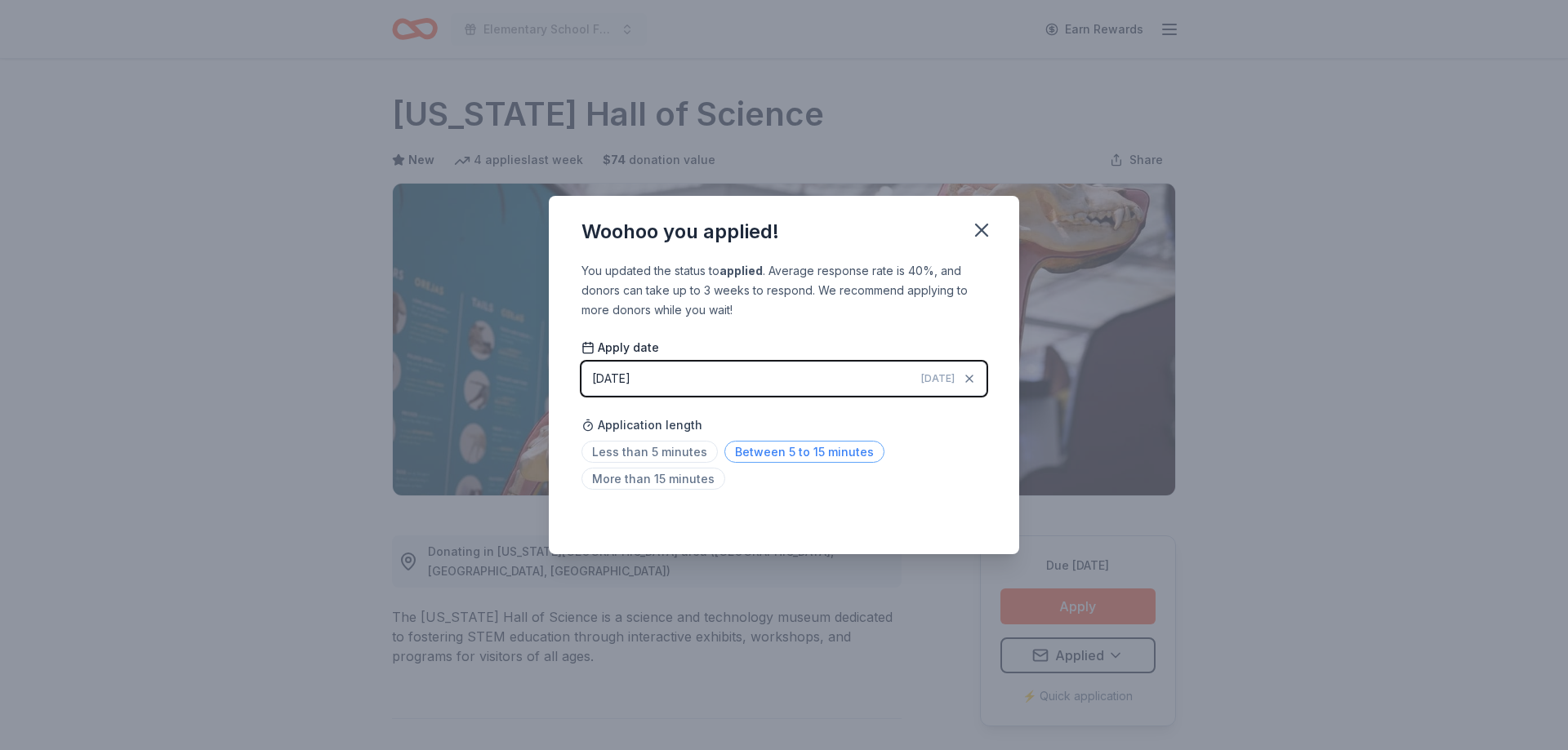
click at [810, 453] on span "Between 5 to 15 minutes" at bounding box center [803, 451] width 160 height 22
click at [977, 231] on icon "button" at bounding box center [981, 231] width 23 height 23
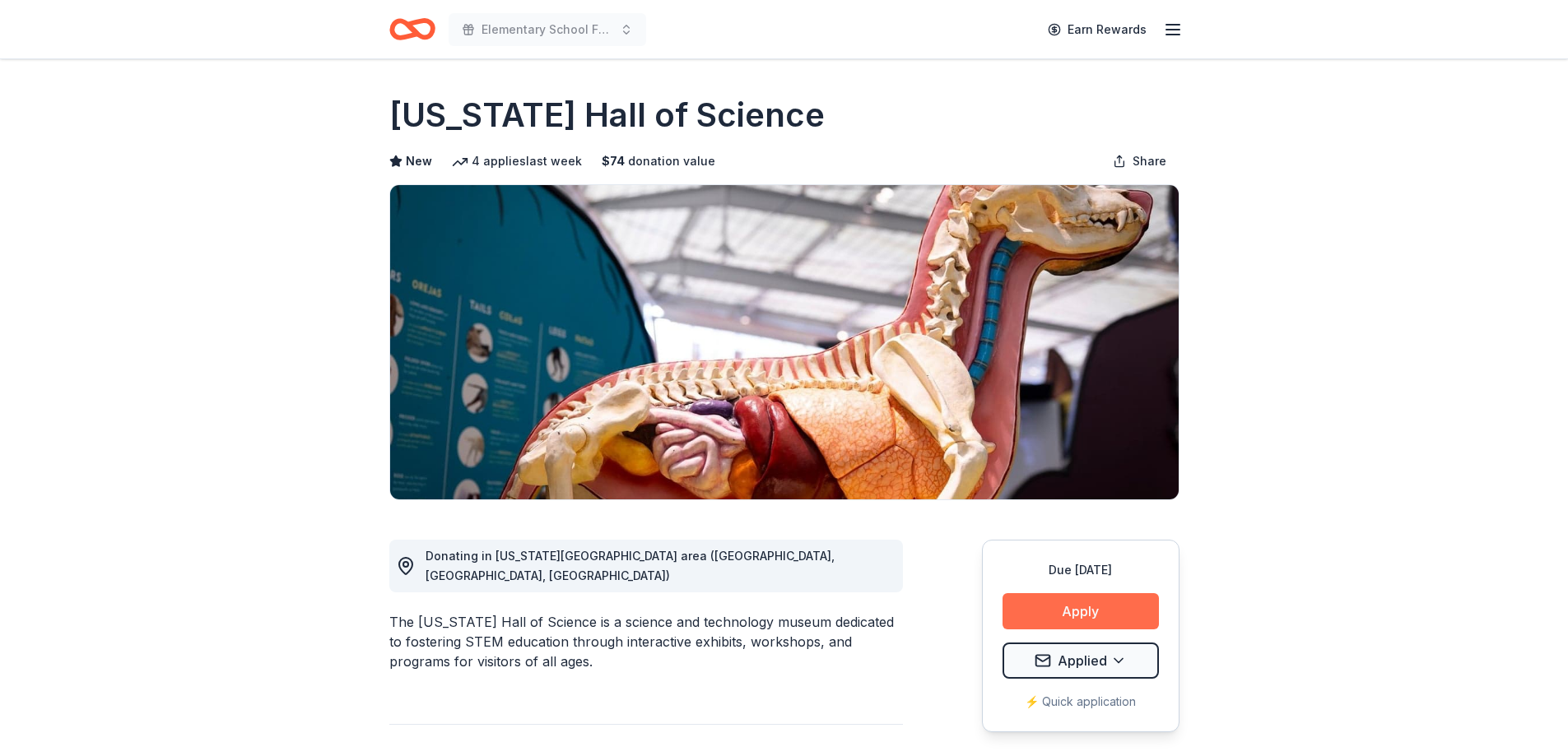
click at [1102, 603] on button "Apply" at bounding box center [1081, 611] width 157 height 37
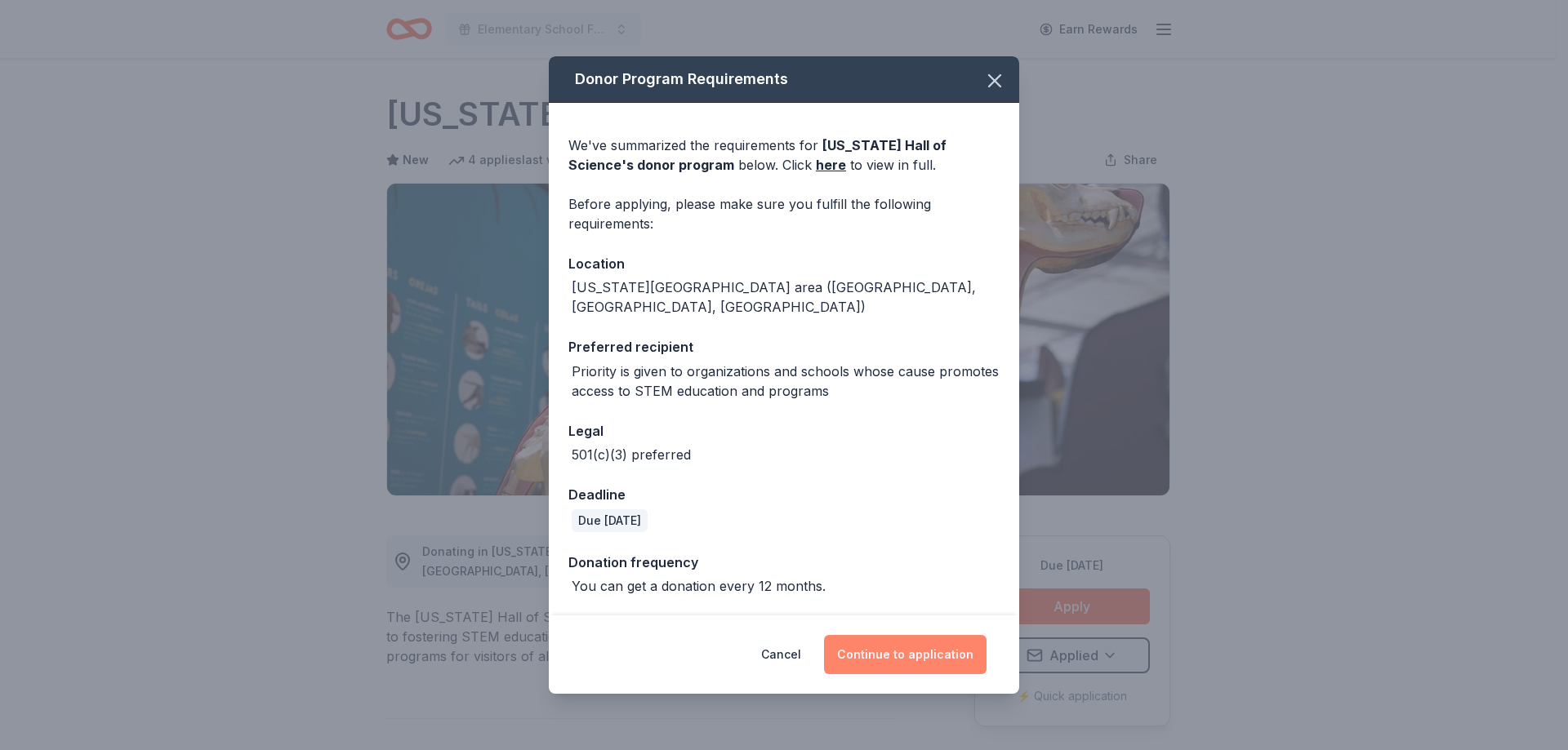
click at [922, 646] on button "Continue to application" at bounding box center [905, 655] width 163 height 39
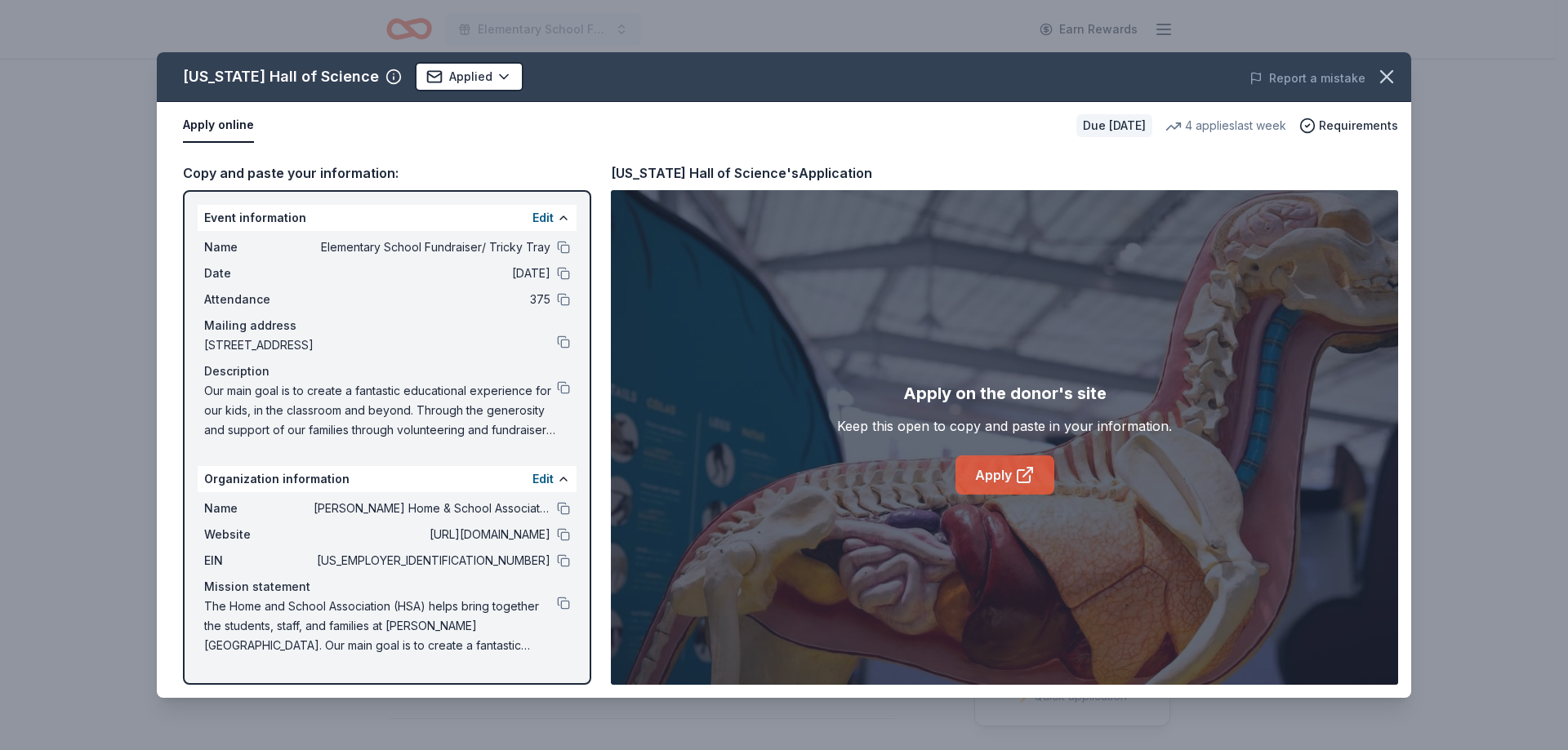
click at [998, 467] on link "Apply" at bounding box center [1005, 474] width 99 height 39
click at [567, 508] on button at bounding box center [563, 508] width 13 height 13
click at [562, 249] on button at bounding box center [563, 247] width 13 height 13
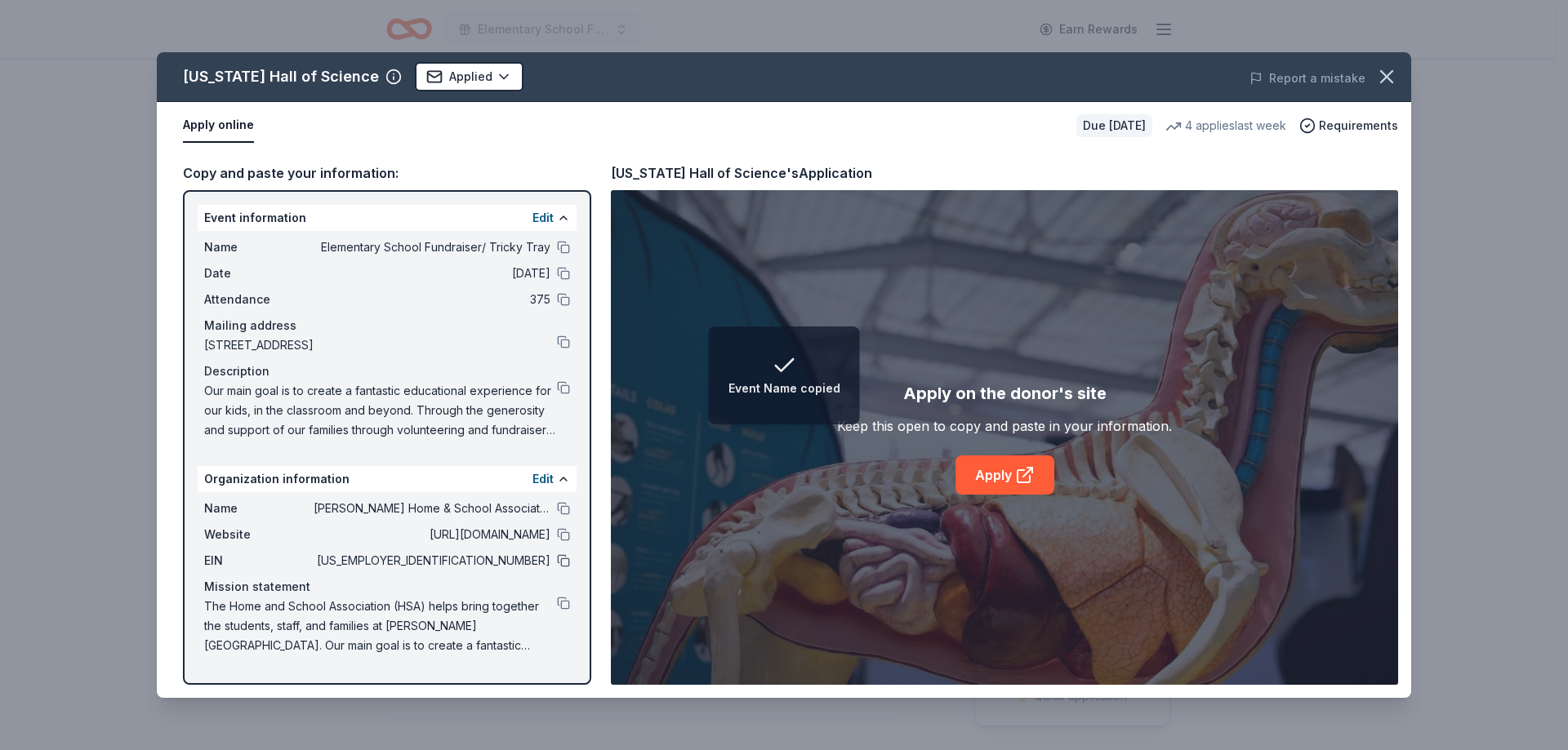
click at [563, 562] on button at bounding box center [563, 560] width 13 height 13
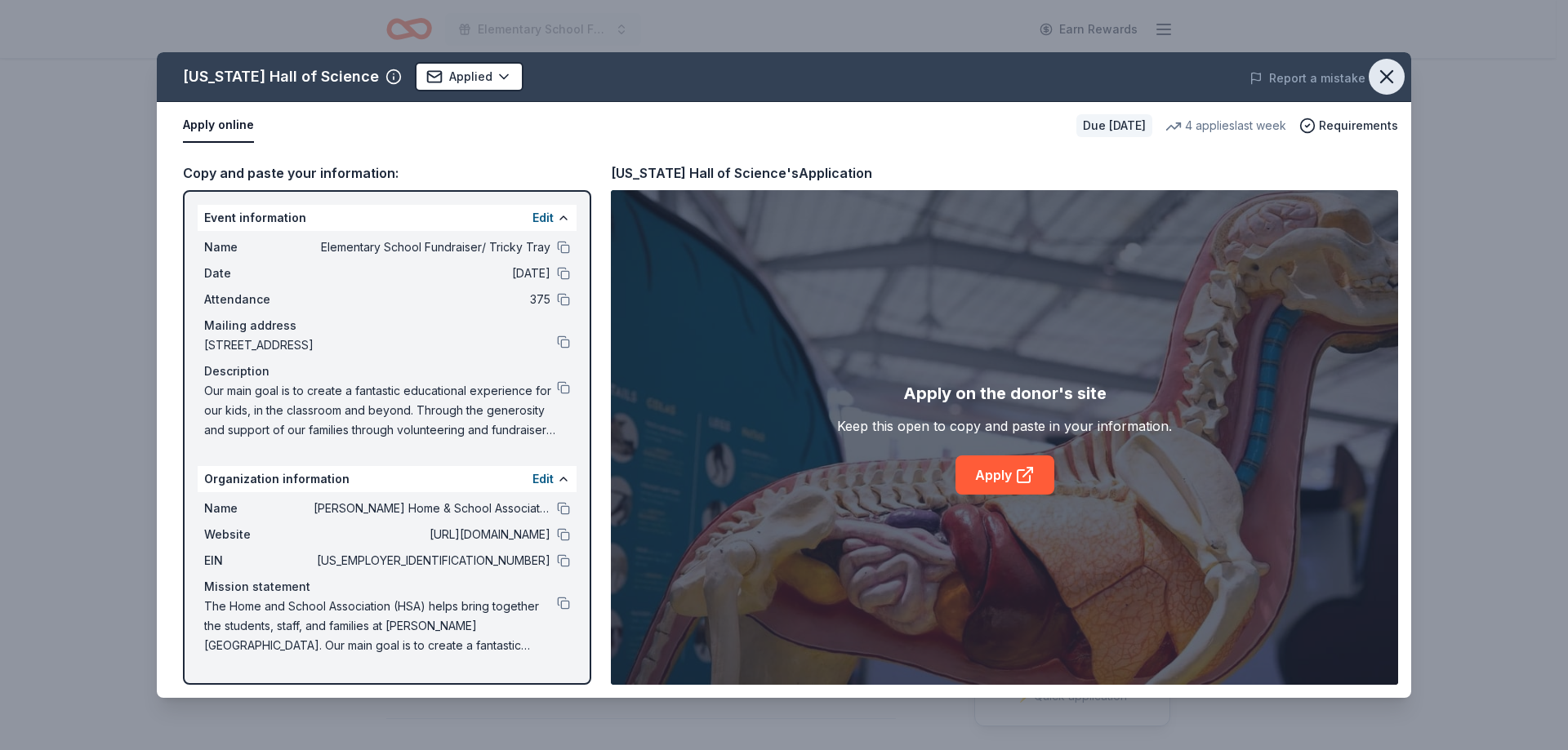
click at [1389, 79] on icon "button" at bounding box center [1387, 77] width 23 height 23
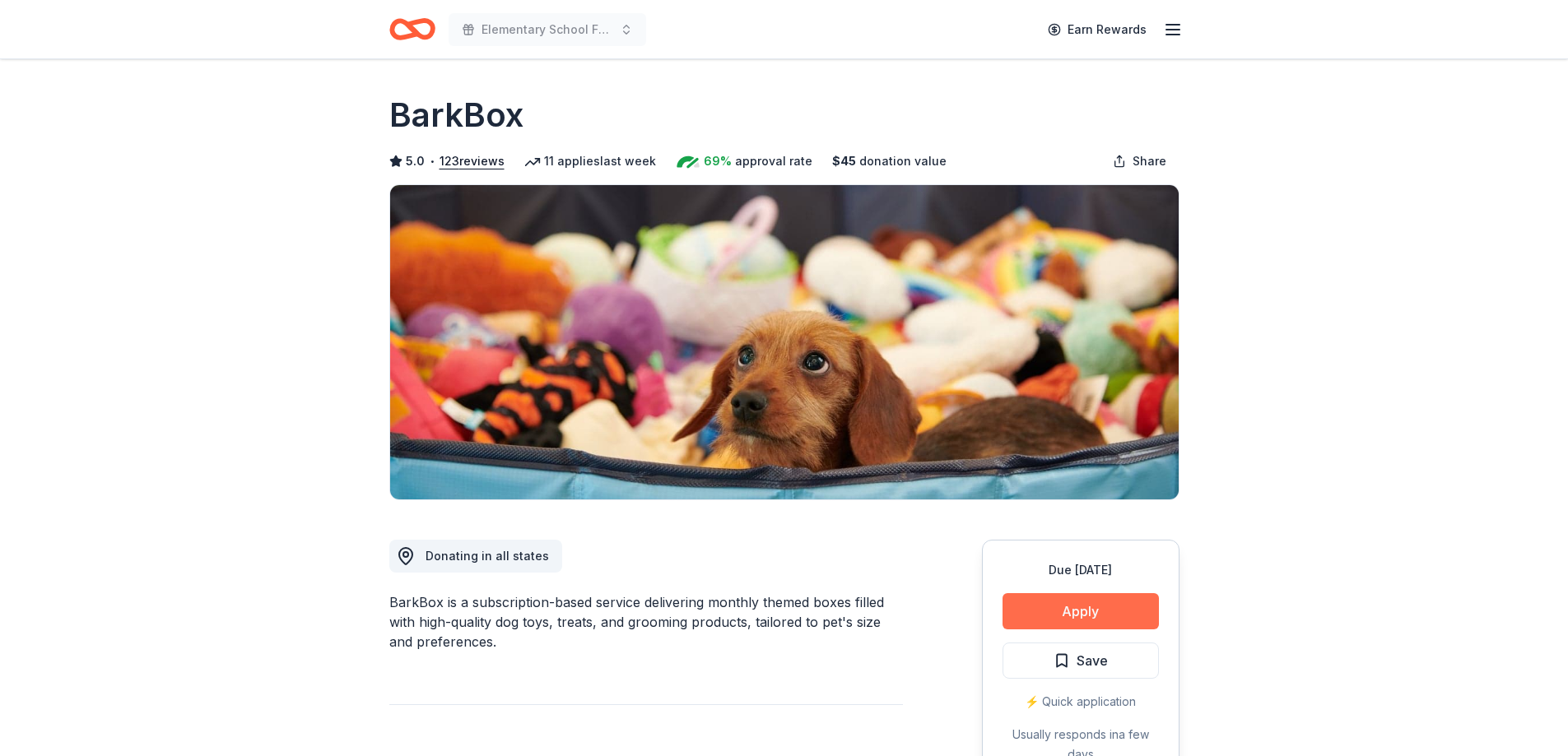
click at [1088, 613] on button "Apply" at bounding box center [1081, 611] width 157 height 37
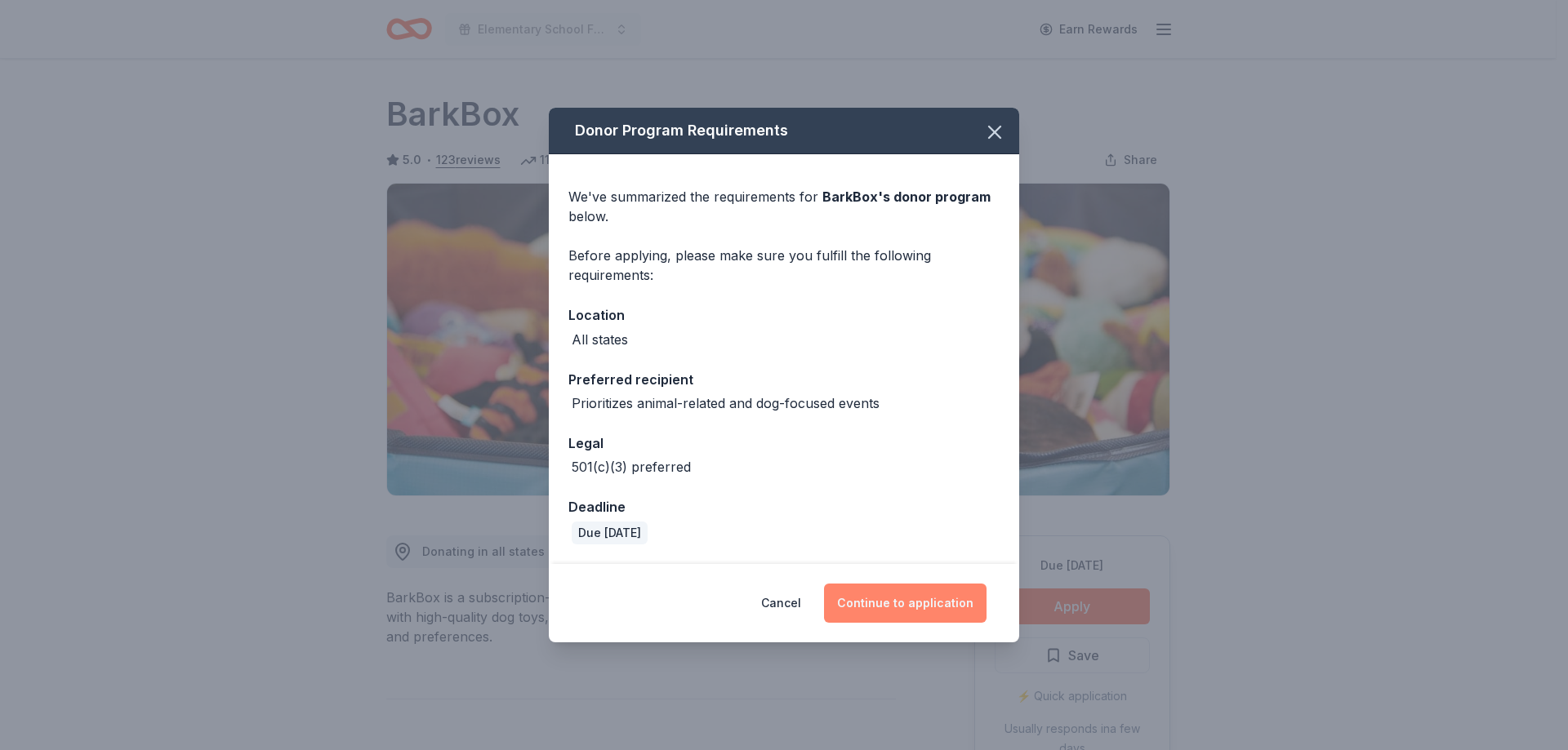
click at [935, 609] on button "Continue to application" at bounding box center [905, 603] width 163 height 39
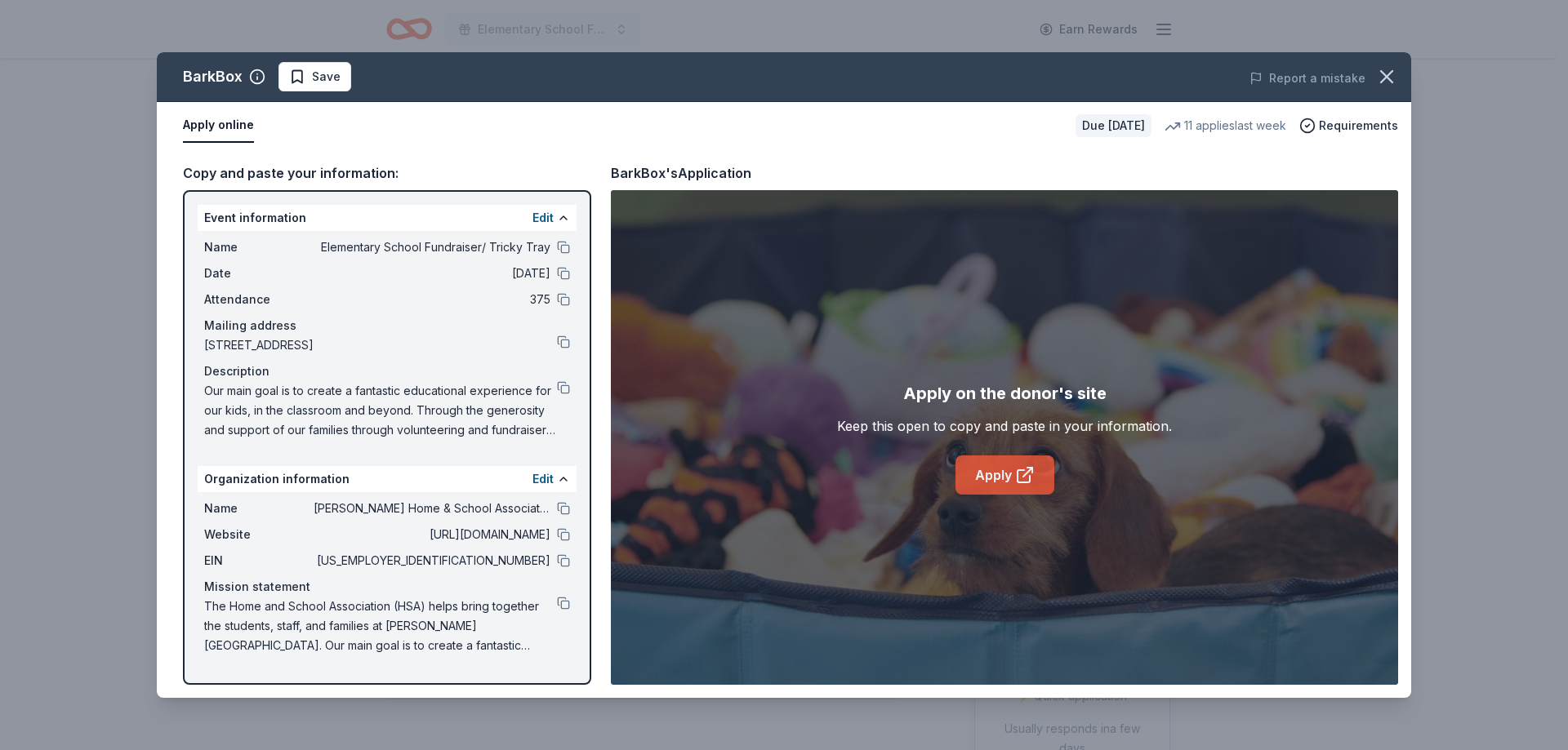
click at [1010, 474] on link "Apply" at bounding box center [1005, 474] width 99 height 39
click at [559, 511] on button at bounding box center [563, 508] width 13 height 13
click at [565, 246] on button at bounding box center [563, 247] width 13 height 13
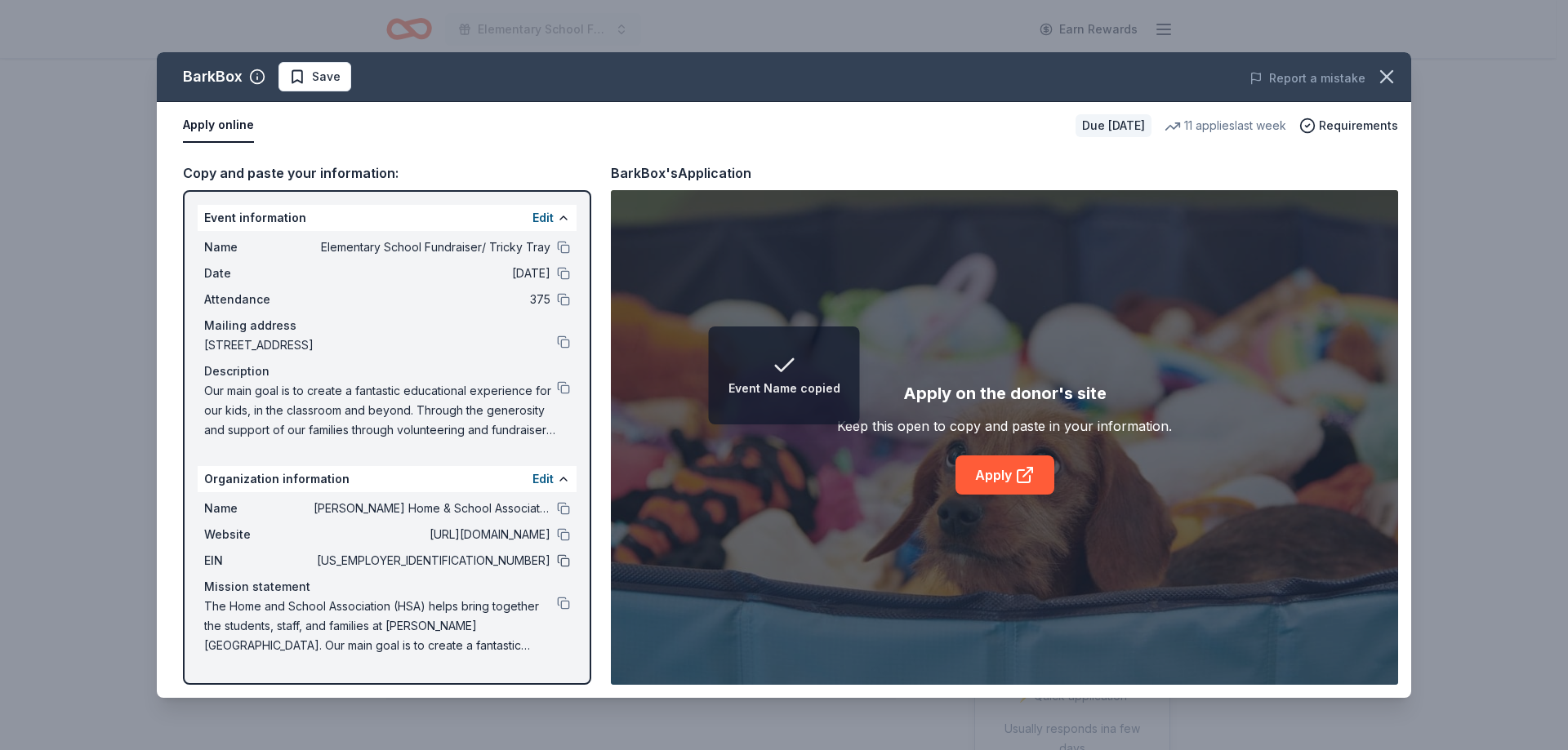
click at [563, 560] on button at bounding box center [563, 560] width 13 height 13
click at [563, 247] on button at bounding box center [563, 247] width 13 height 13
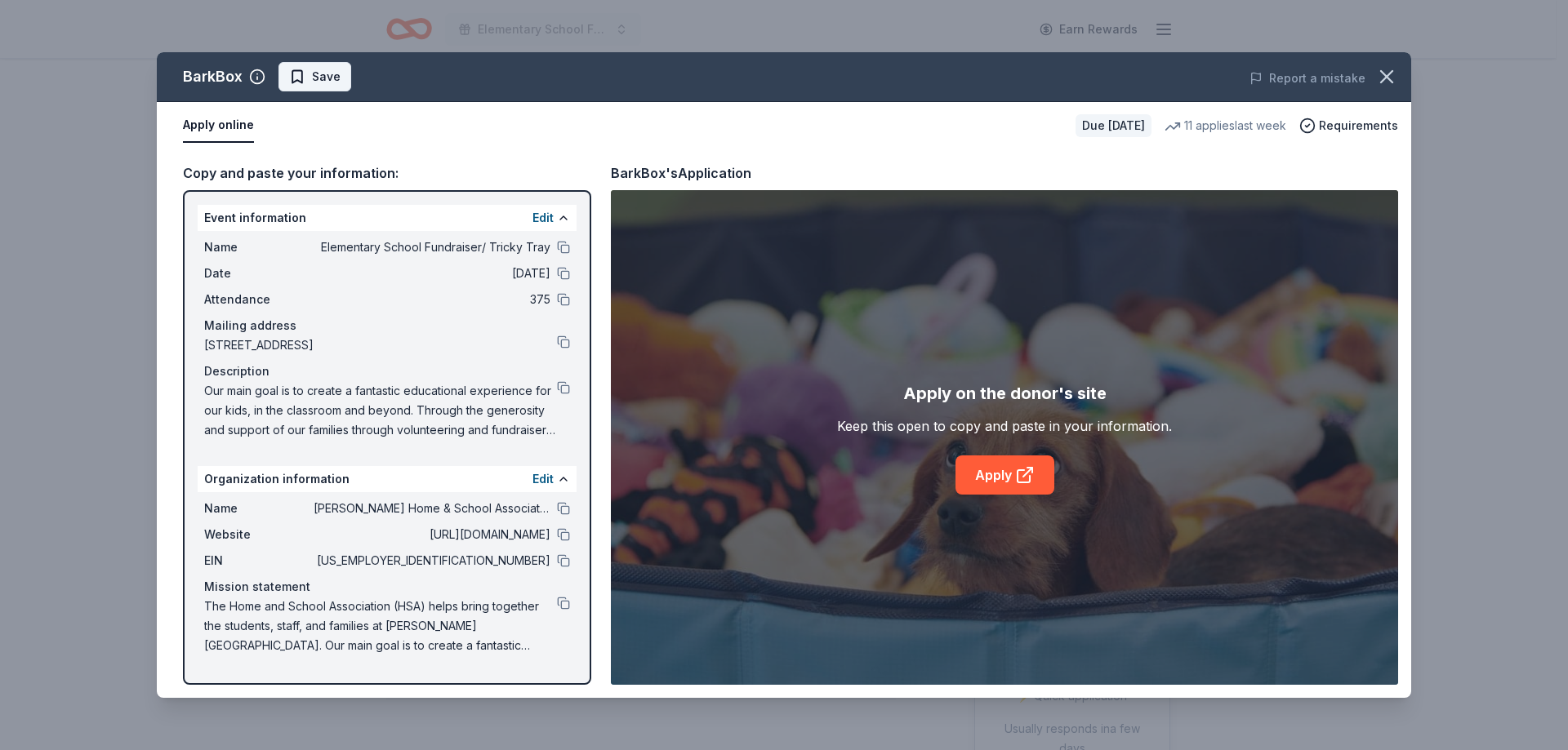
click at [317, 72] on span "Save" at bounding box center [326, 77] width 28 height 19
click at [343, 73] on html "Elementary School Fundraiser/ Tricky Tray Earn Rewards Due in 186 days Share Ba…" at bounding box center [784, 375] width 1568 height 750
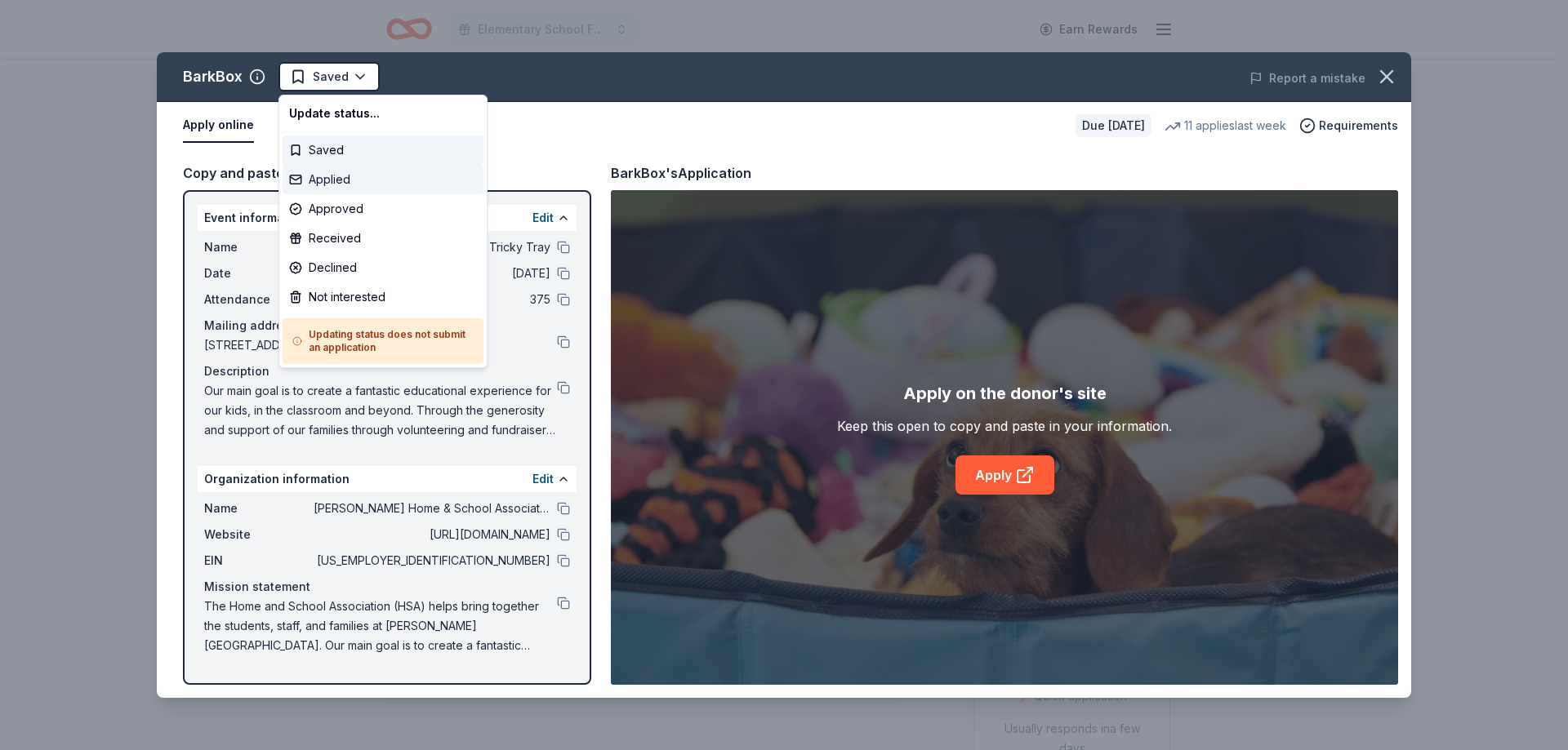
click at [377, 185] on div "Applied" at bounding box center [383, 179] width 201 height 29
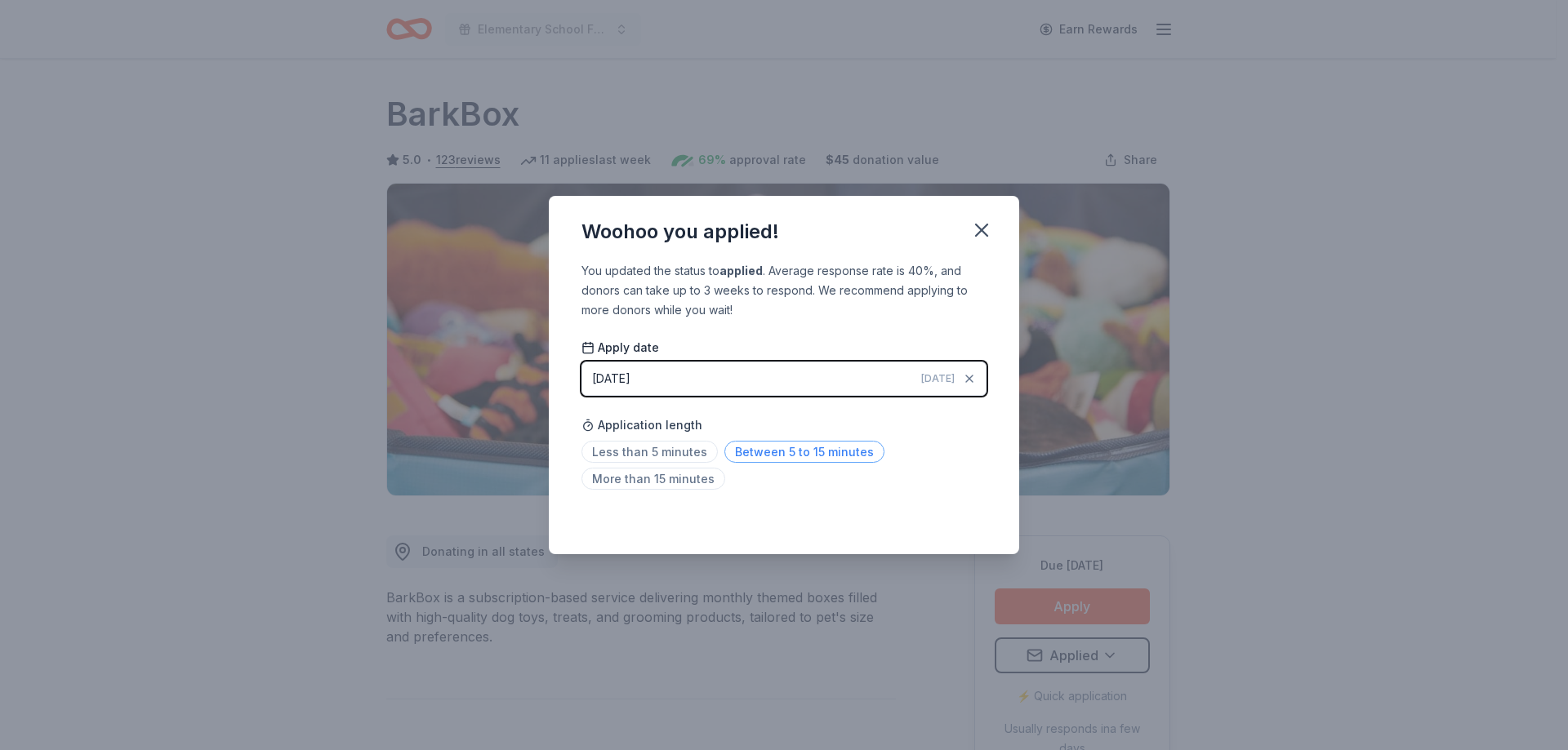
click at [767, 452] on span "Between 5 to 15 minutes" at bounding box center [803, 451] width 160 height 22
click at [976, 232] on icon "button" at bounding box center [981, 231] width 23 height 23
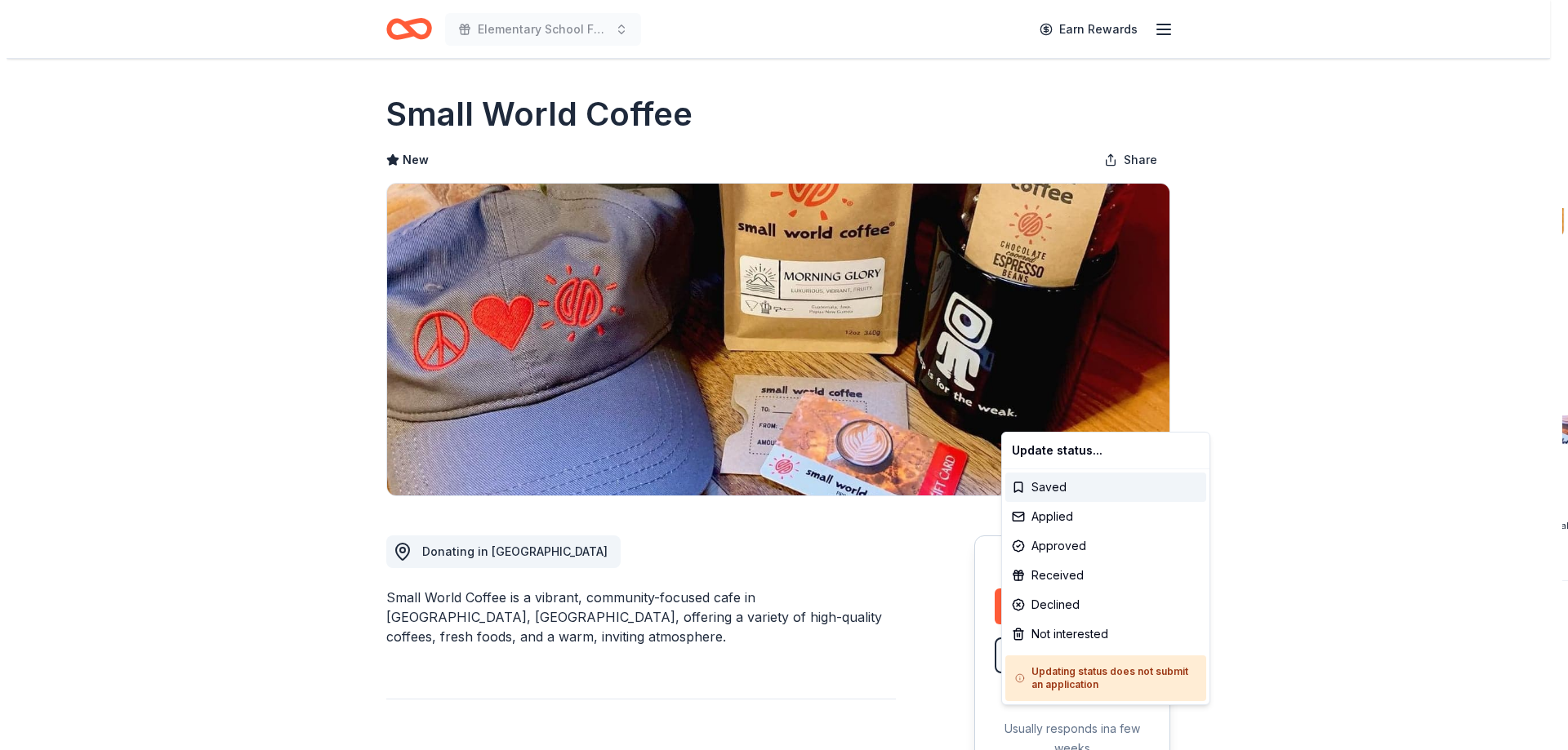
scroll to position [245, 0]
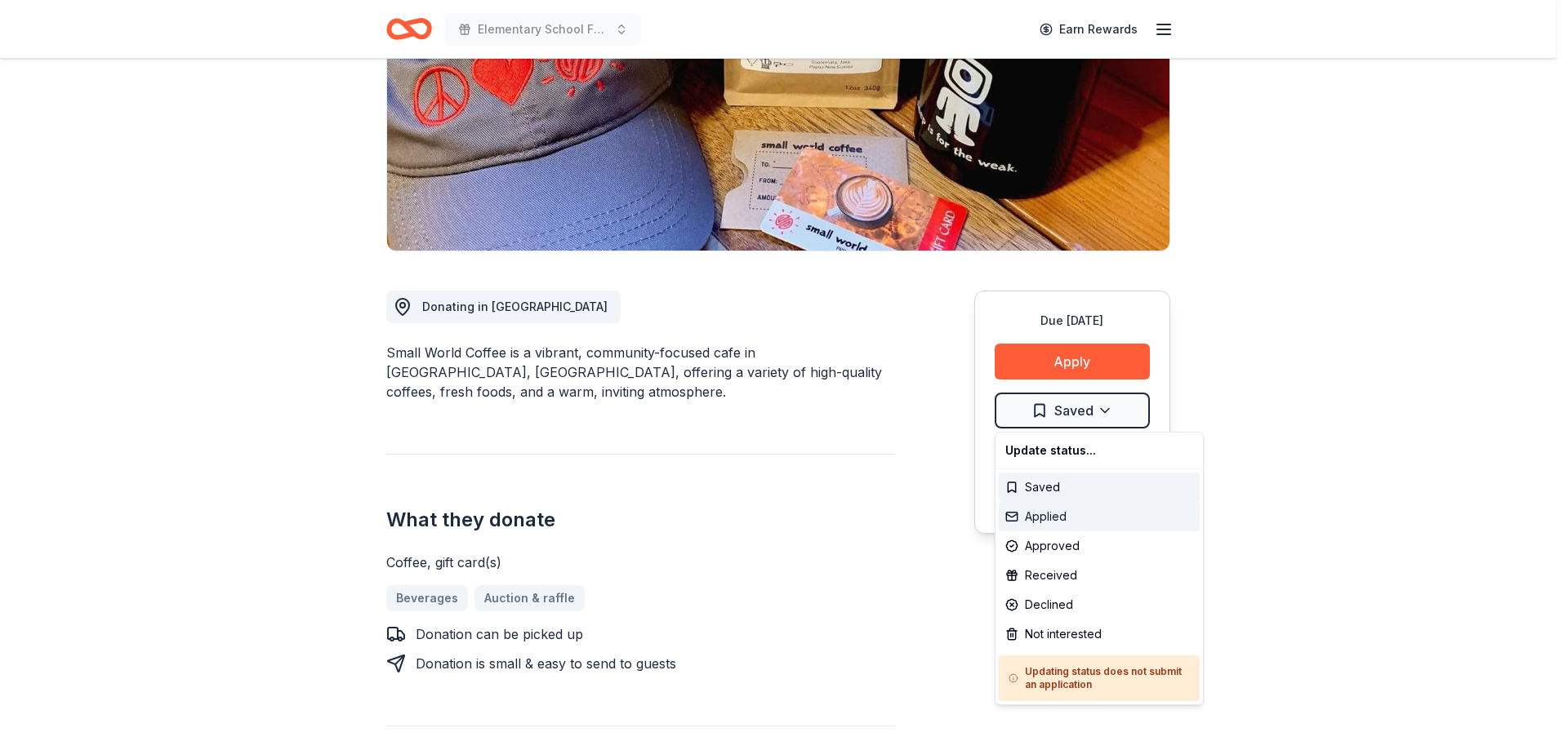
click at [1077, 517] on div "Applied" at bounding box center [1099, 516] width 201 height 29
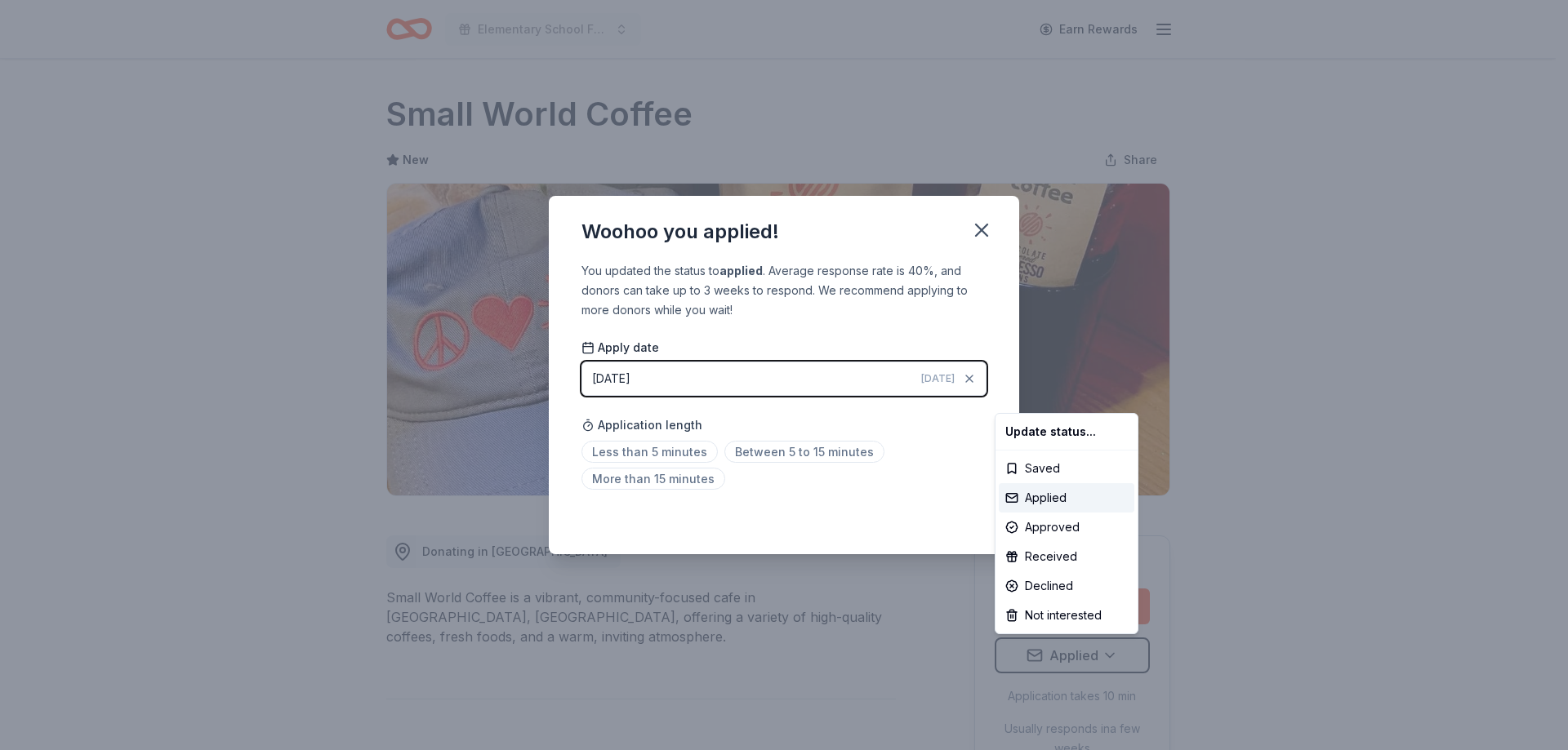
click at [666, 454] on html "Elementary School Fundraiser/ Tricky Tray Earn Rewards Due [DATE] Share Small W…" at bounding box center [784, 375] width 1568 height 750
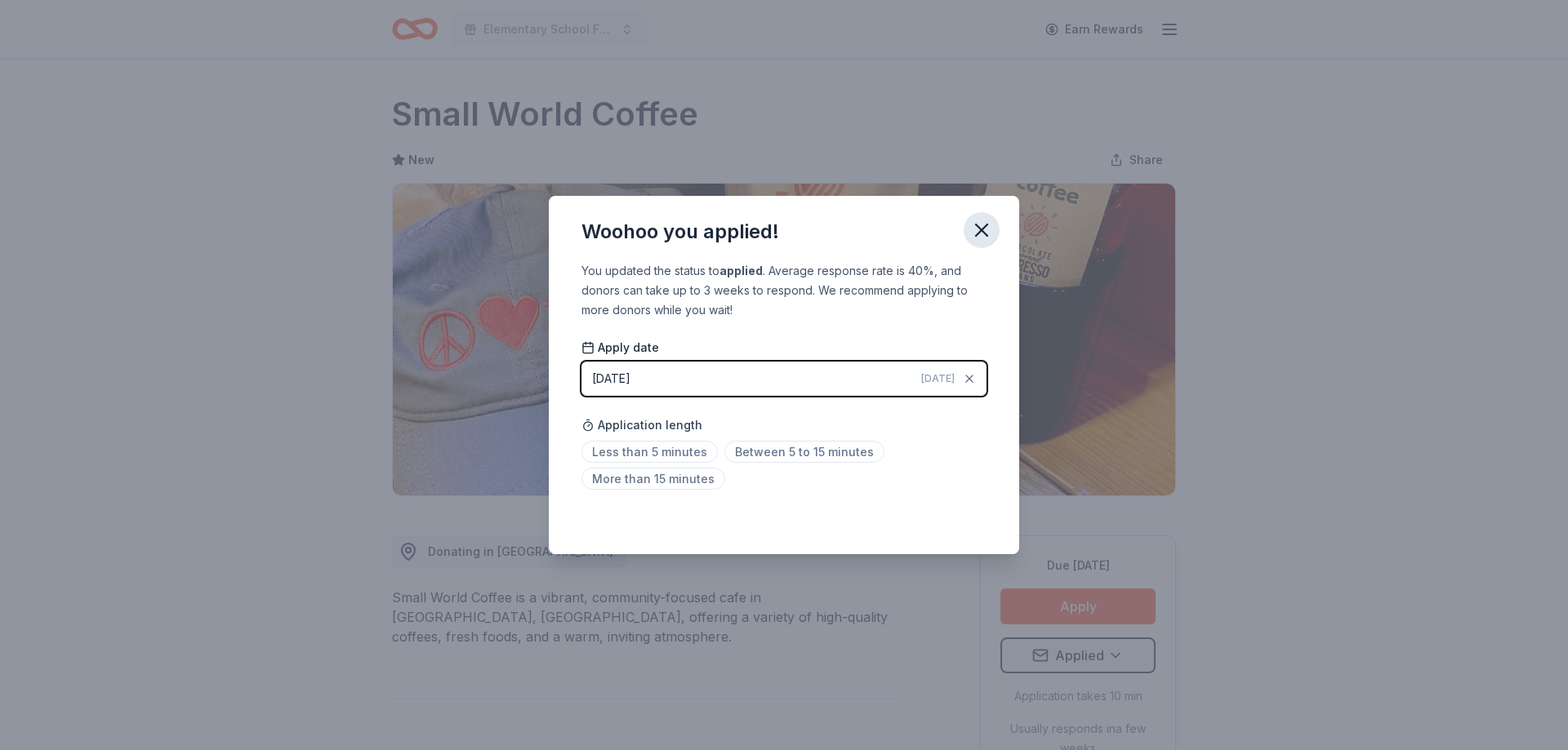
click at [986, 228] on icon "button" at bounding box center [981, 231] width 23 height 23
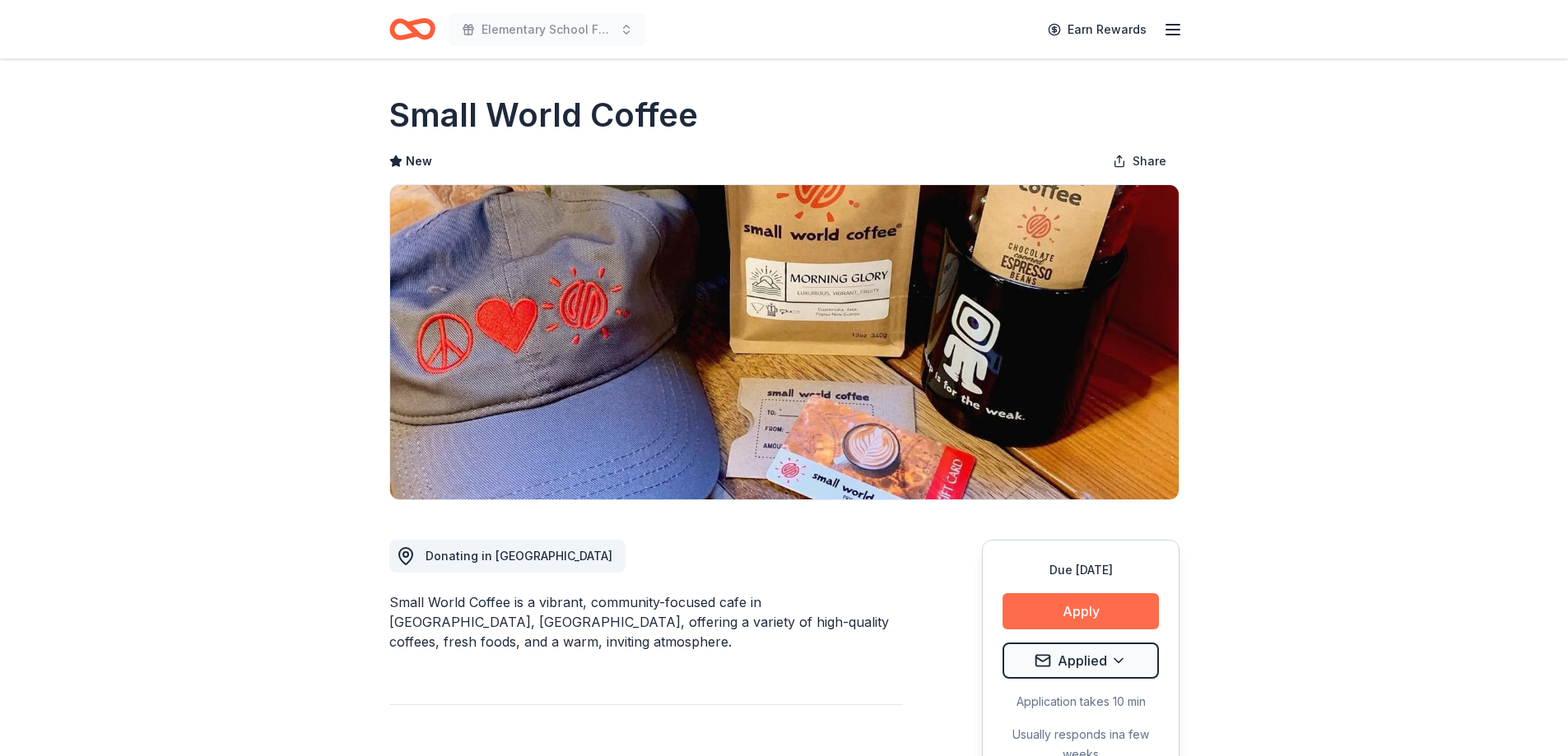
click at [1124, 614] on button "Apply" at bounding box center [1081, 611] width 157 height 37
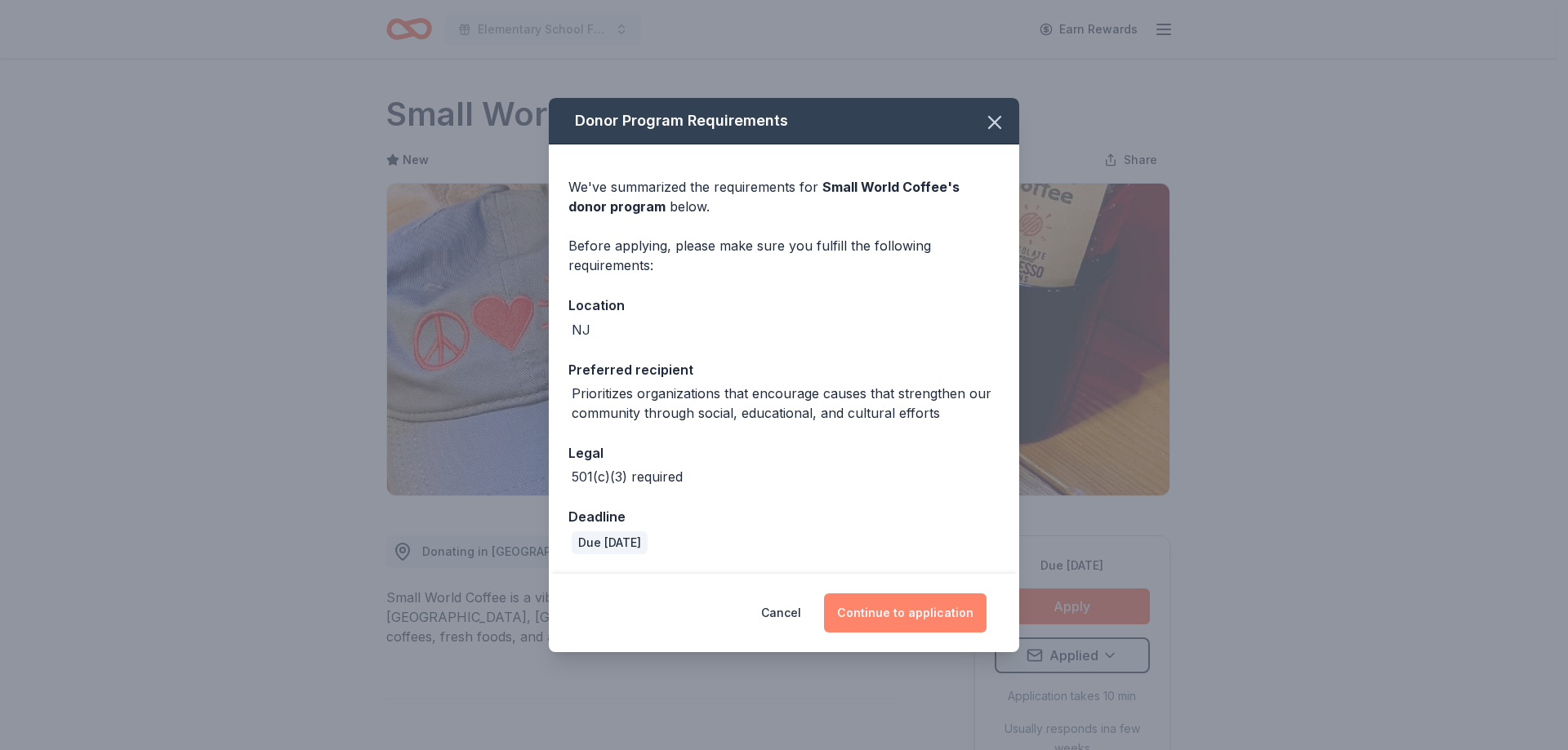
click at [898, 616] on button "Continue to application" at bounding box center [905, 613] width 163 height 39
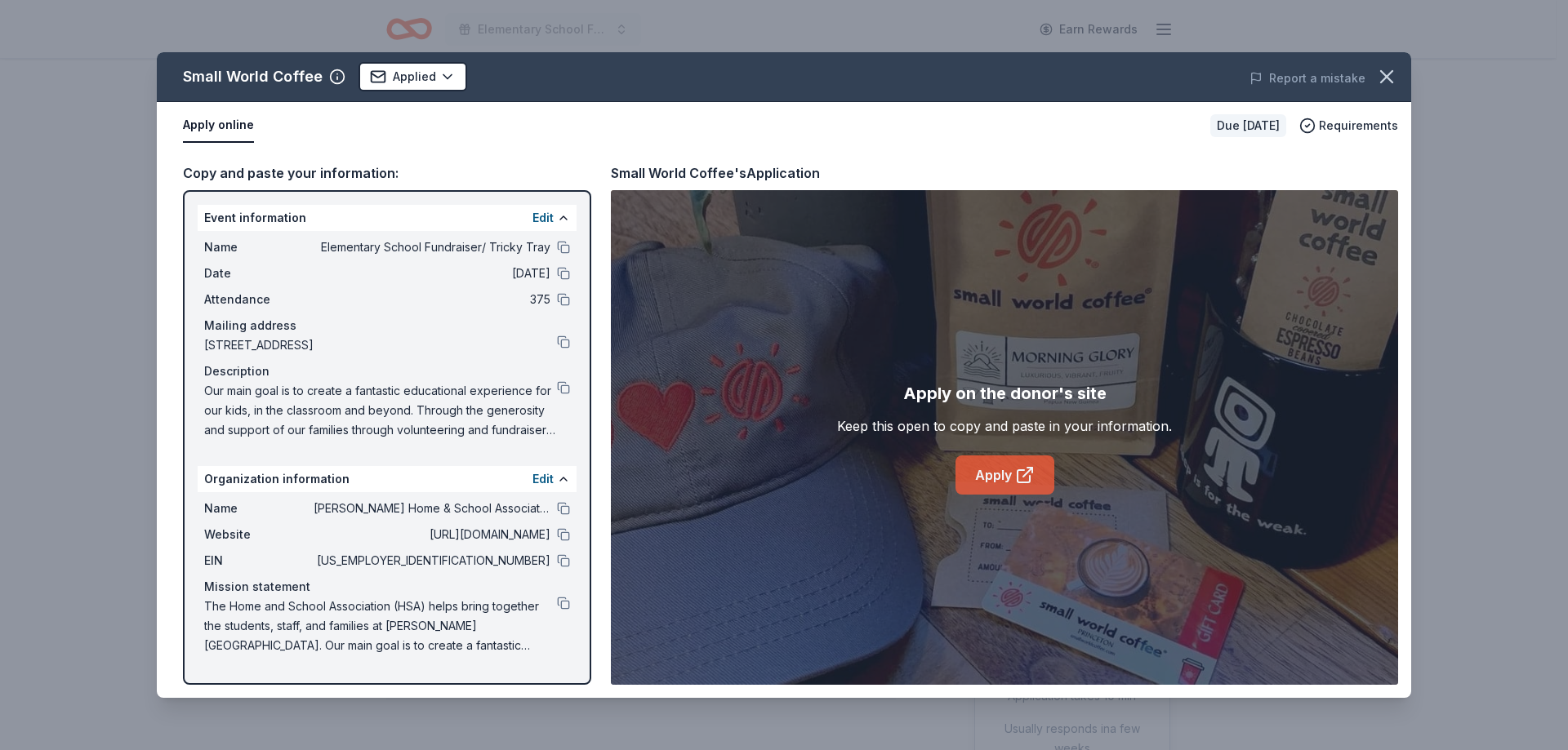
click at [1024, 477] on icon at bounding box center [1024, 475] width 19 height 19
